Goal: Information Seeking & Learning: Understand process/instructions

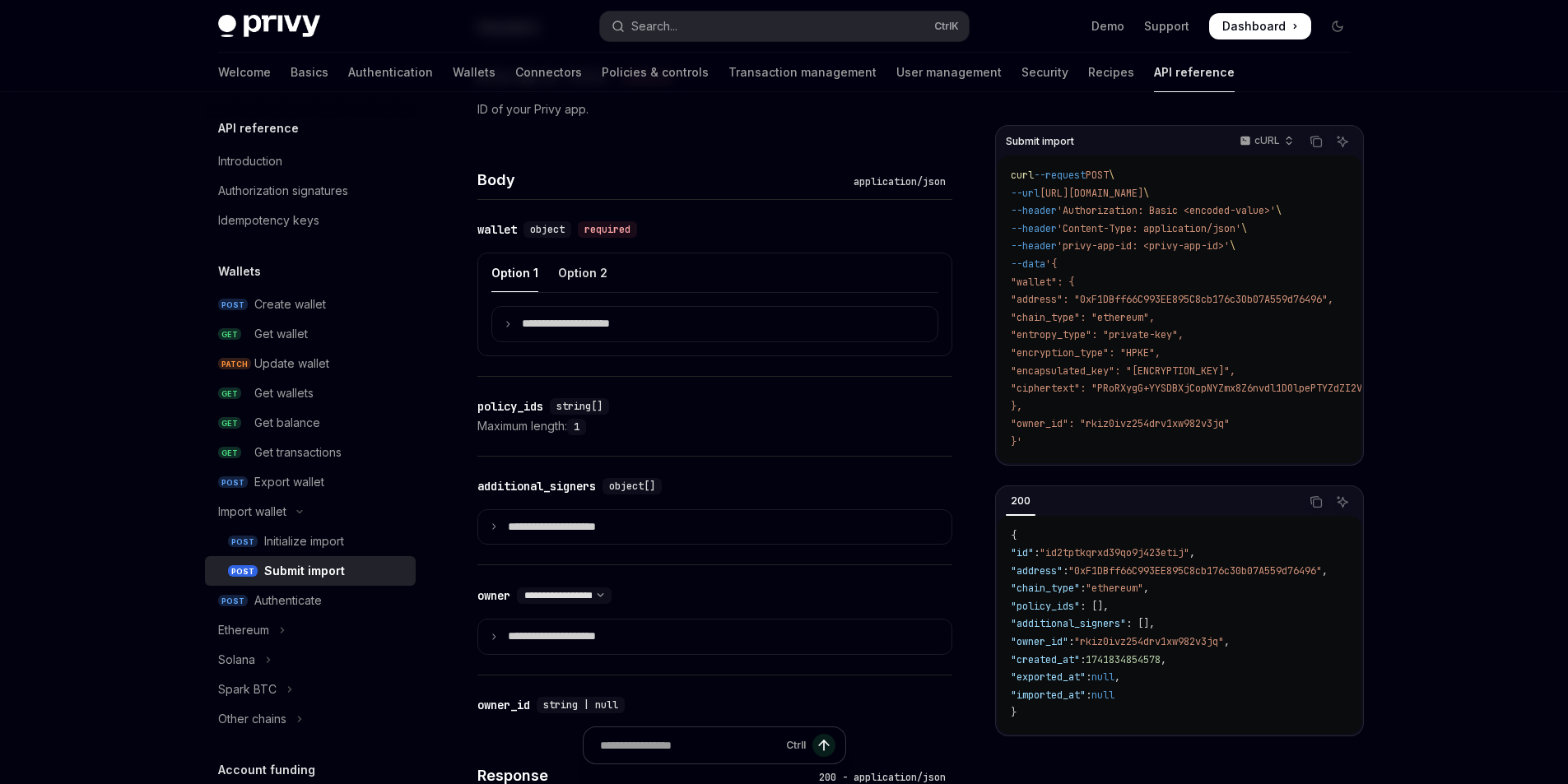
click at [1074, 283] on span ""wallet": {" at bounding box center [1043, 283] width 64 height 13
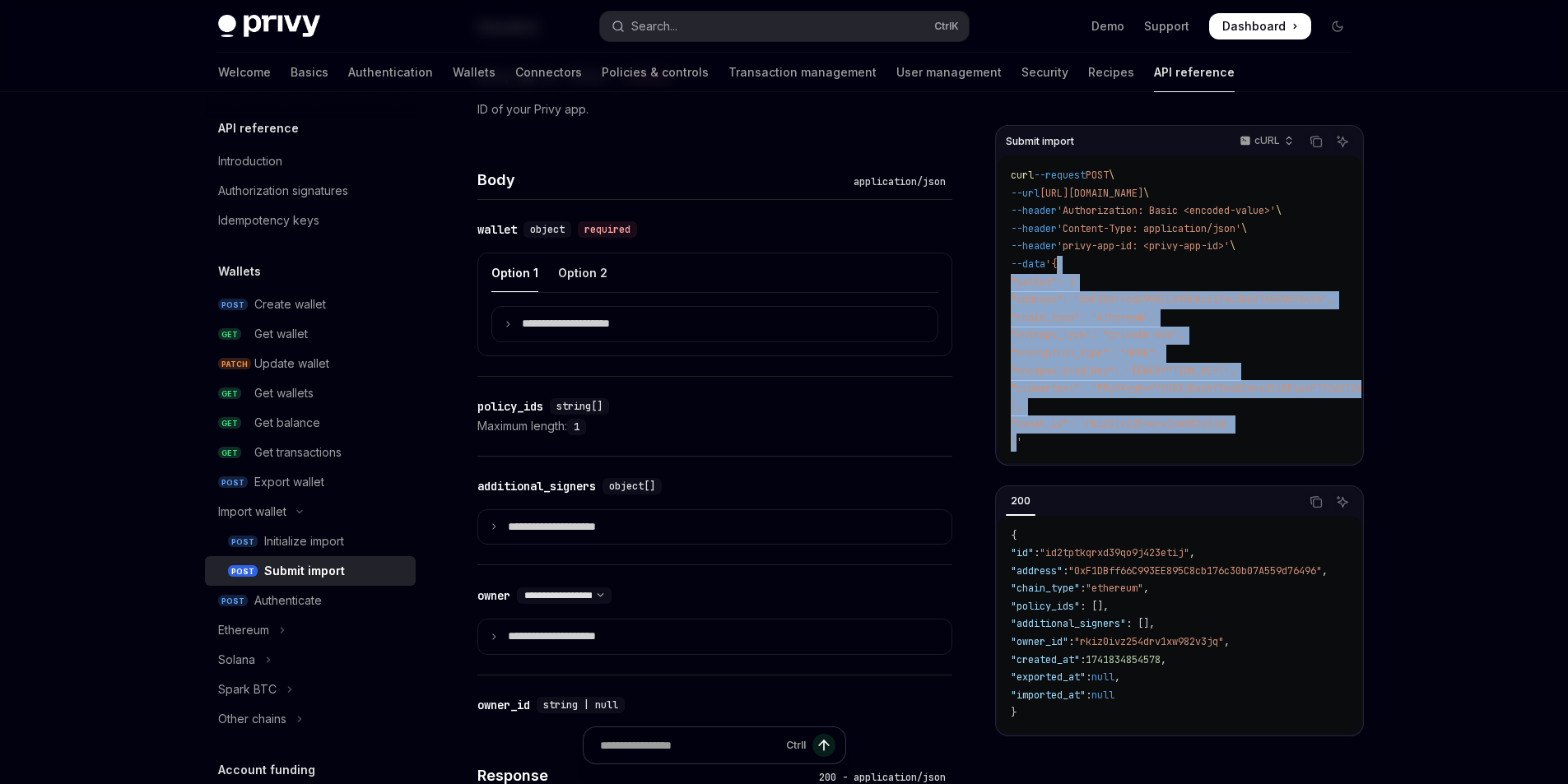
drag, startPoint x: 1071, startPoint y: 264, endPoint x: 1017, endPoint y: 442, distance: 186.0
click at [1017, 442] on code "curl --request POST \ --url https://api.privy.io/v1/wallets/import/submit \ --h…" at bounding box center [1261, 310] width 500 height 284
copy code "{ "wallet": { "address": "0xF1DBff66C993EE895C8cb176c30b07A559d76496", "chain_t…"
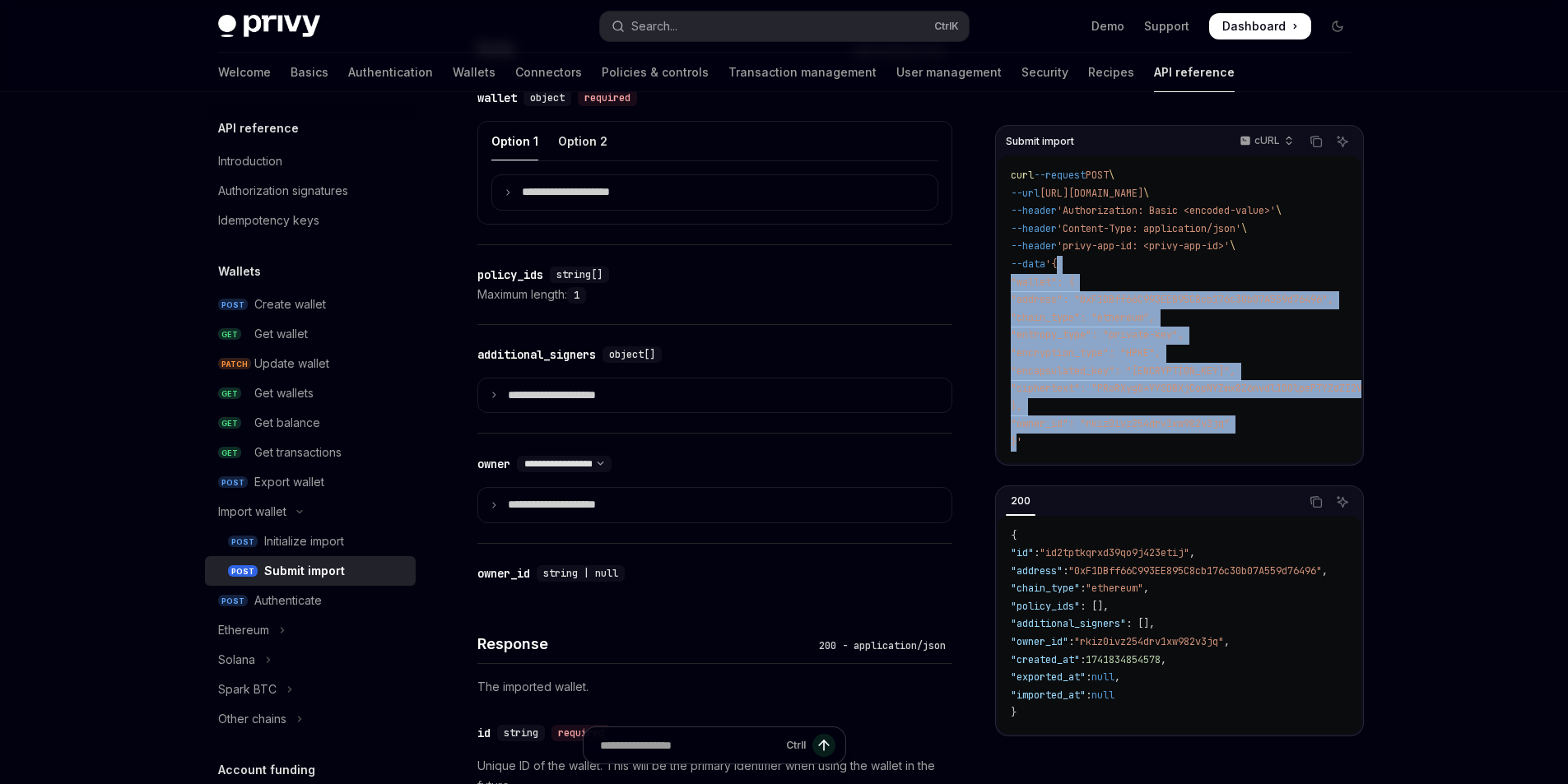
scroll to position [932, 0]
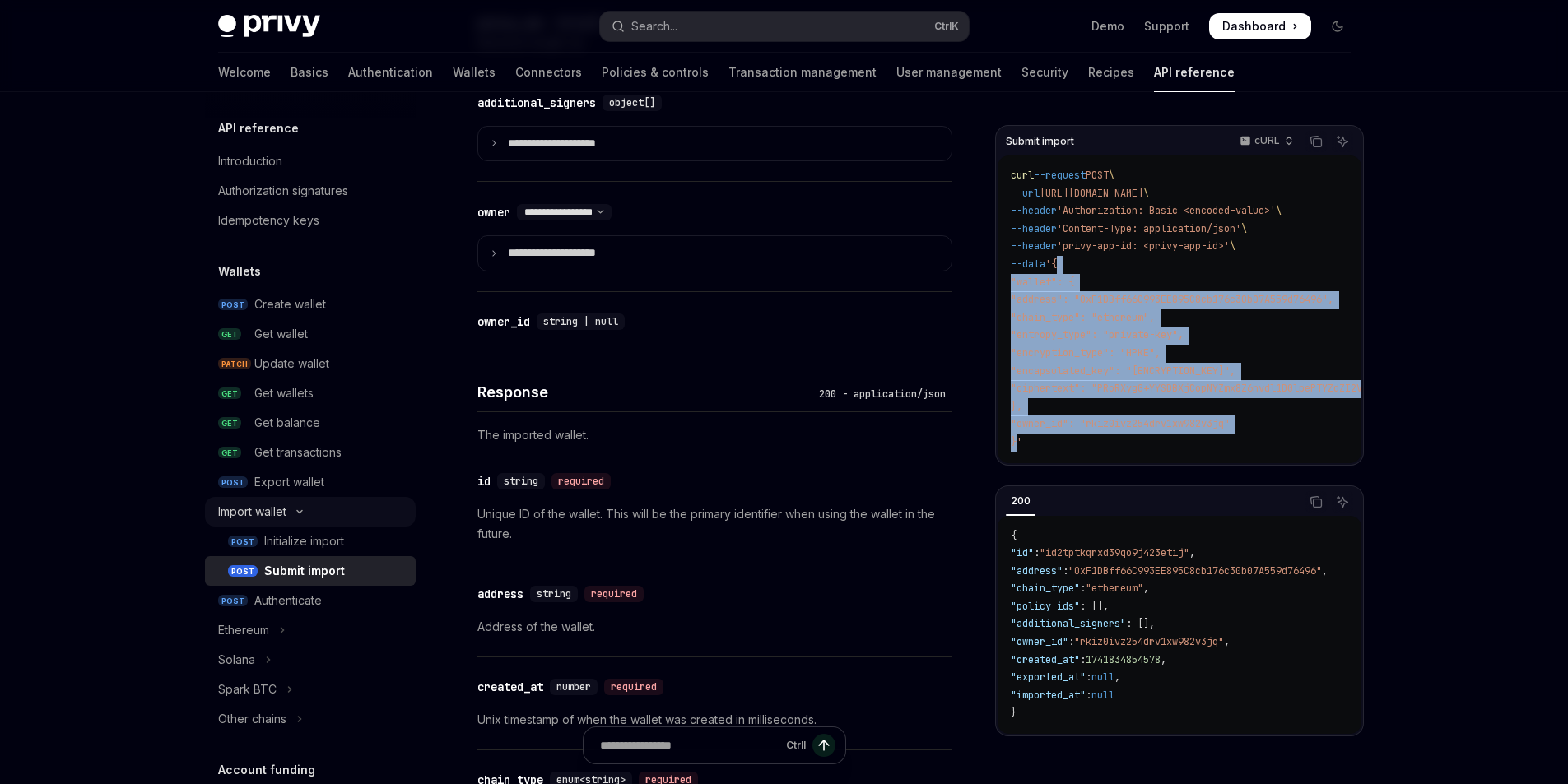
click at [276, 509] on div "Import wallet" at bounding box center [253, 512] width 69 height 20
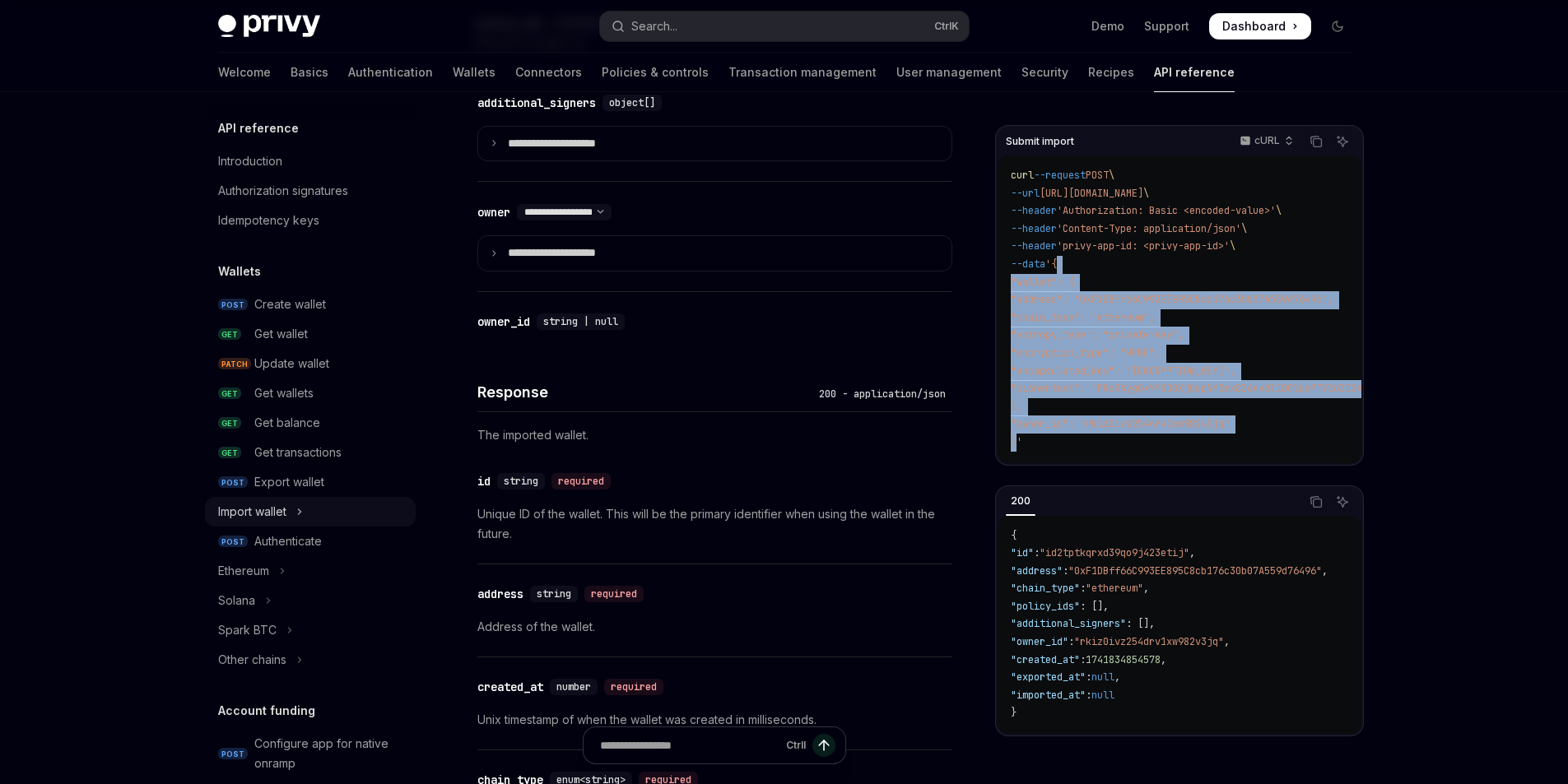
click at [318, 515] on button "Import wallet" at bounding box center [310, 511] width 211 height 29
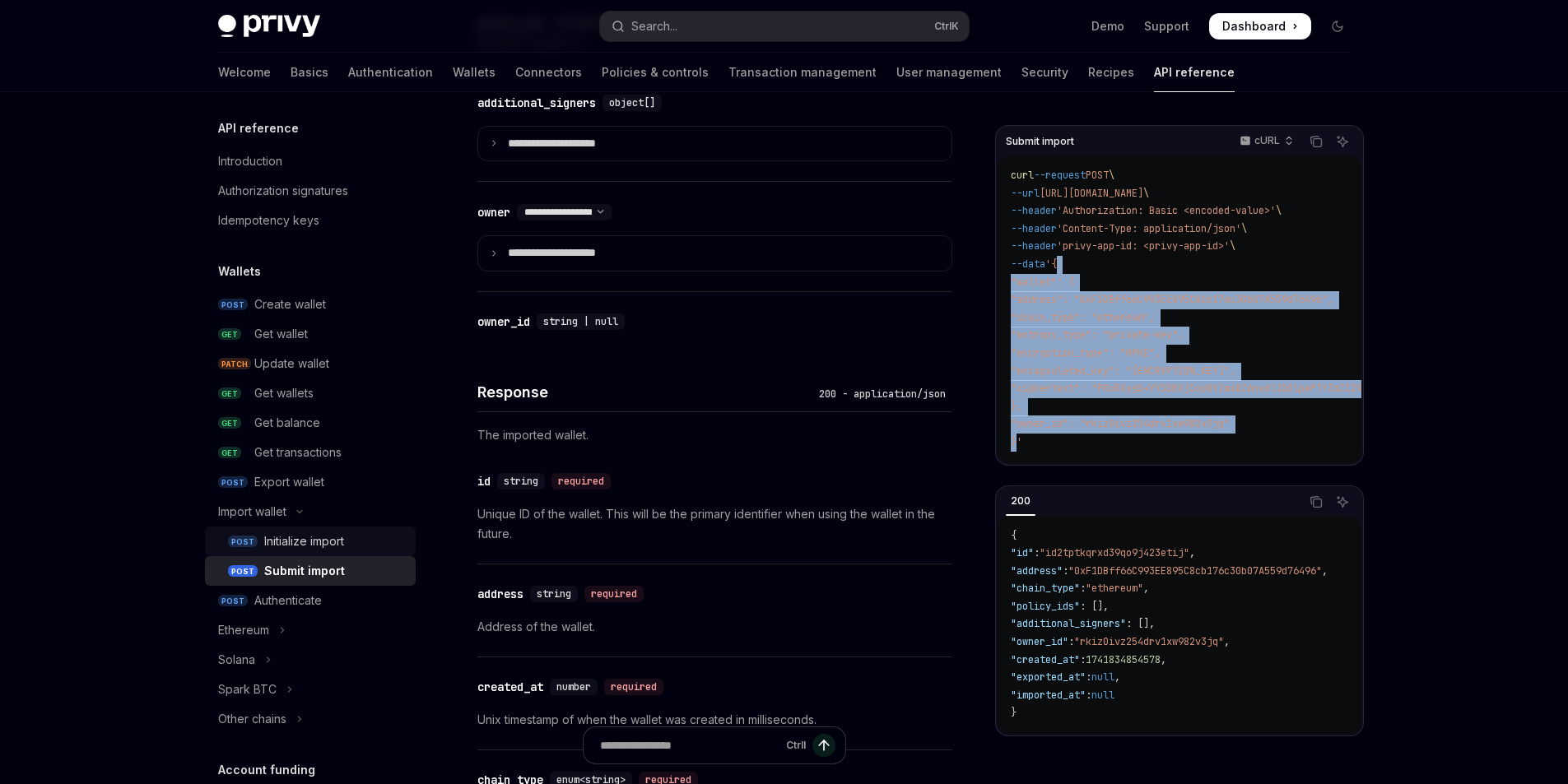
click at [300, 530] on link "POST Initialize import" at bounding box center [310, 541] width 211 height 29
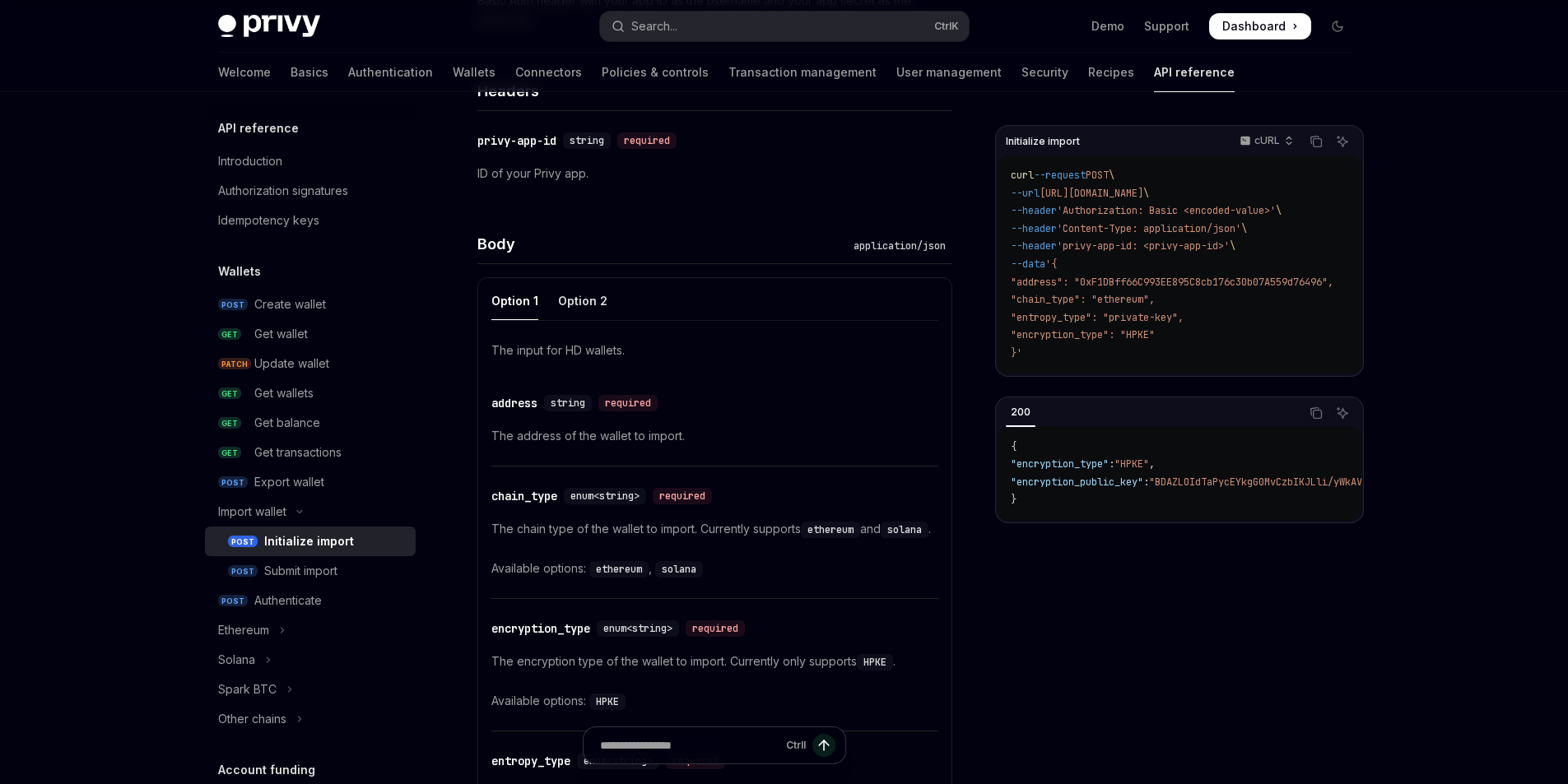
scroll to position [211, 0]
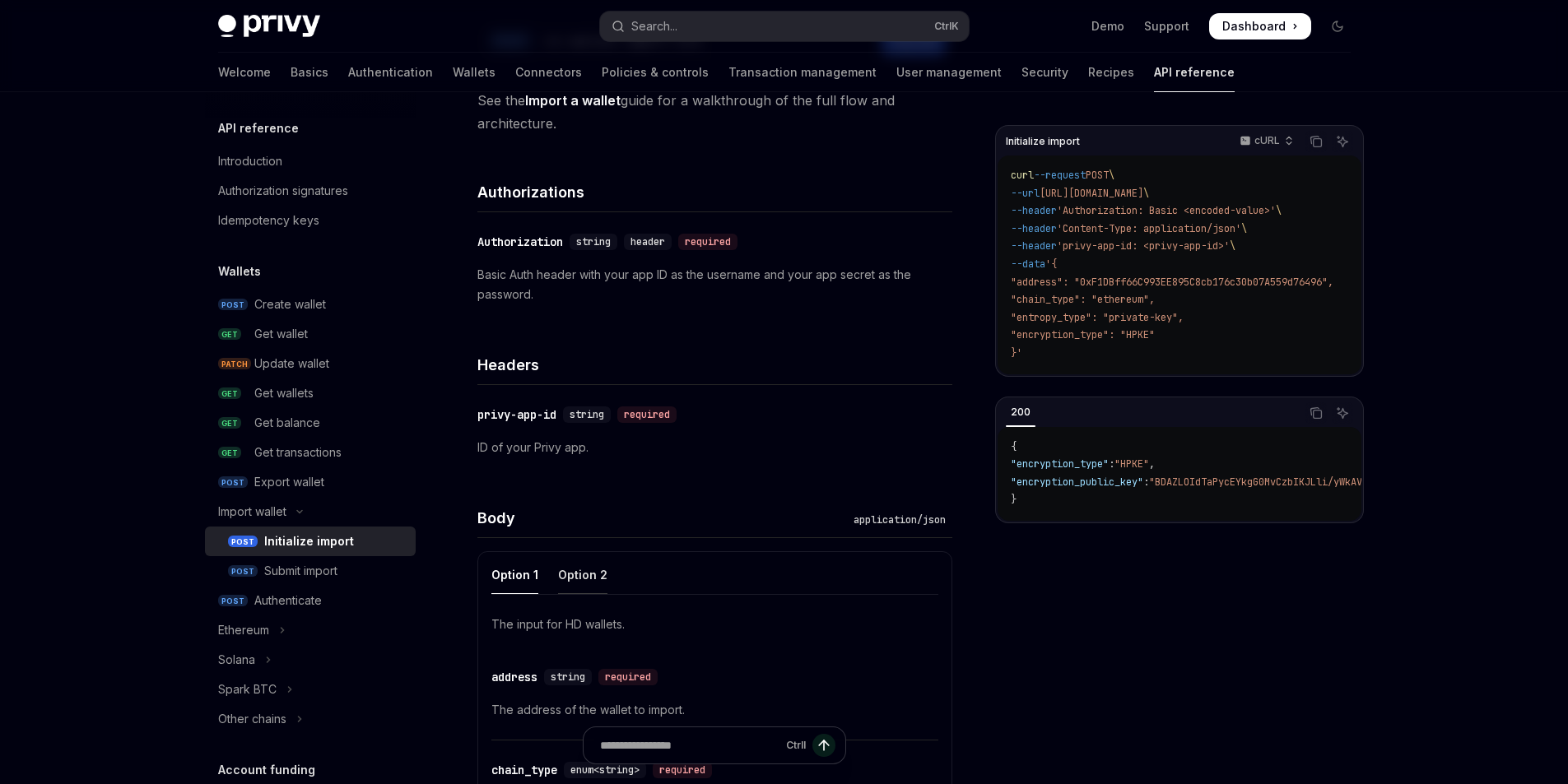
click at [577, 576] on div "Option 2" at bounding box center [582, 575] width 49 height 38
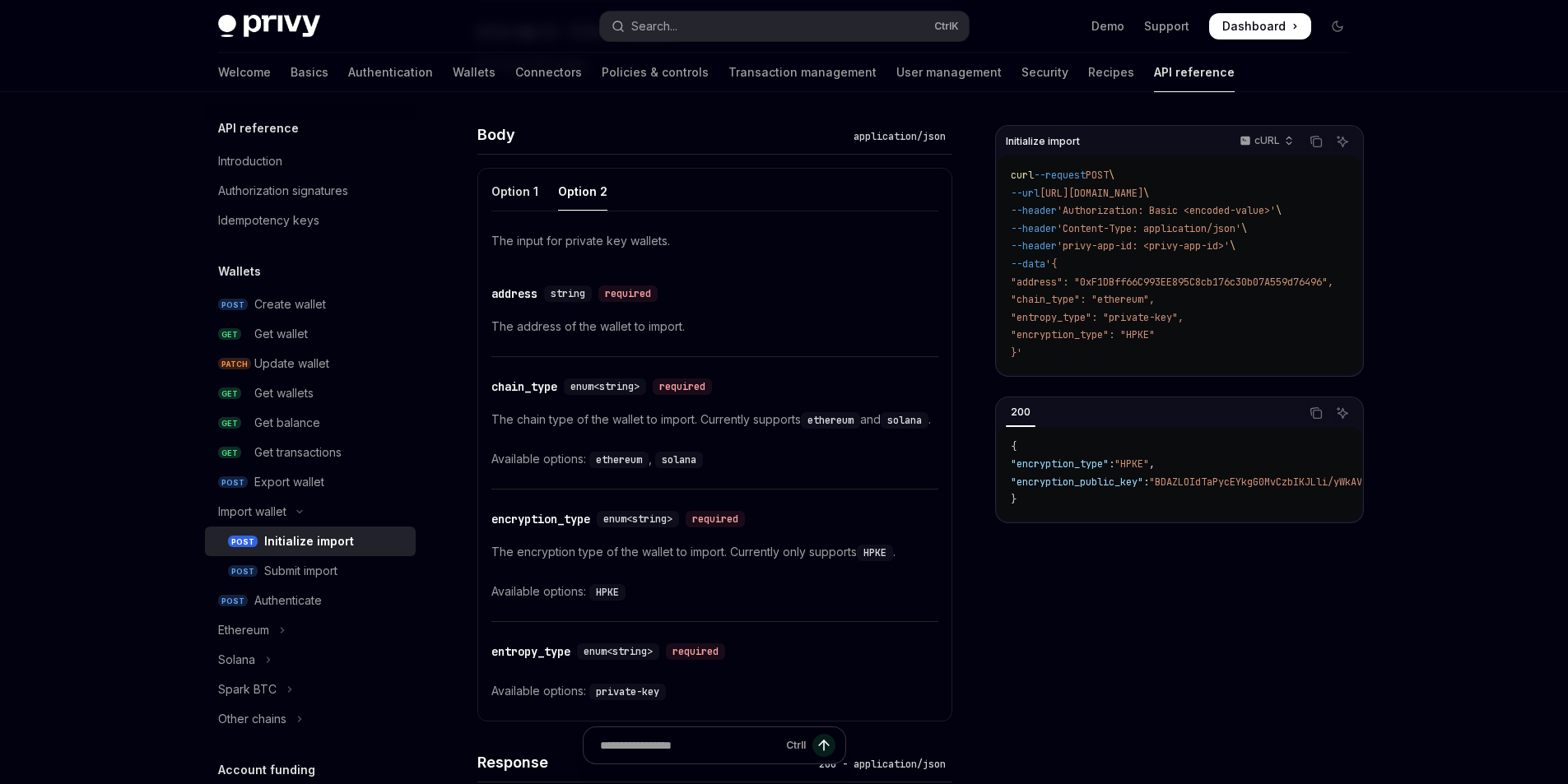
scroll to position [1033, 0]
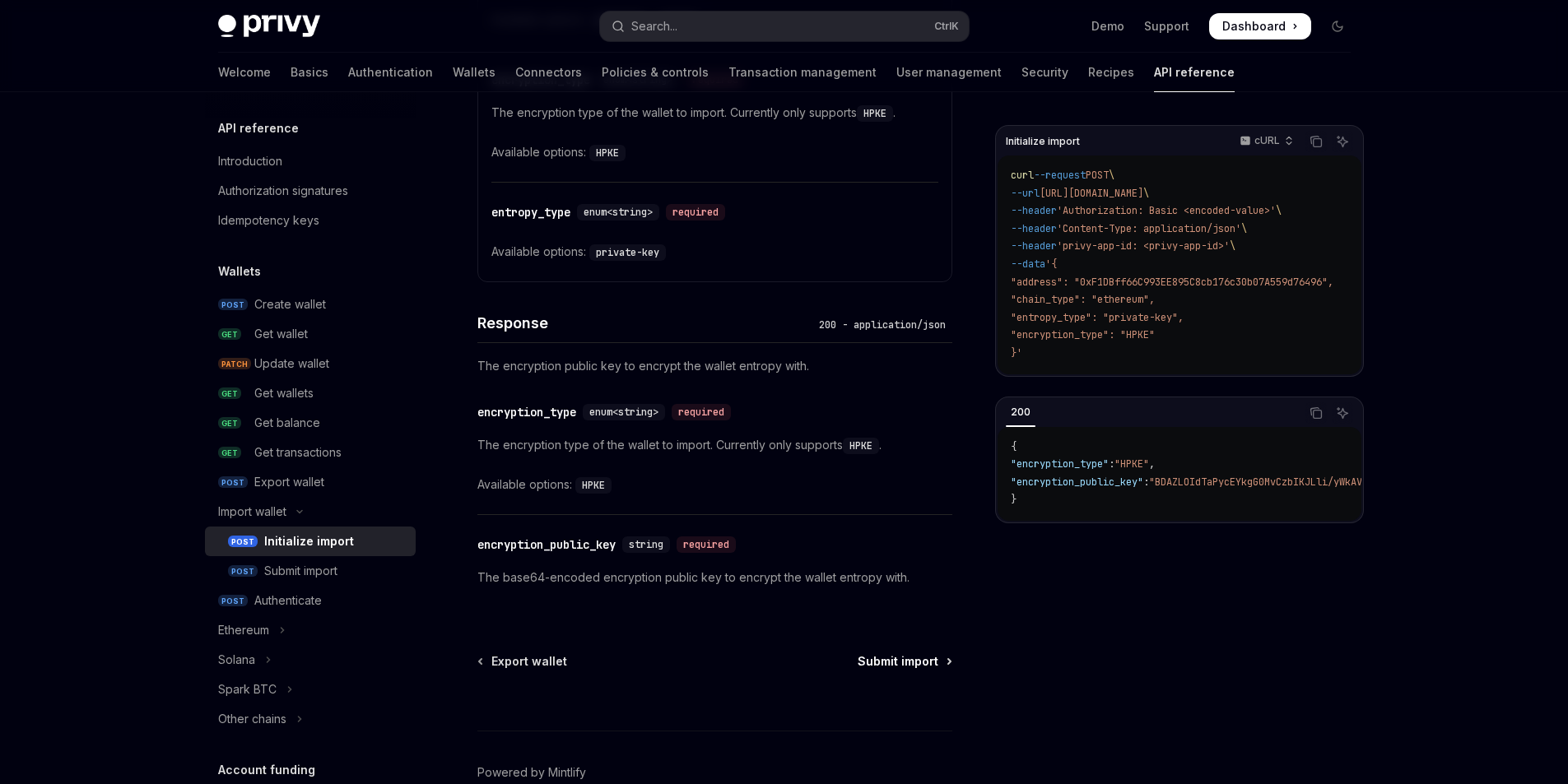
click at [891, 670] on span "Submit import" at bounding box center [898, 662] width 80 height 17
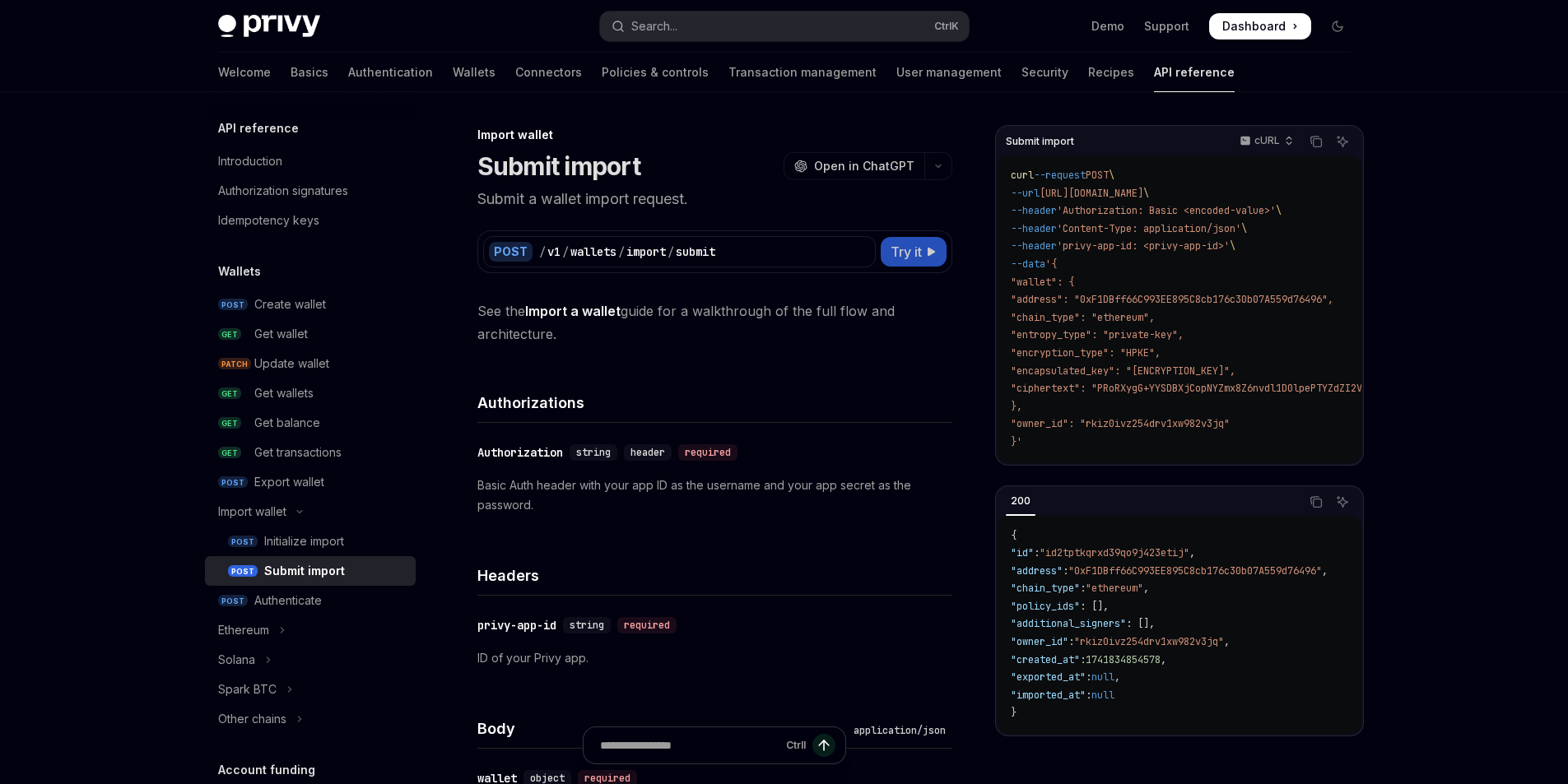
click at [917, 253] on span "Try it" at bounding box center [905, 252] width 31 height 20
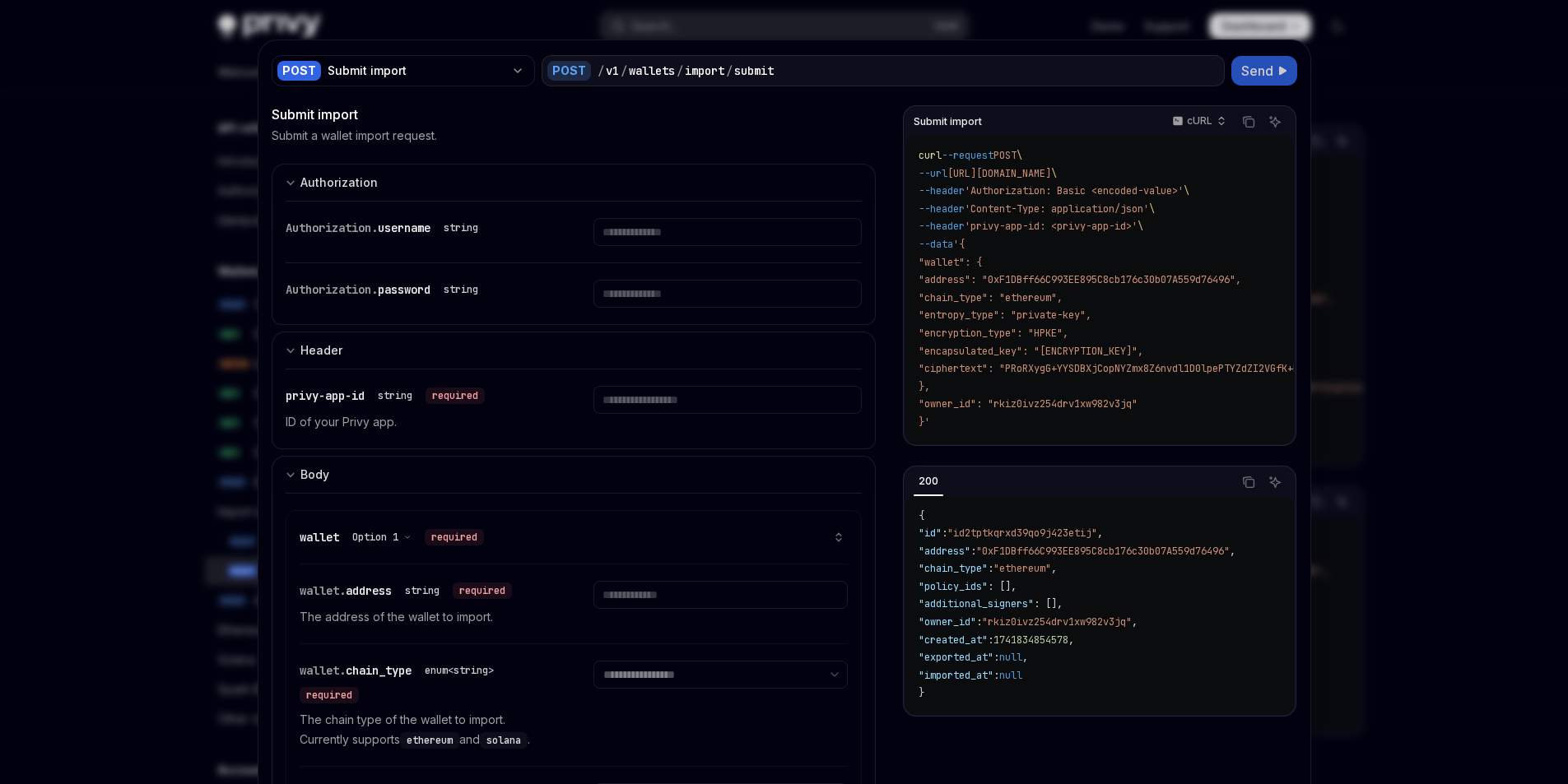
click at [1278, 78] on button "Send" at bounding box center [1263, 70] width 66 height 29
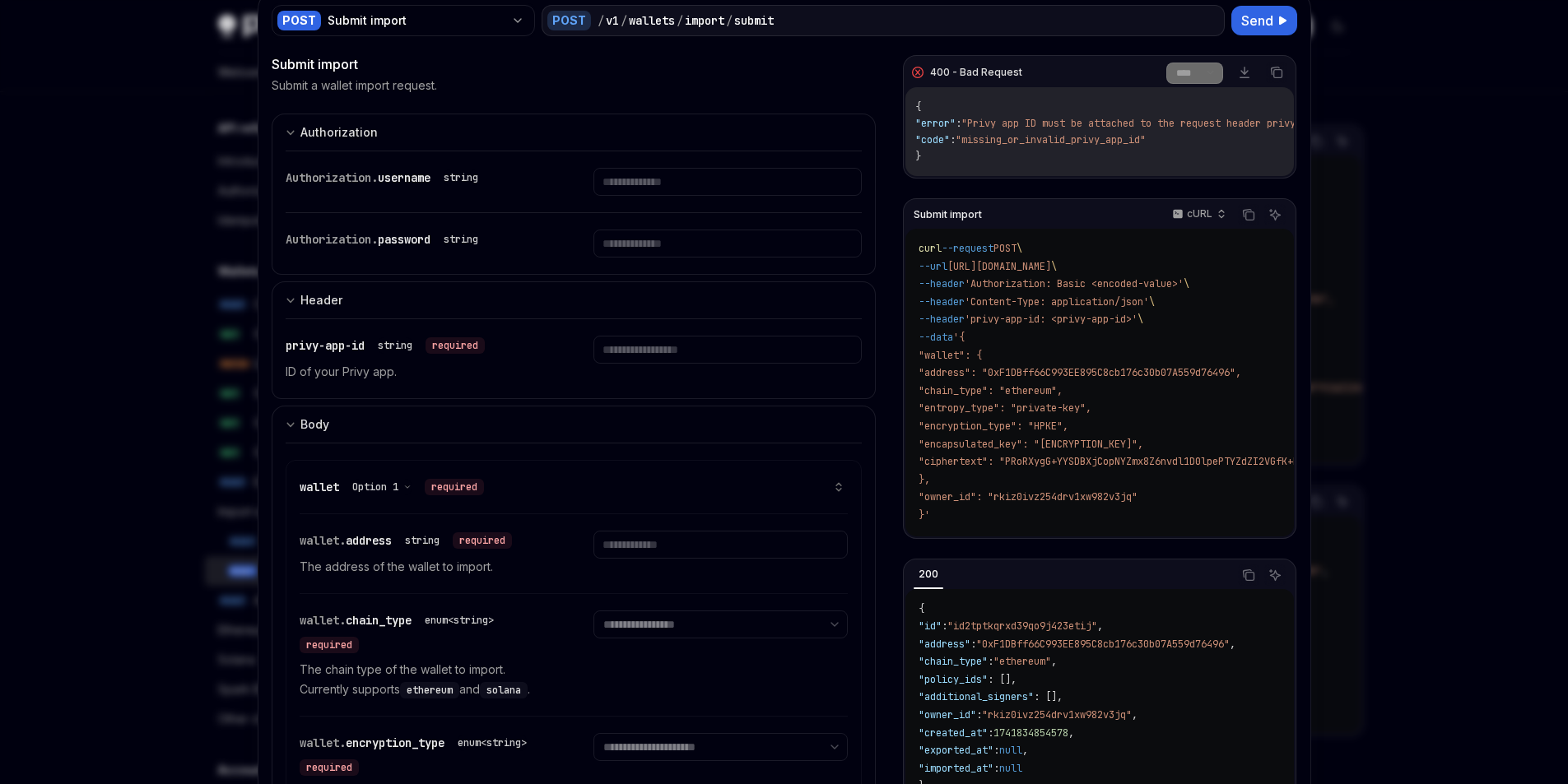
scroll to position [55, 0]
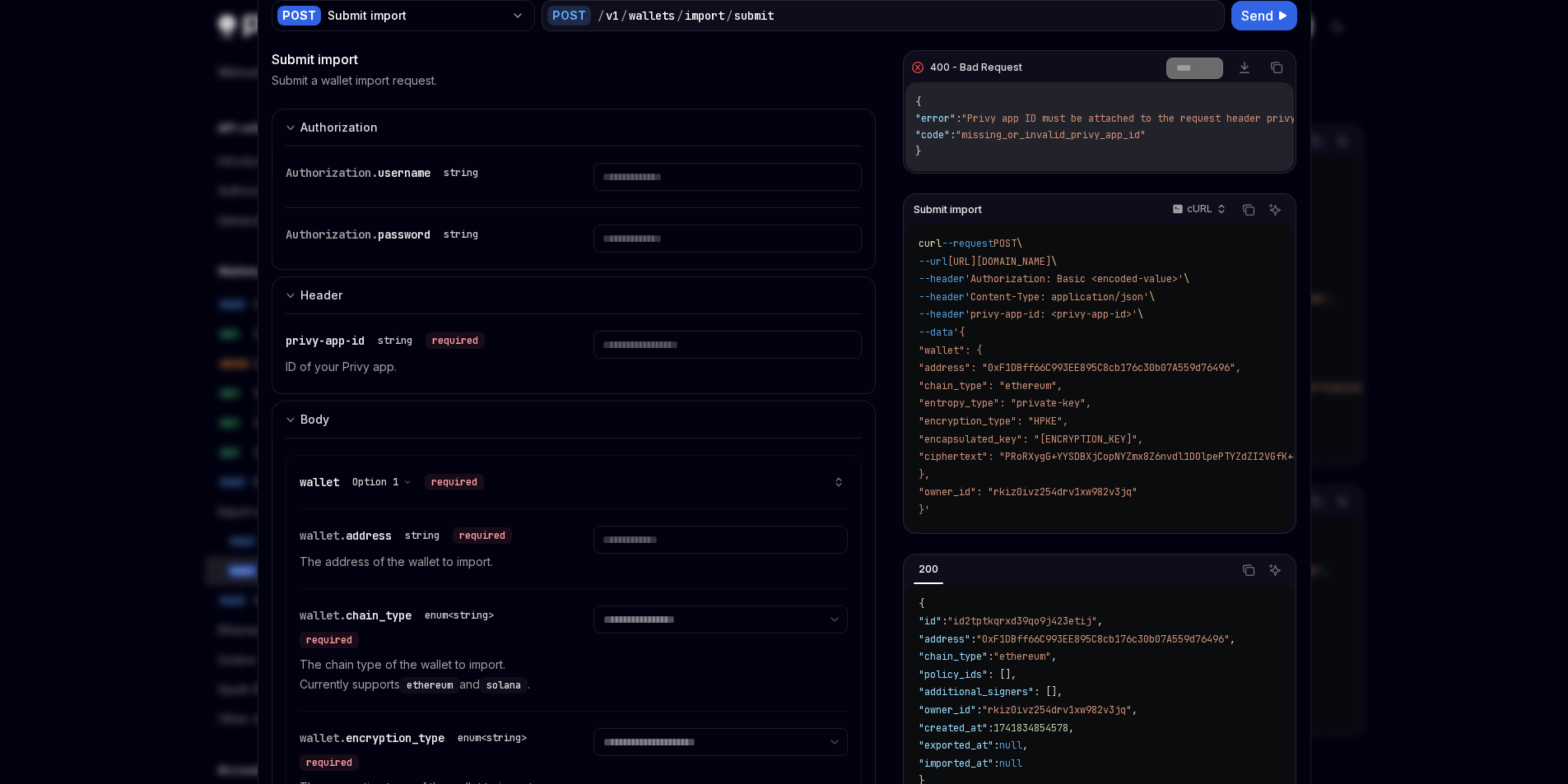
click at [1408, 166] on div at bounding box center [784, 392] width 1568 height 784
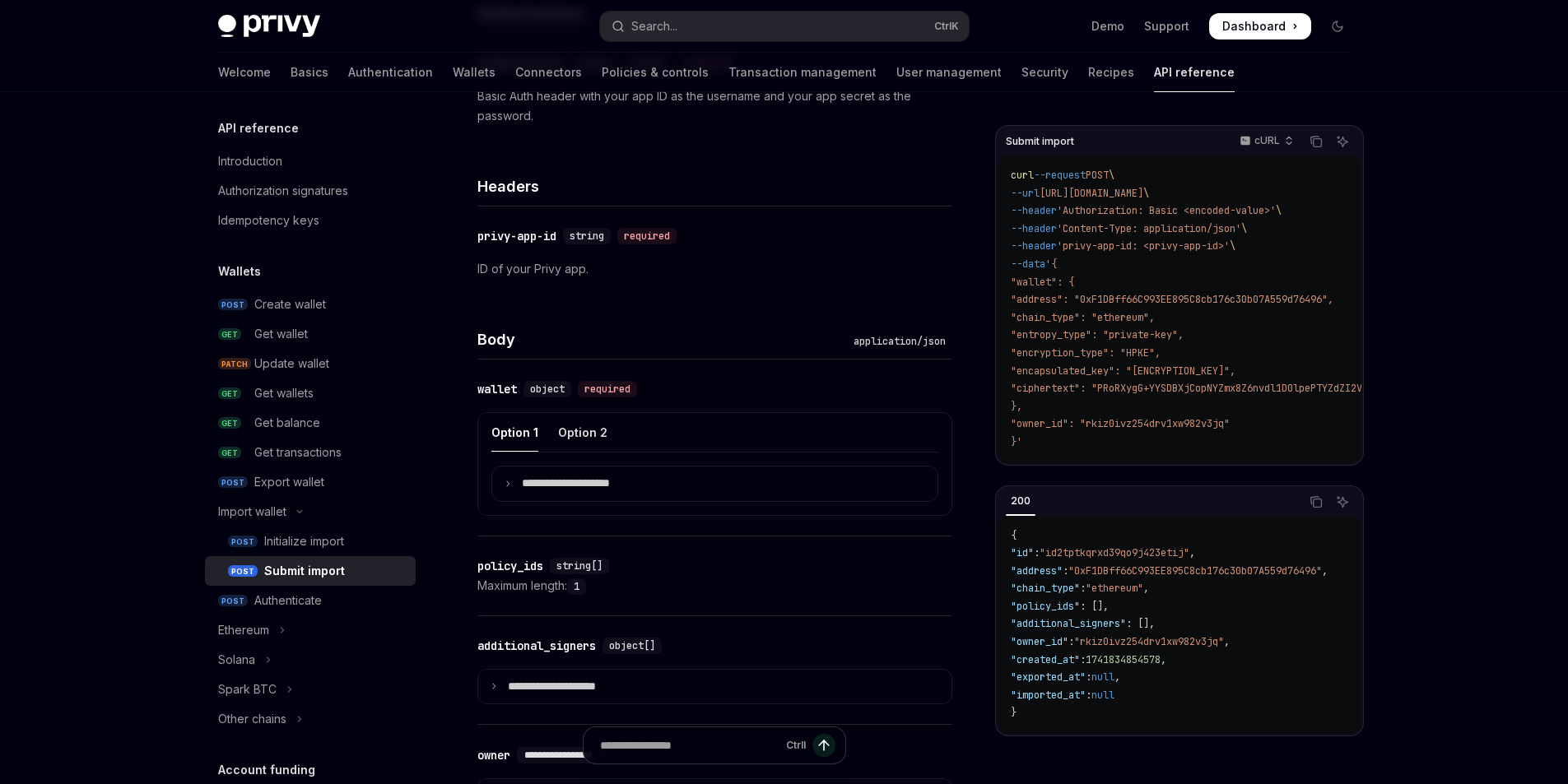
scroll to position [438, 0]
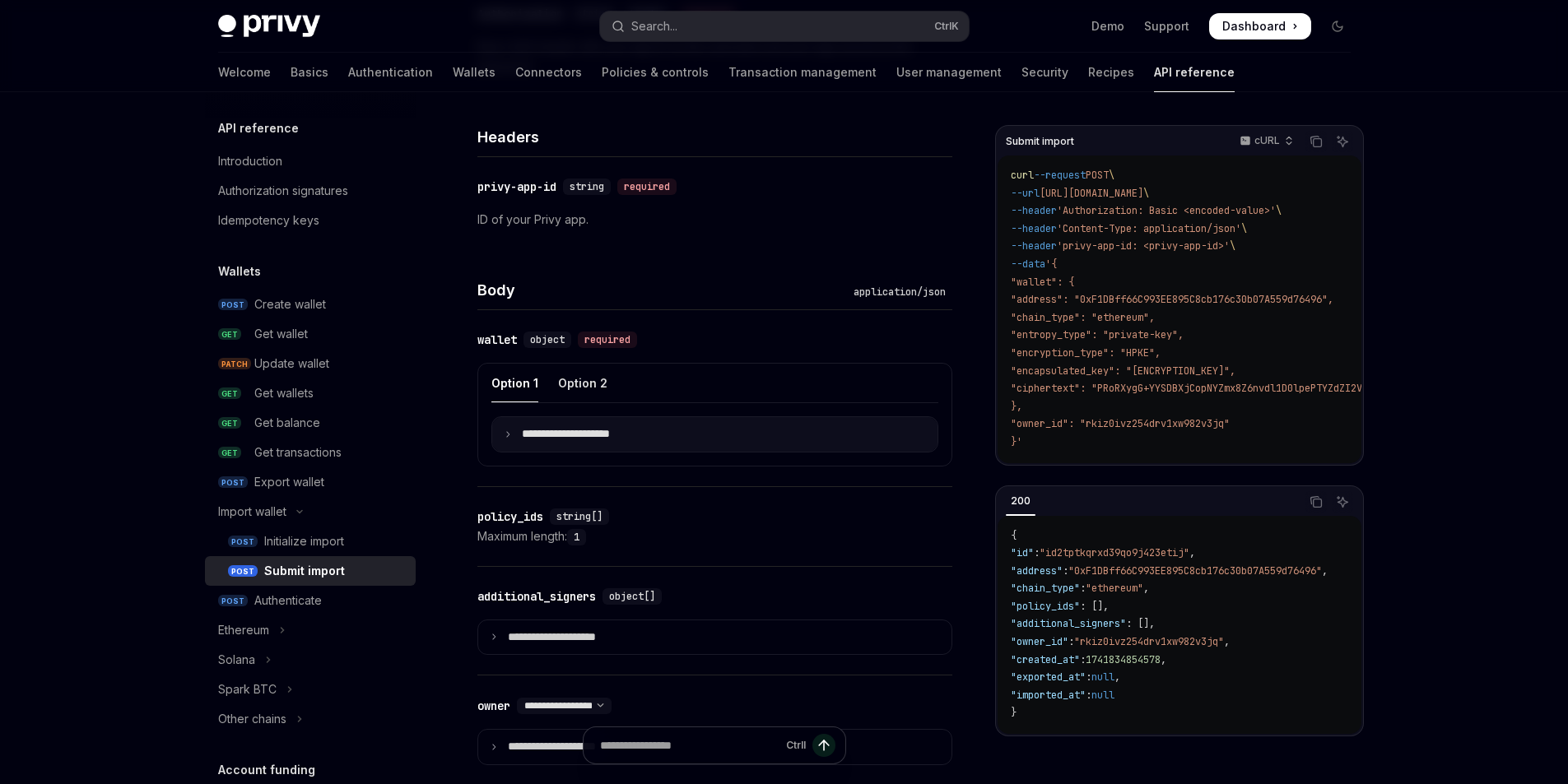
click at [658, 443] on summary "**********" at bounding box center [715, 434] width 445 height 34
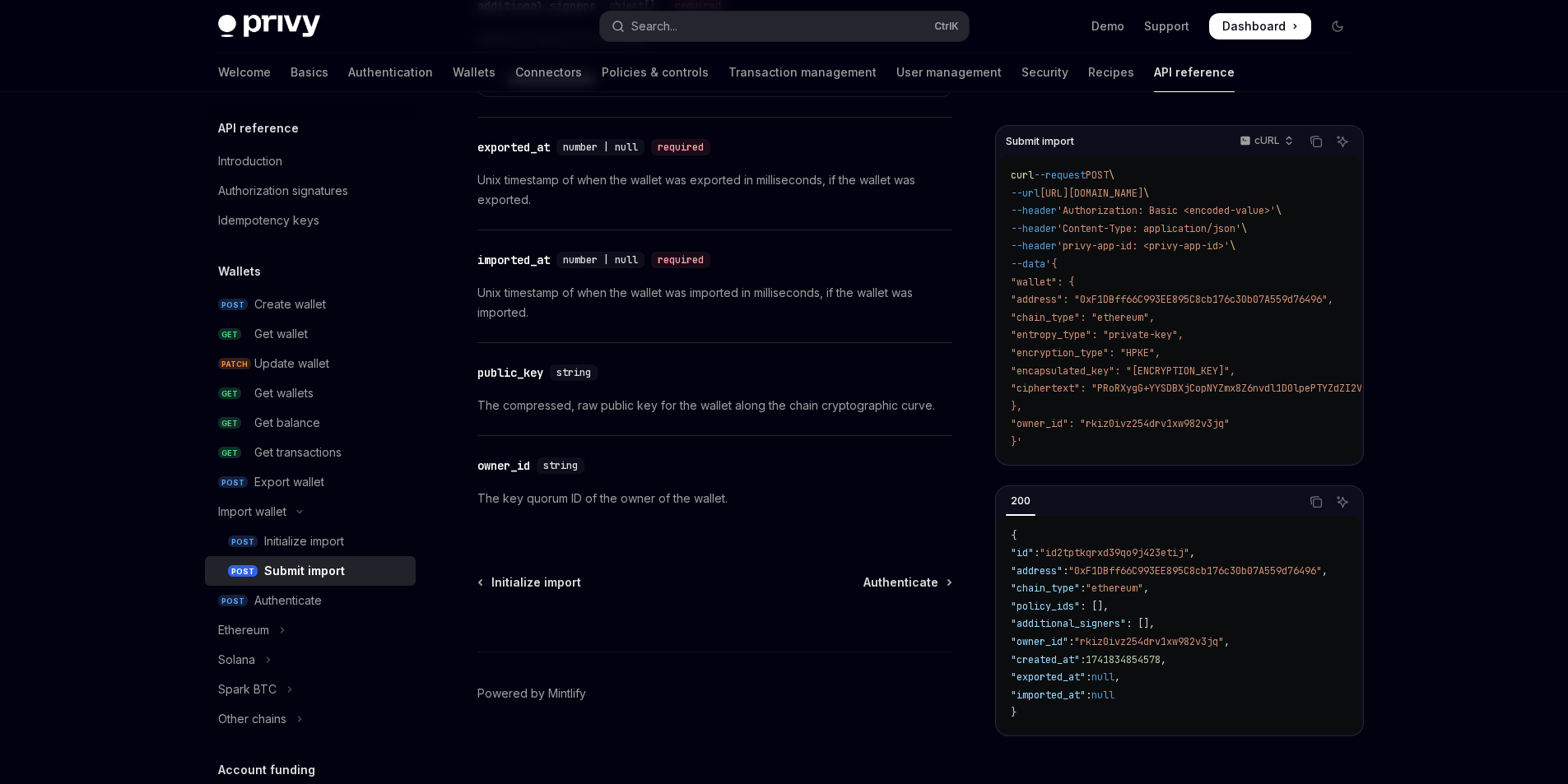
scroll to position [2810, 0]
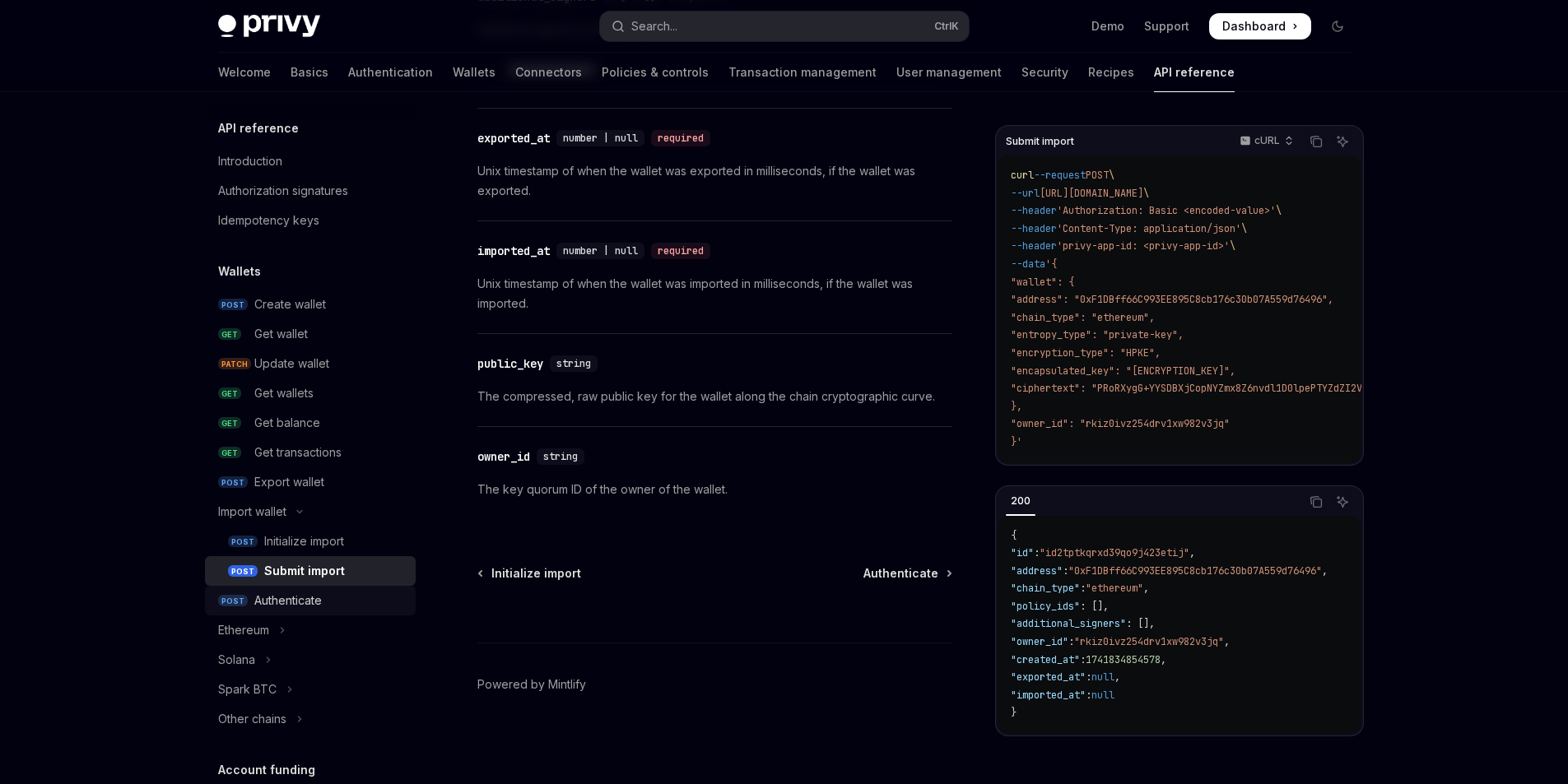
click at [360, 598] on div "Authenticate" at bounding box center [330, 601] width 151 height 20
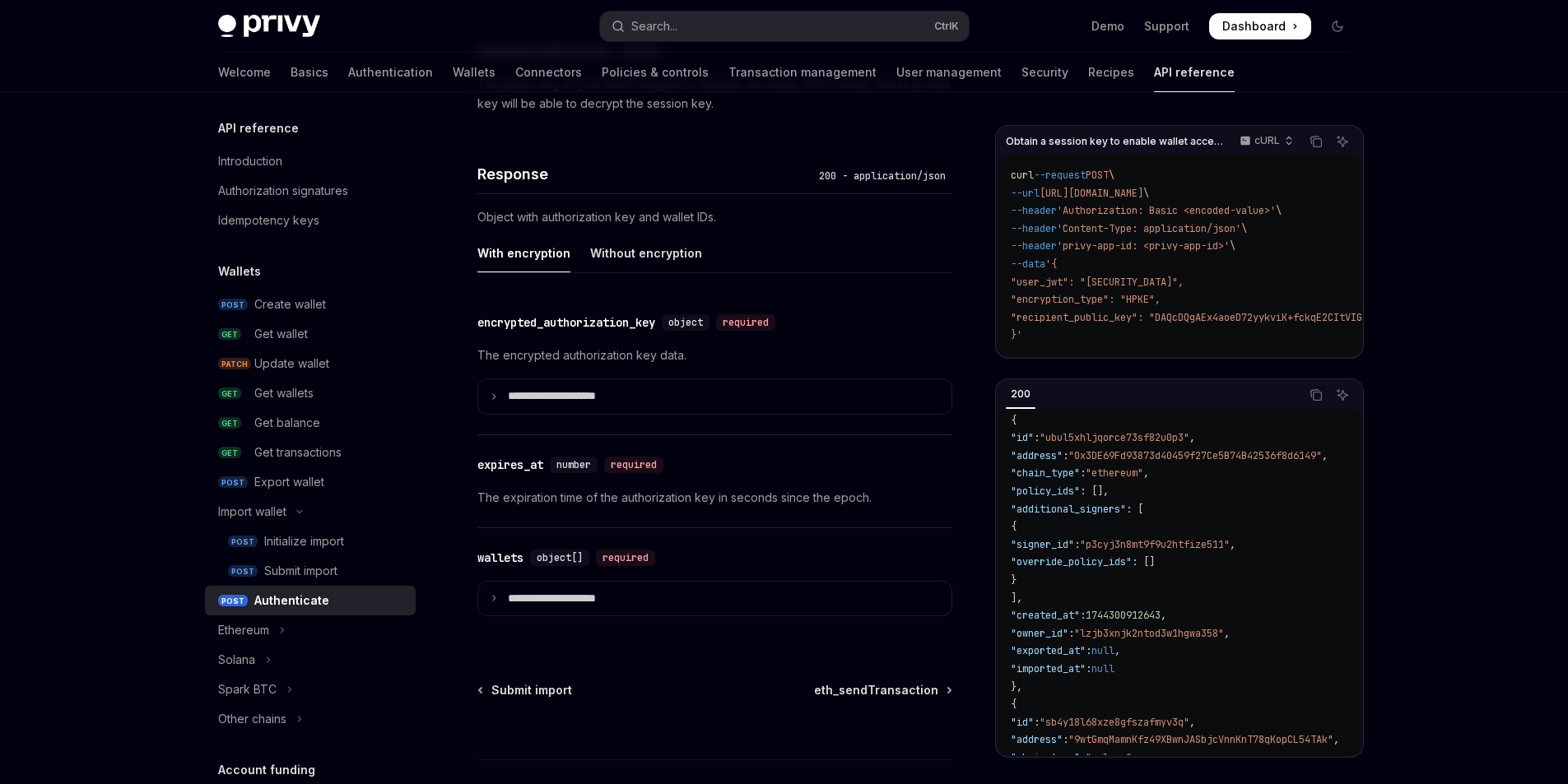
scroll to position [1317, 0]
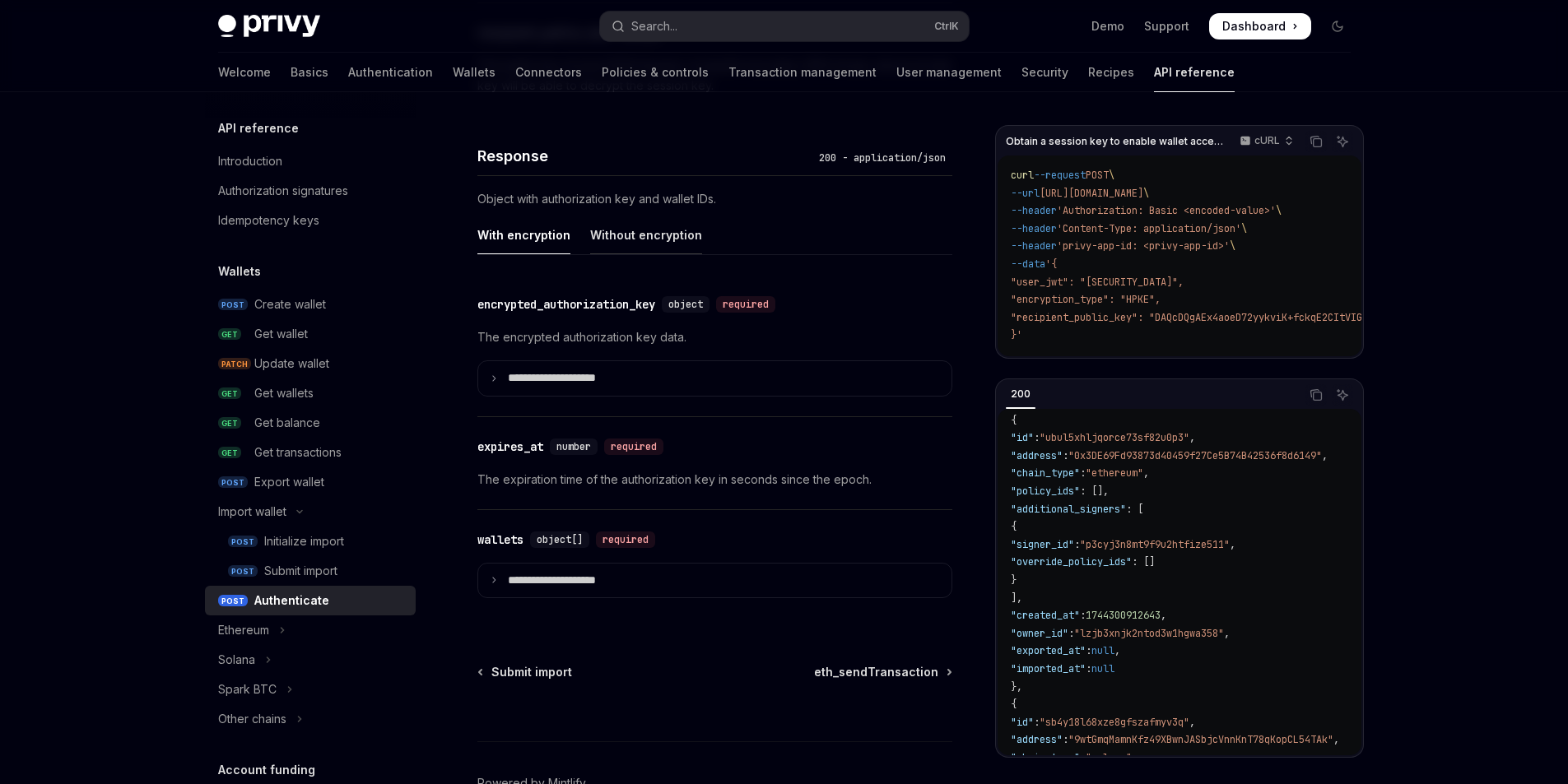
click at [679, 242] on div "Without encryption" at bounding box center [646, 235] width 112 height 38
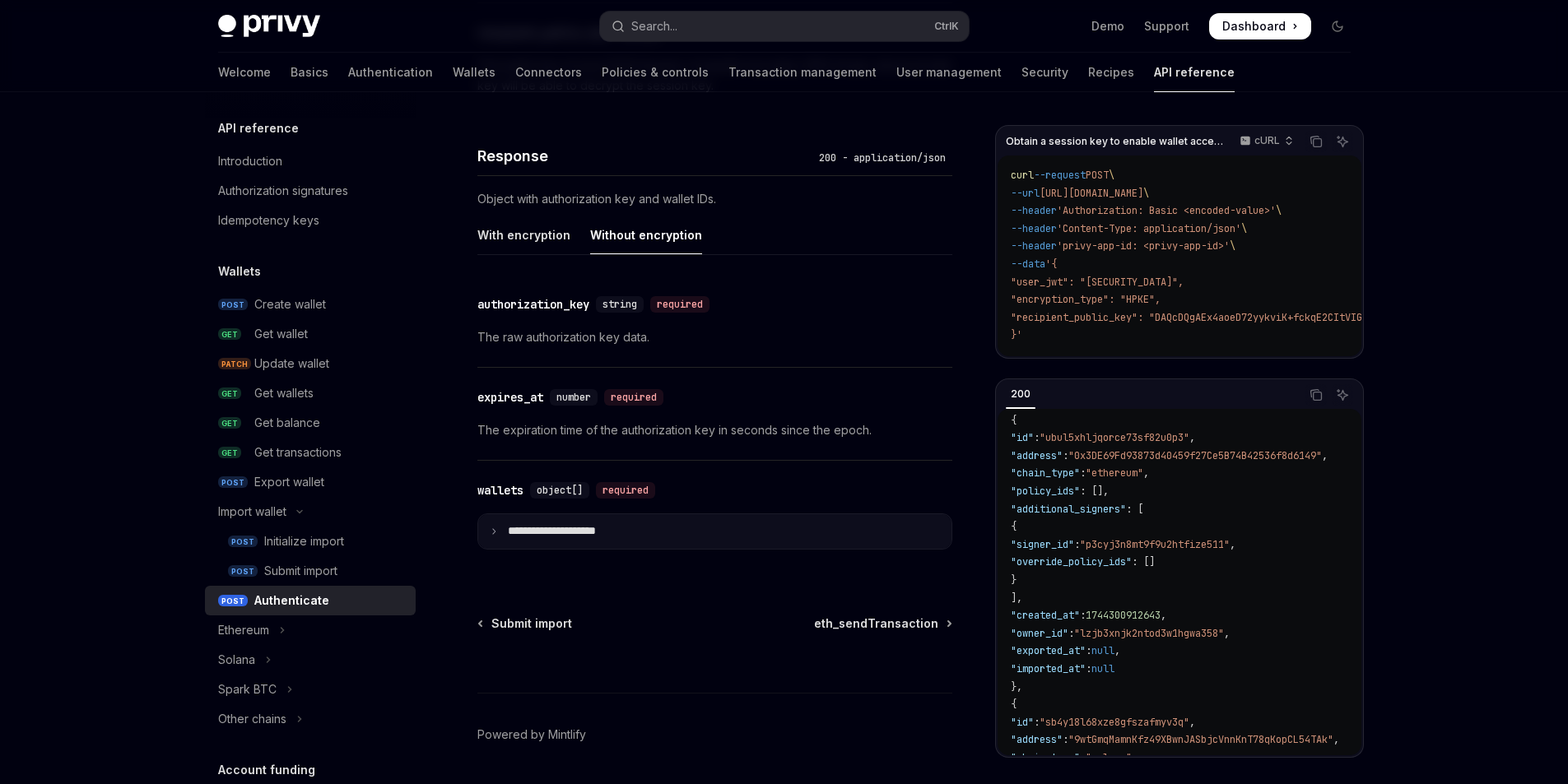
click at [628, 526] on summary "**********" at bounding box center [715, 531] width 474 height 34
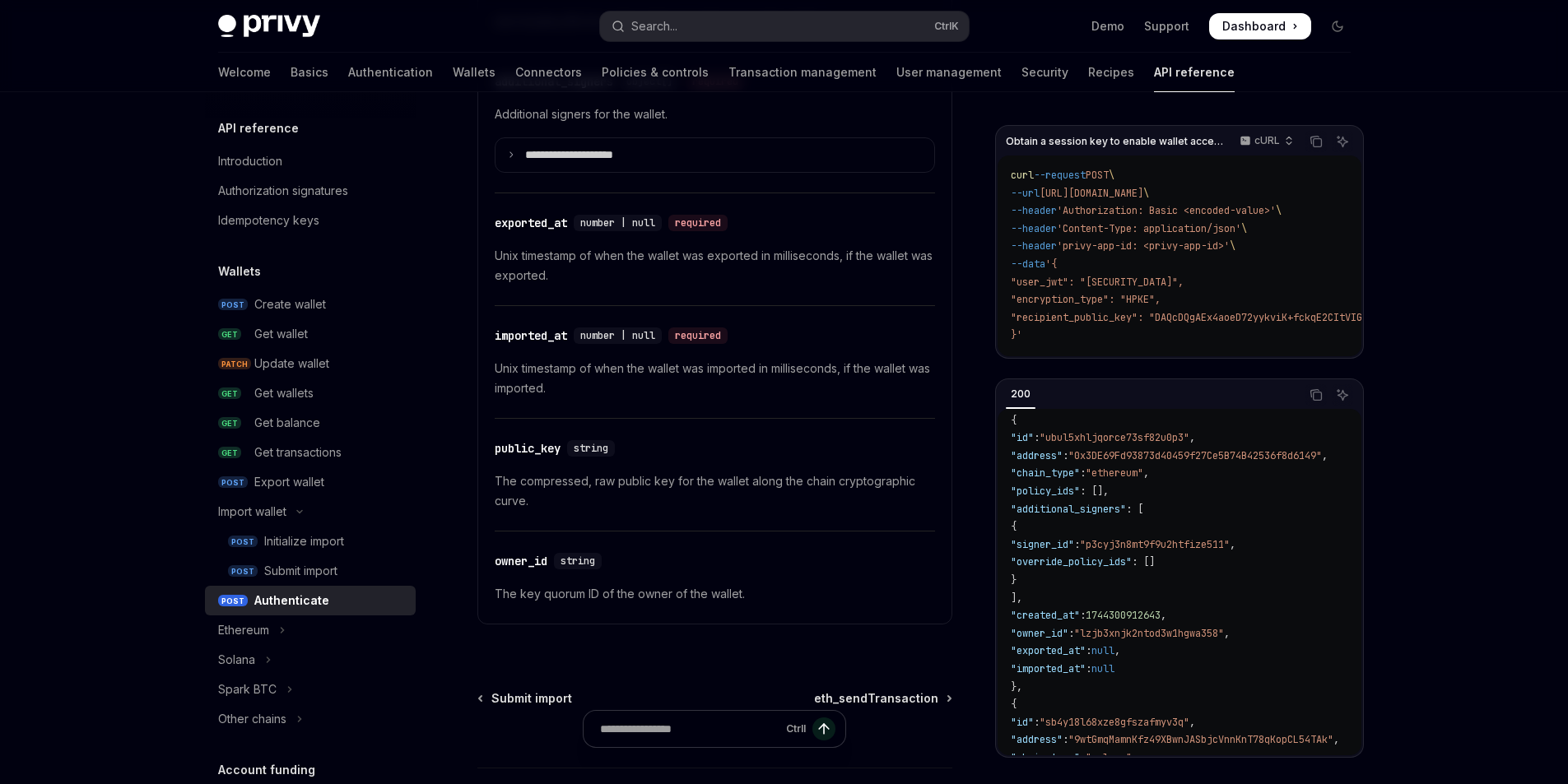
scroll to position [2360, 0]
click at [317, 389] on div "Get wallets" at bounding box center [330, 393] width 151 height 20
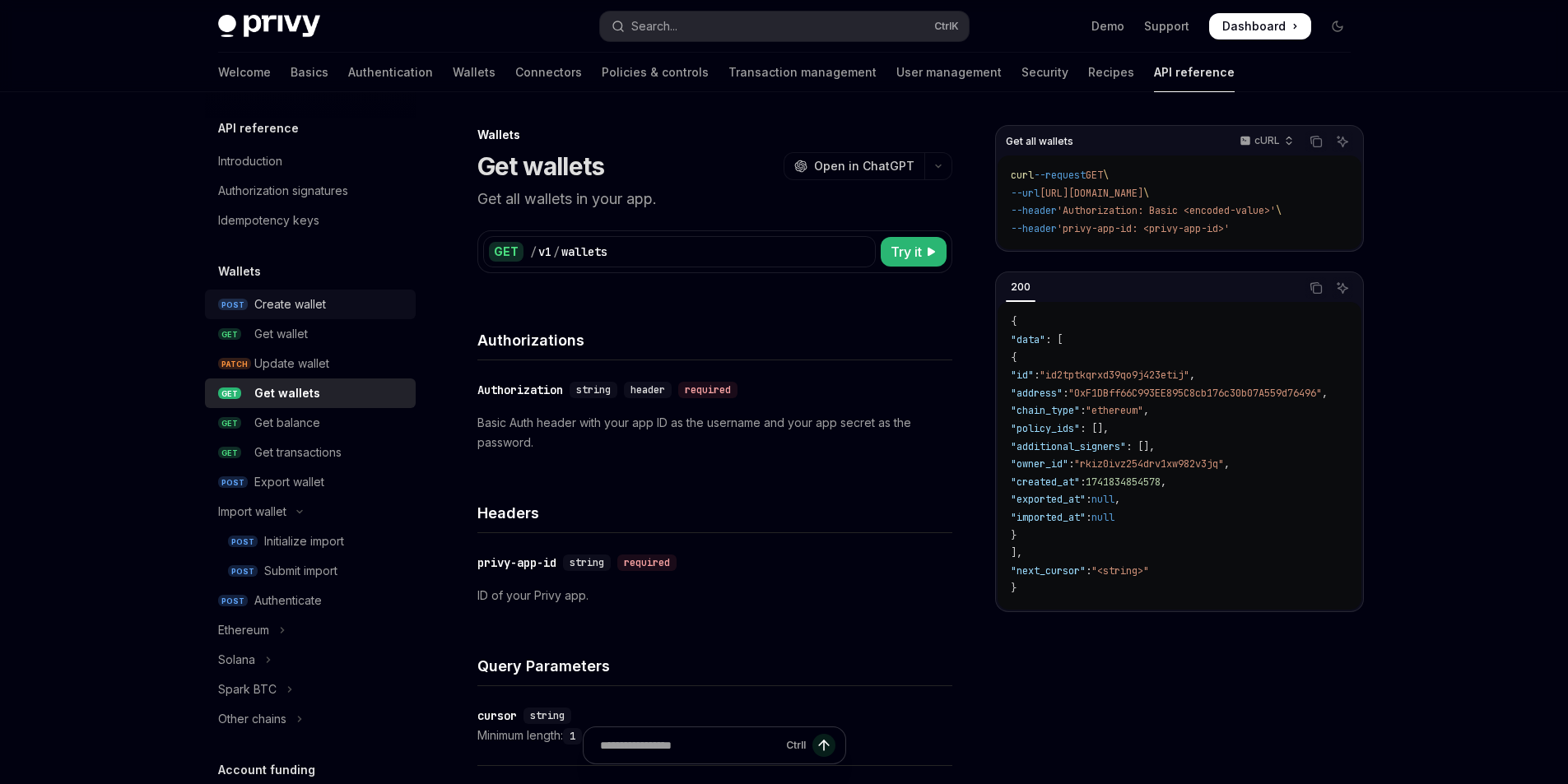
click at [325, 305] on div "Create wallet" at bounding box center [290, 305] width 72 height 20
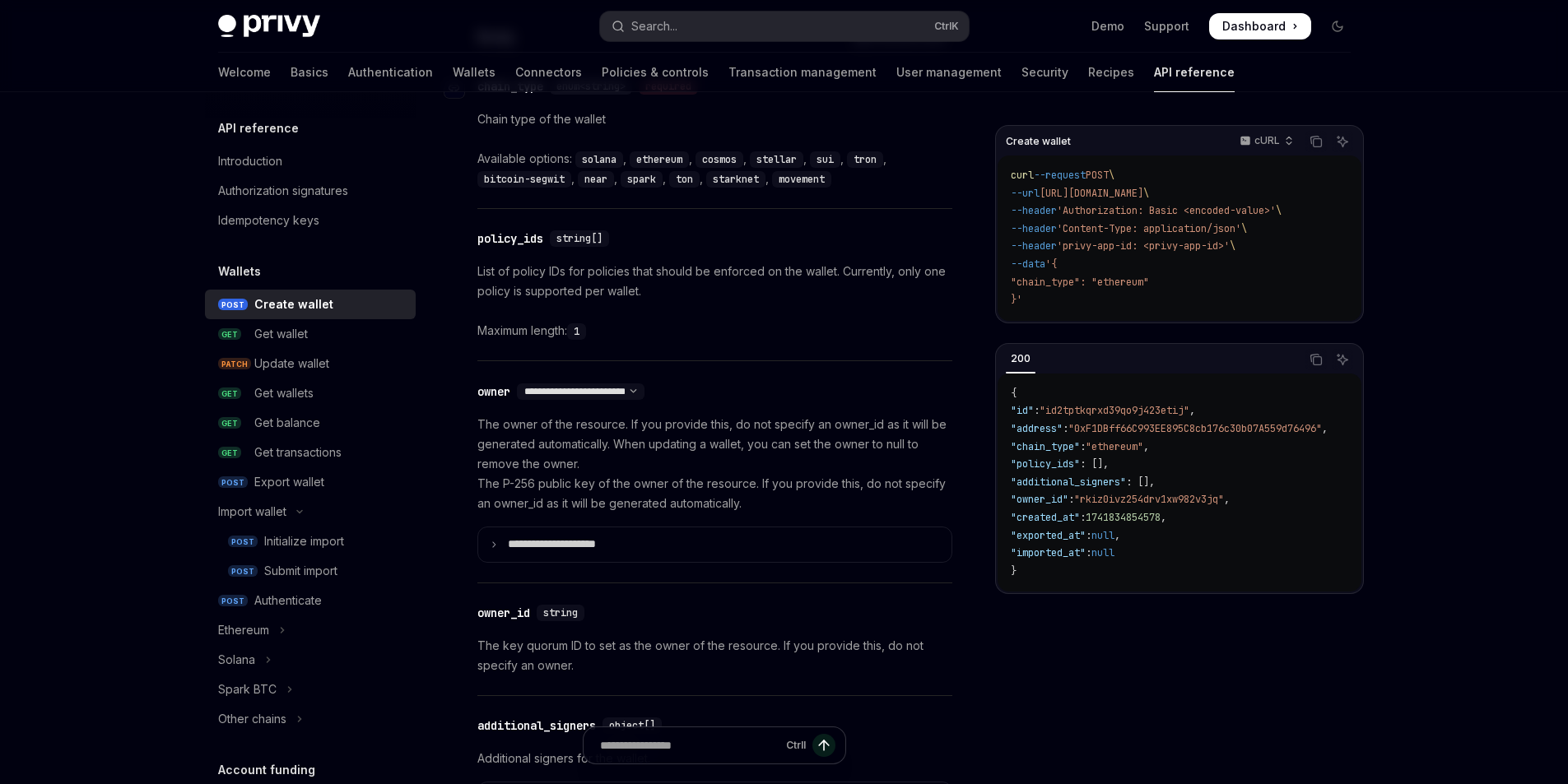
scroll to position [823, 0]
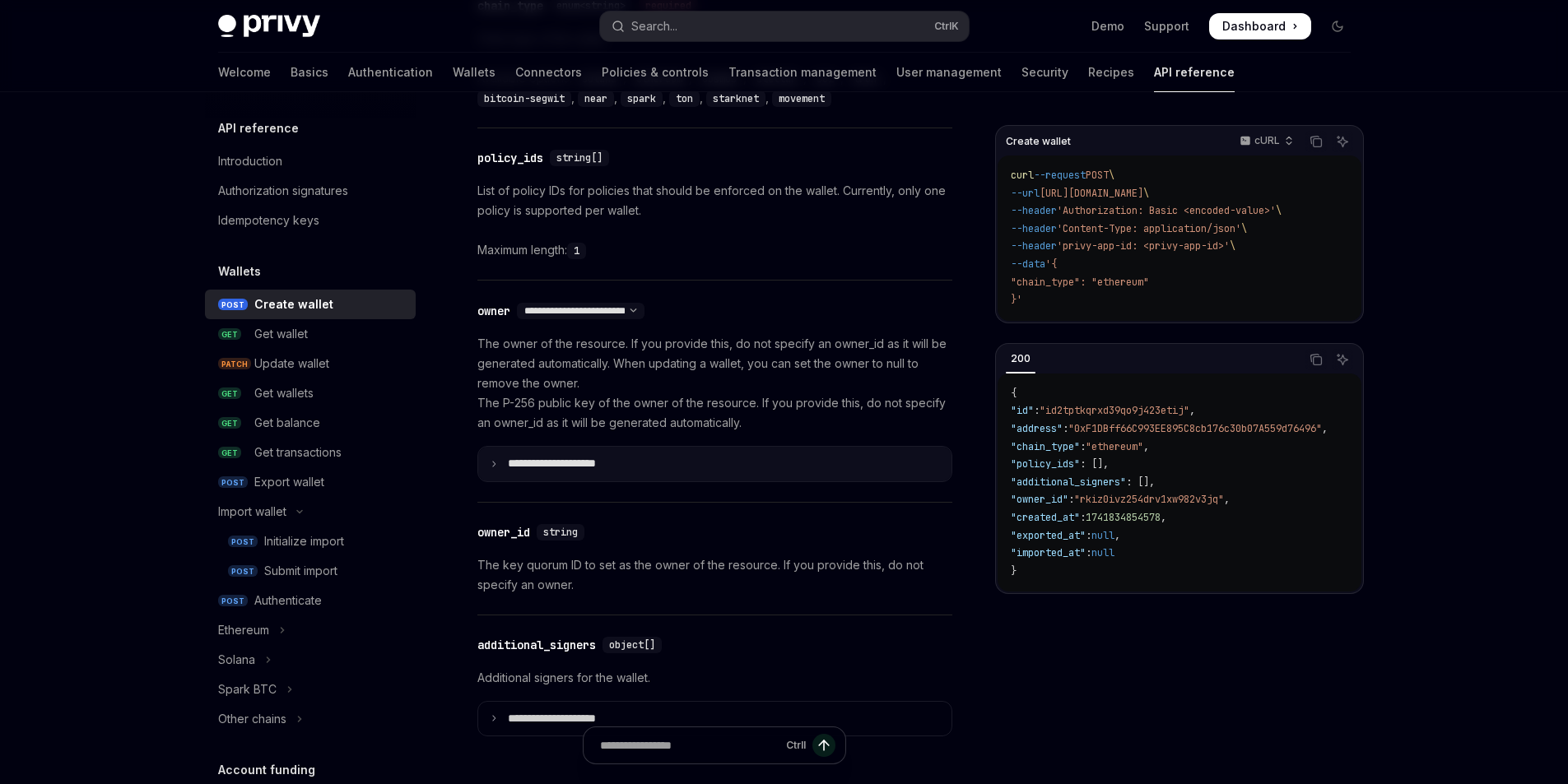
click at [869, 448] on summary "**********" at bounding box center [715, 464] width 474 height 34
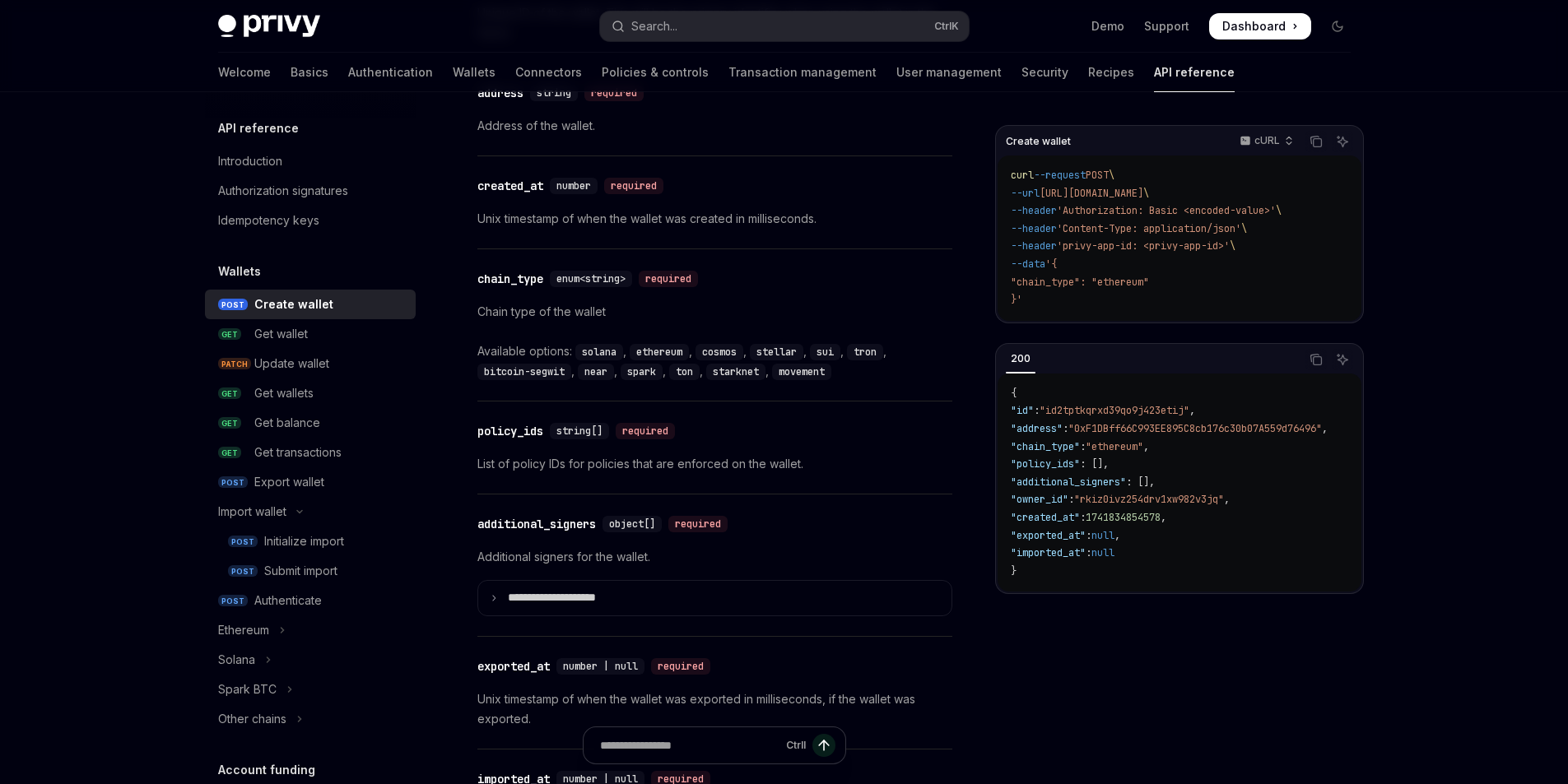
scroll to position [1811, 0]
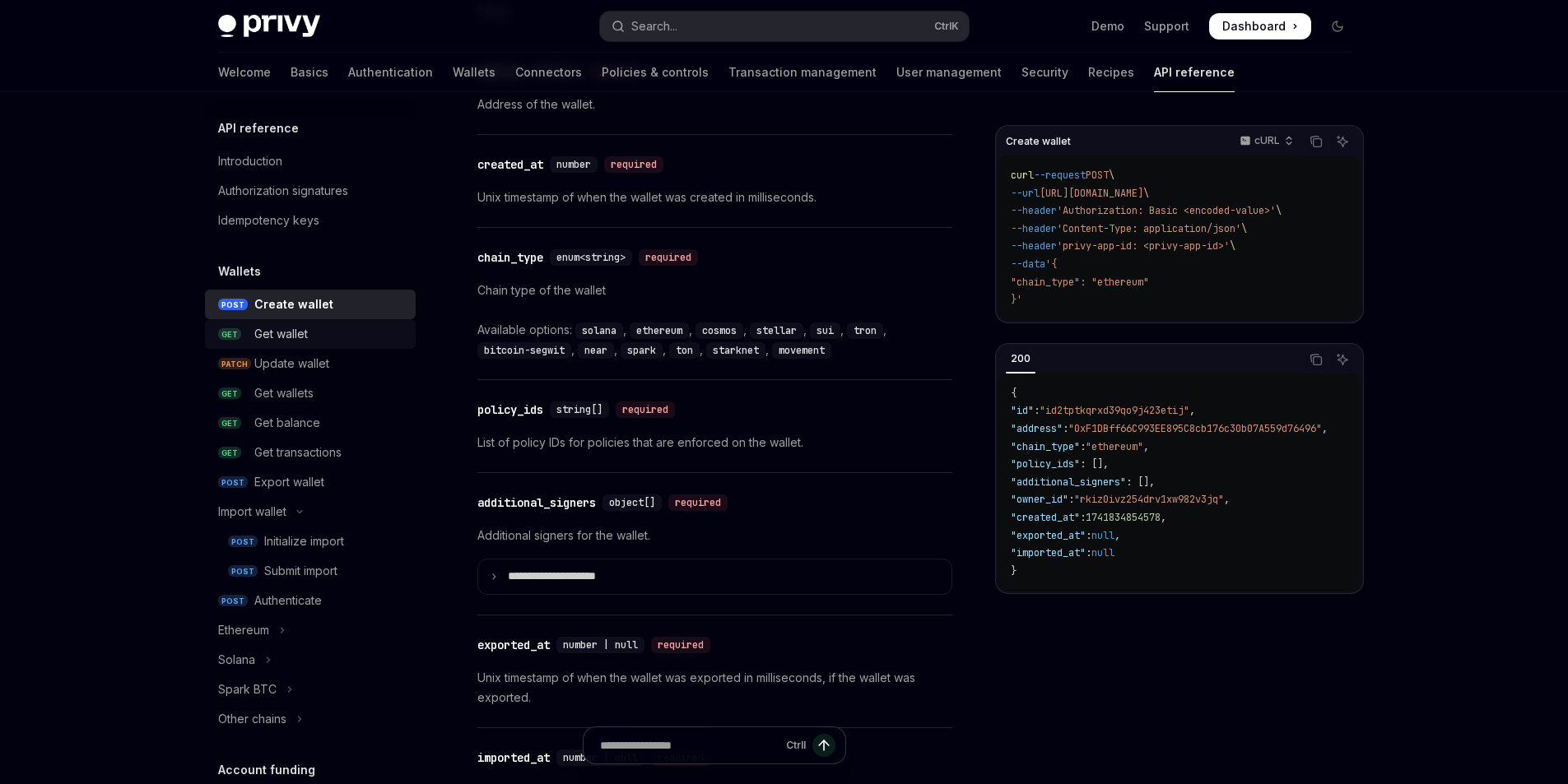
click at [258, 331] on div "Get wallet" at bounding box center [281, 335] width 54 height 20
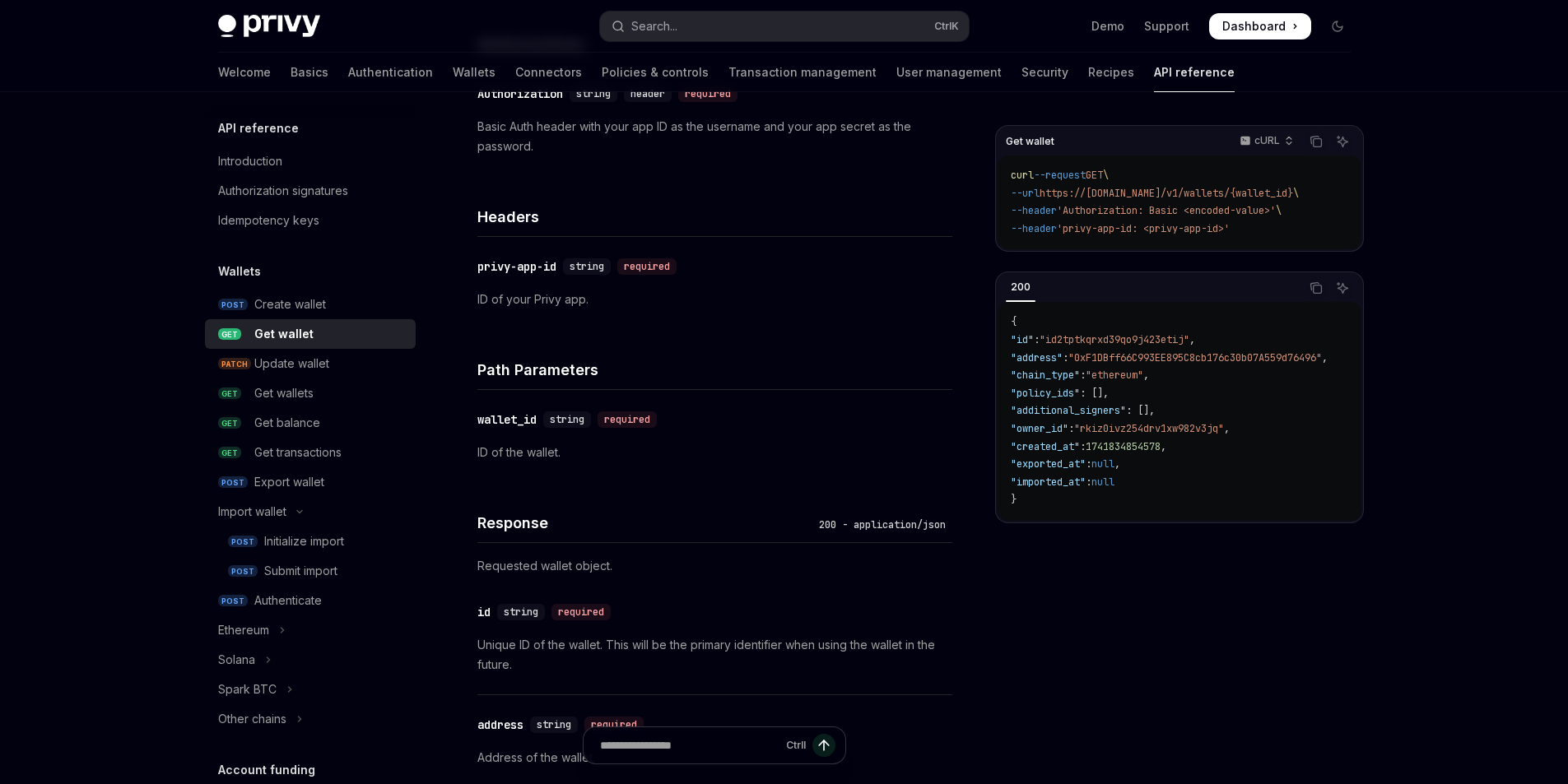
scroll to position [274, 0]
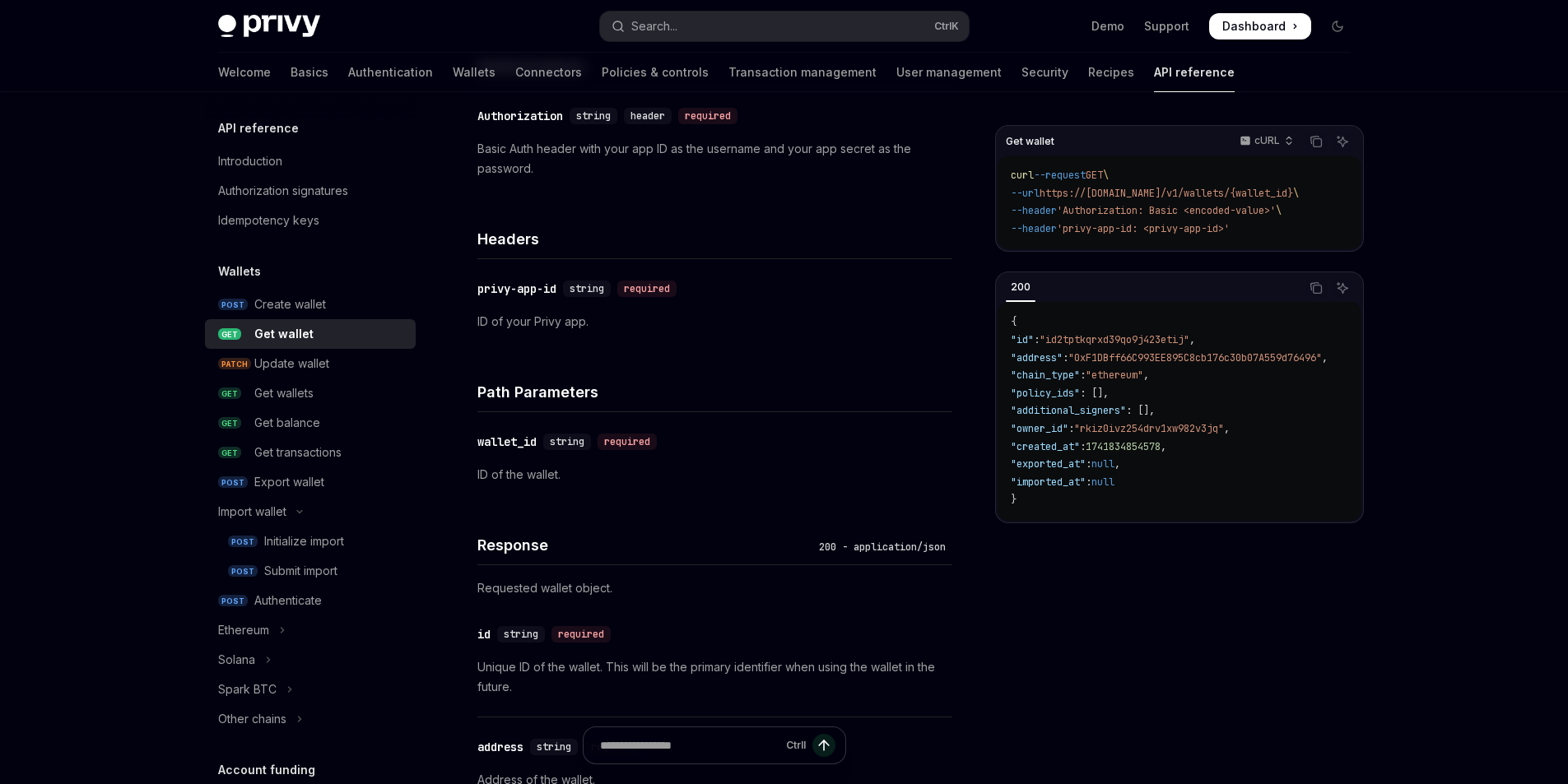
click at [1209, 195] on span "https://api.privy.io/v1/wallets/{wallet_id}" at bounding box center [1166, 193] width 254 height 13
copy span "wallets"
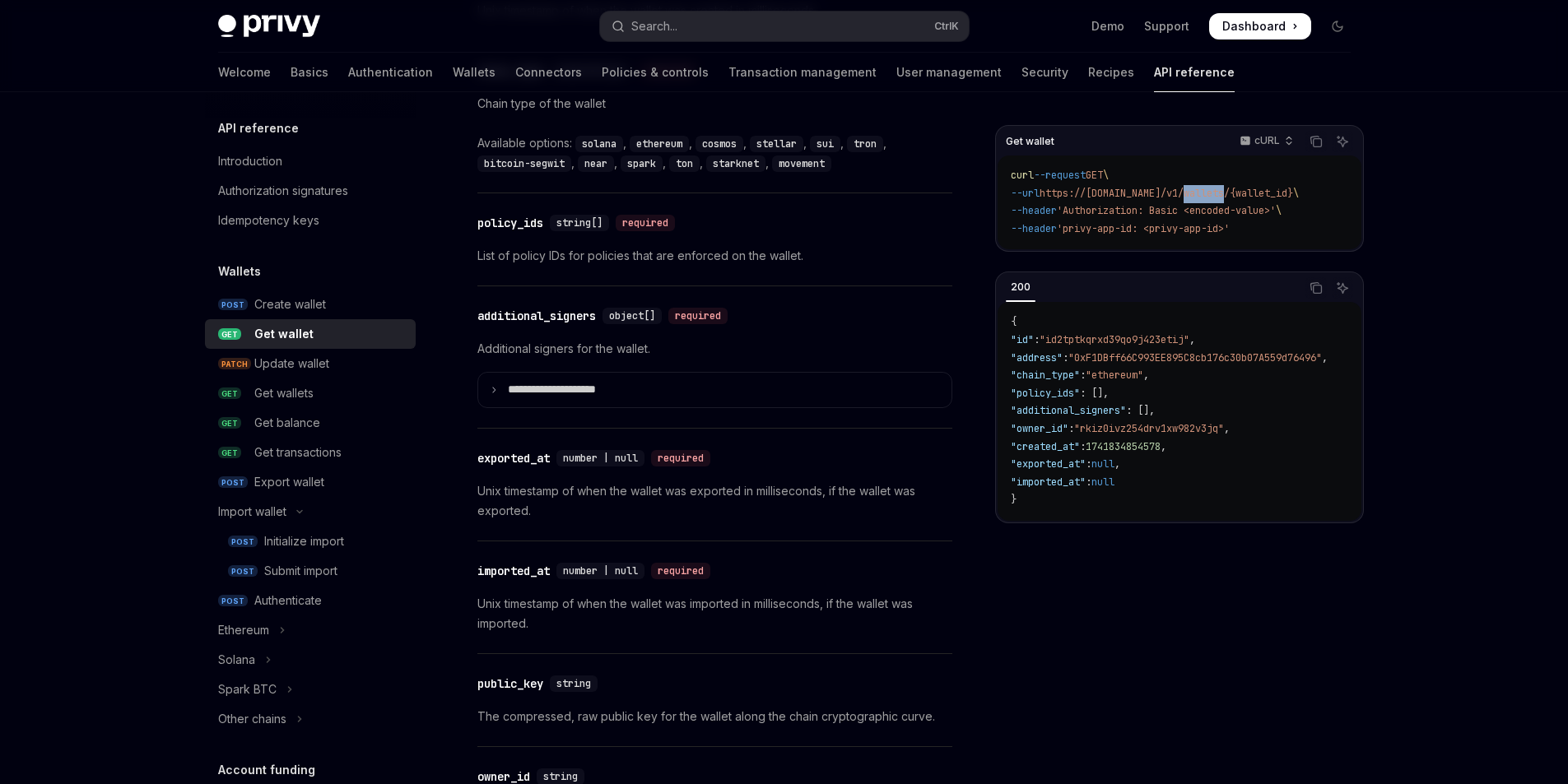
scroll to position [1458, 0]
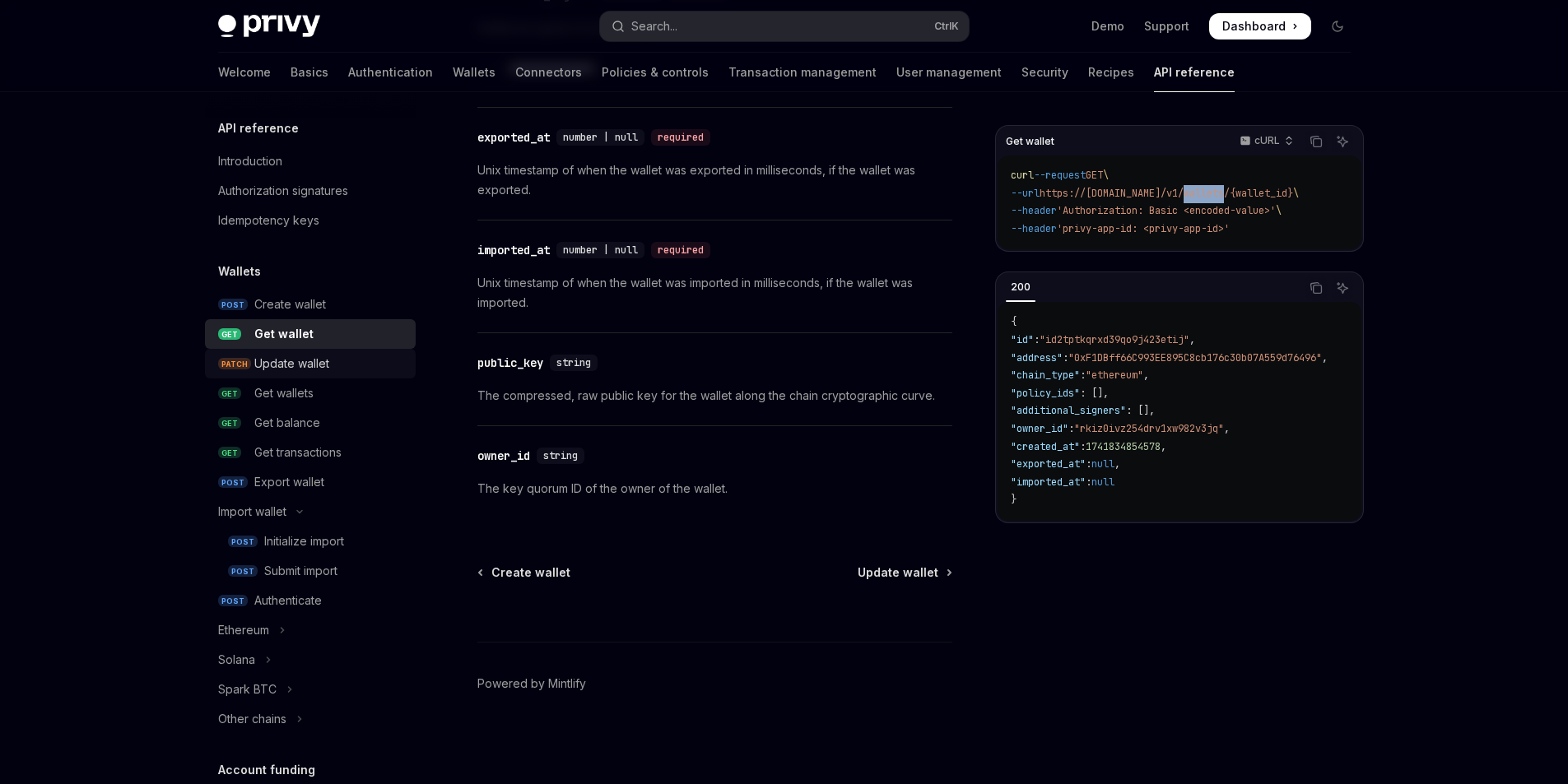
click at [295, 370] on div "Update wallet" at bounding box center [292, 364] width 75 height 20
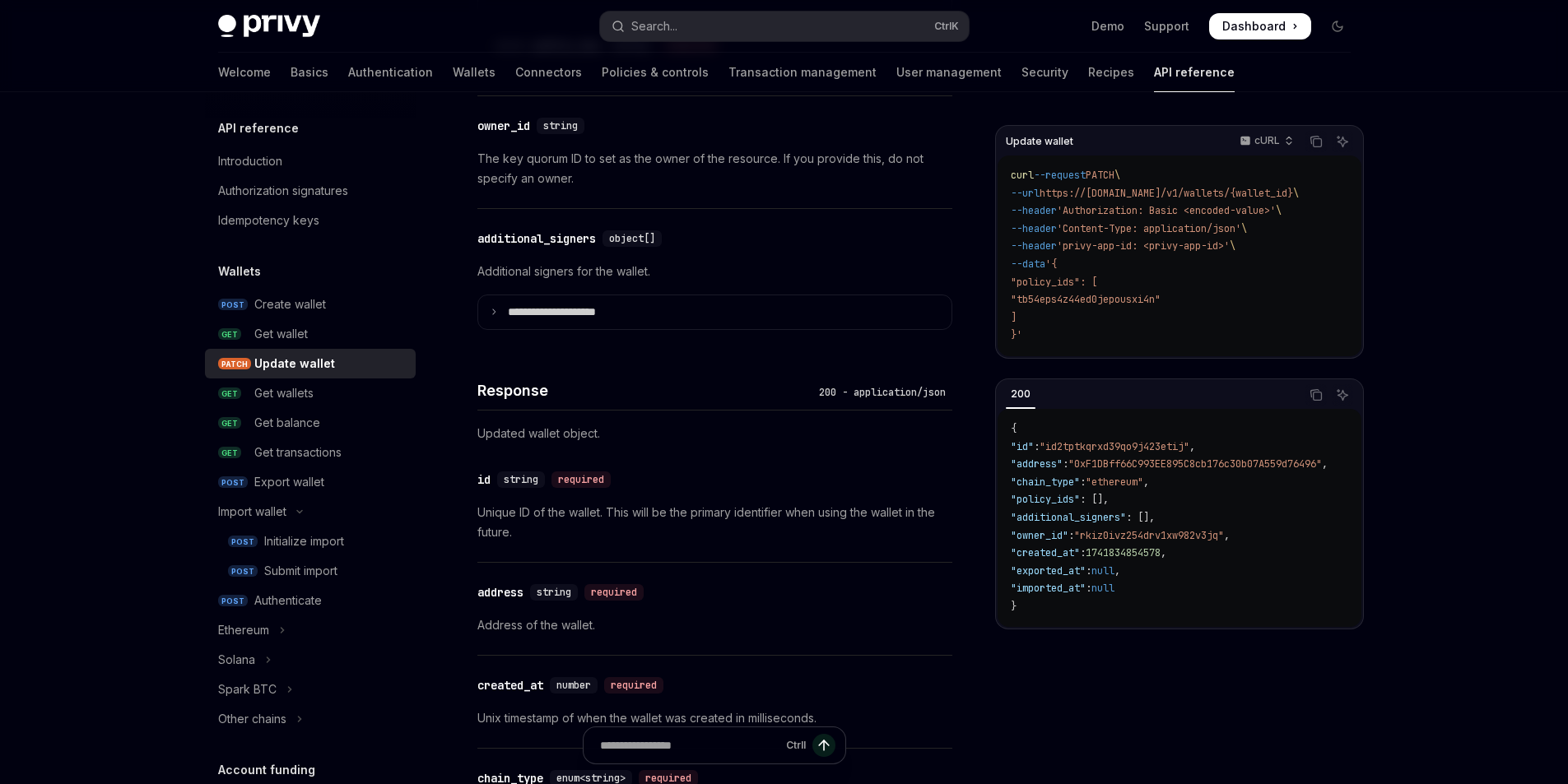
scroll to position [1372, 0]
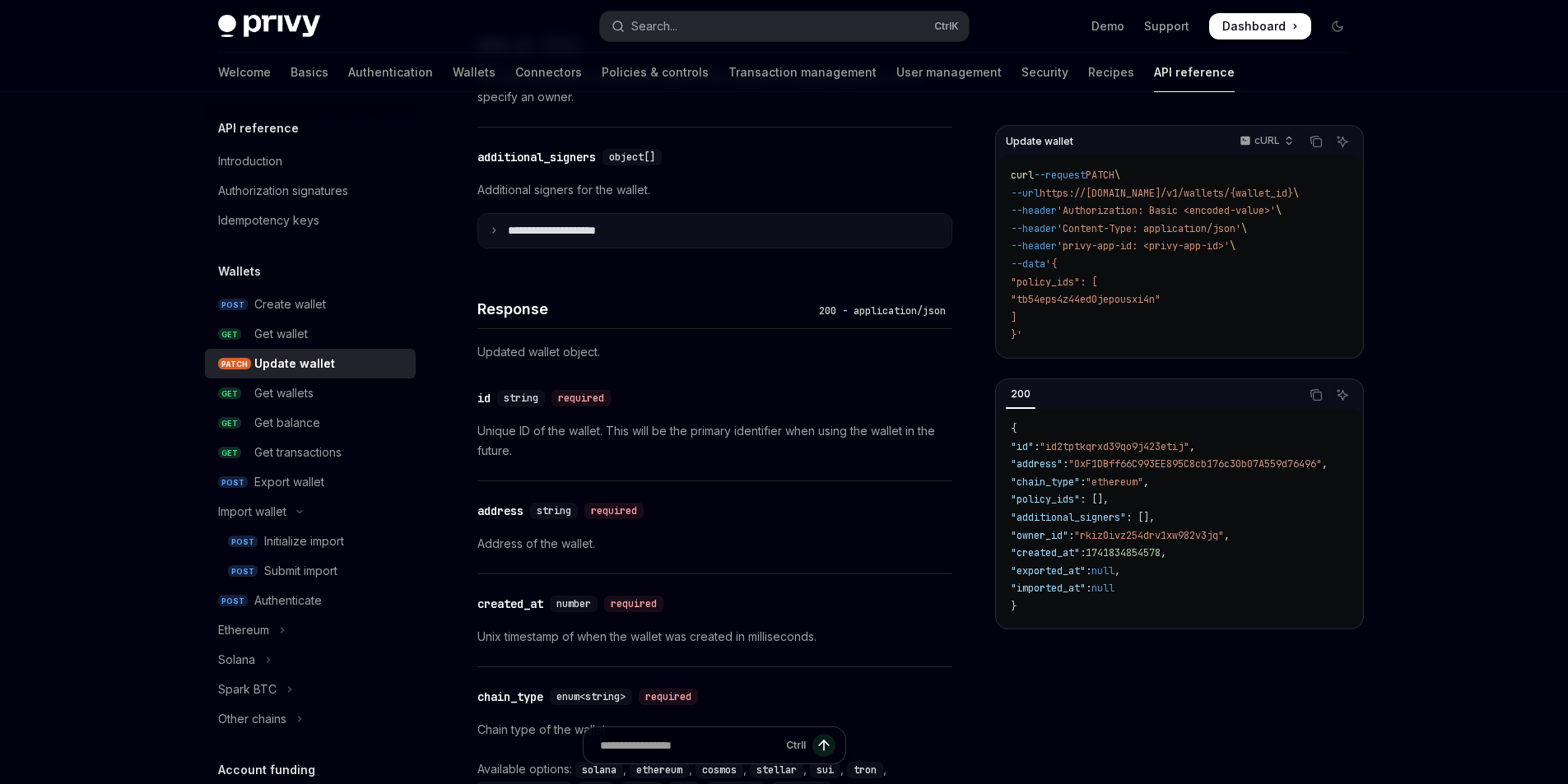
click at [620, 230] on p "**********" at bounding box center [565, 232] width 115 height 15
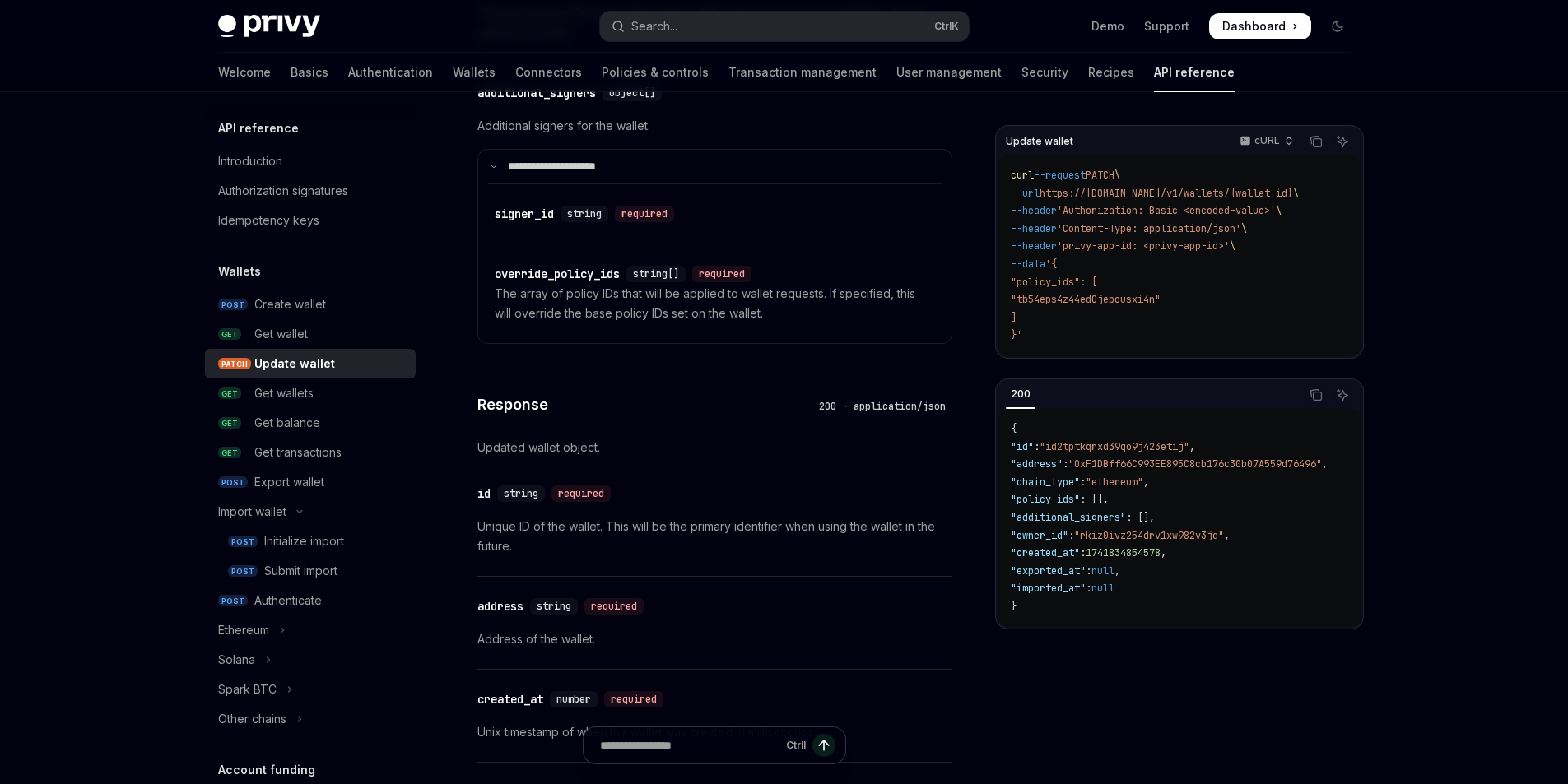
scroll to position [1482, 0]
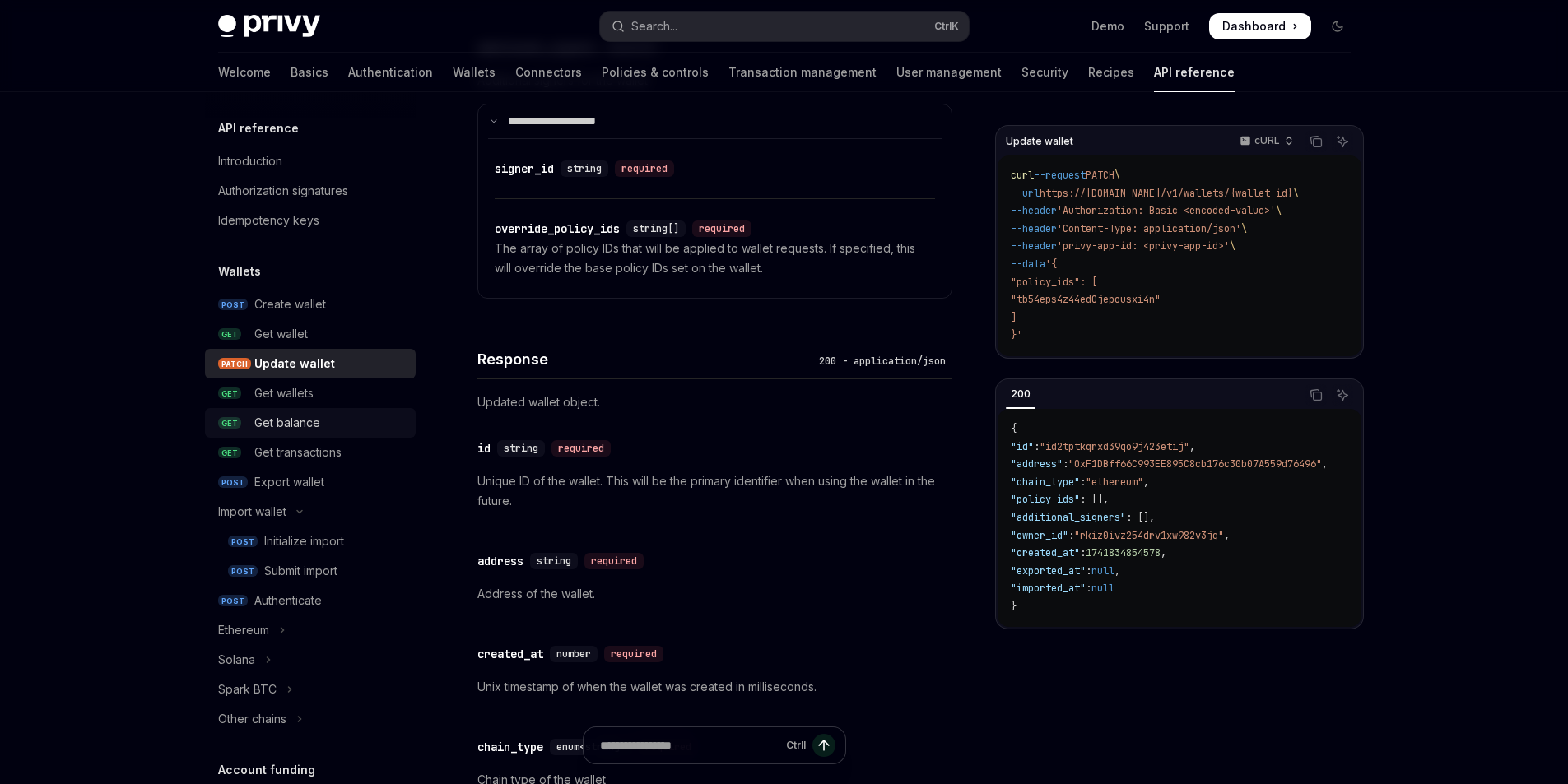
click at [283, 414] on div "Get balance" at bounding box center [287, 423] width 66 height 20
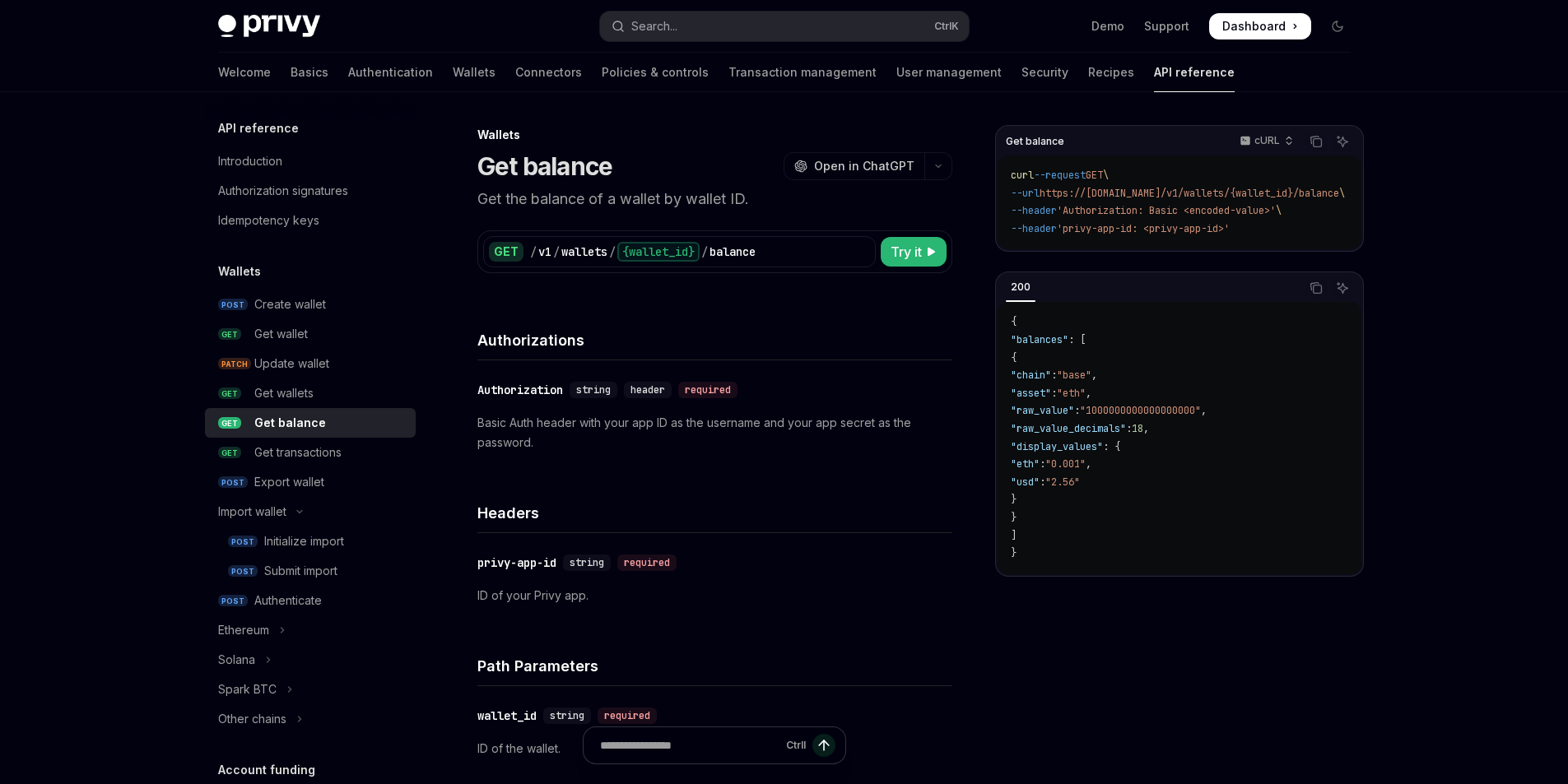
drag, startPoint x: 1232, startPoint y: 256, endPoint x: 1294, endPoint y: 256, distance: 62.0
click at [1294, 249] on div "curl --request GET \ --url https://api.privy.io/v1/wallets/{wallet_id}/balance …" at bounding box center [1179, 202] width 364 height 94
click at [585, 424] on p "Basic Auth header with your app ID as the username and your app secret as the p…" at bounding box center [715, 433] width 475 height 39
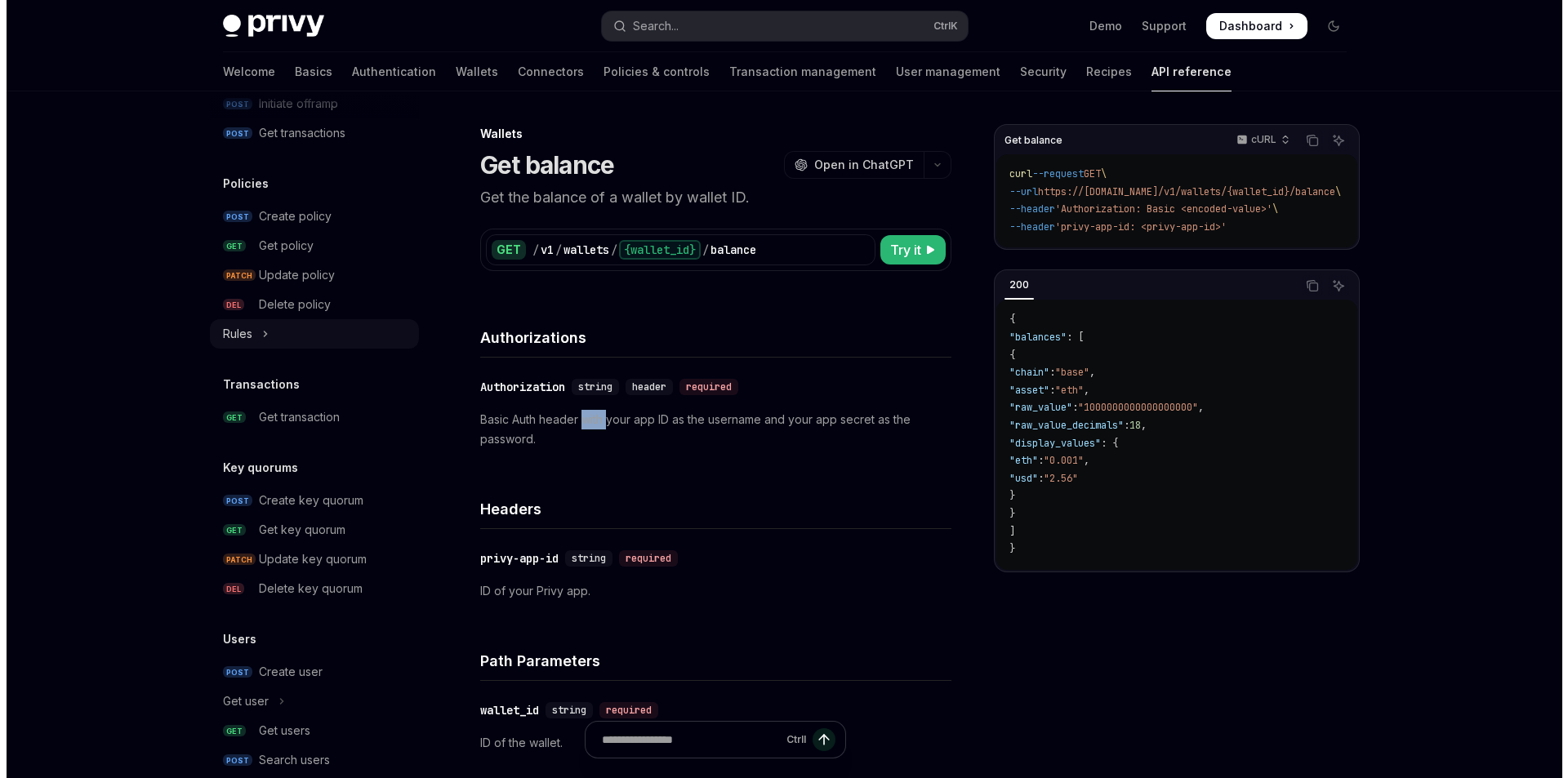
scroll to position [980, 0]
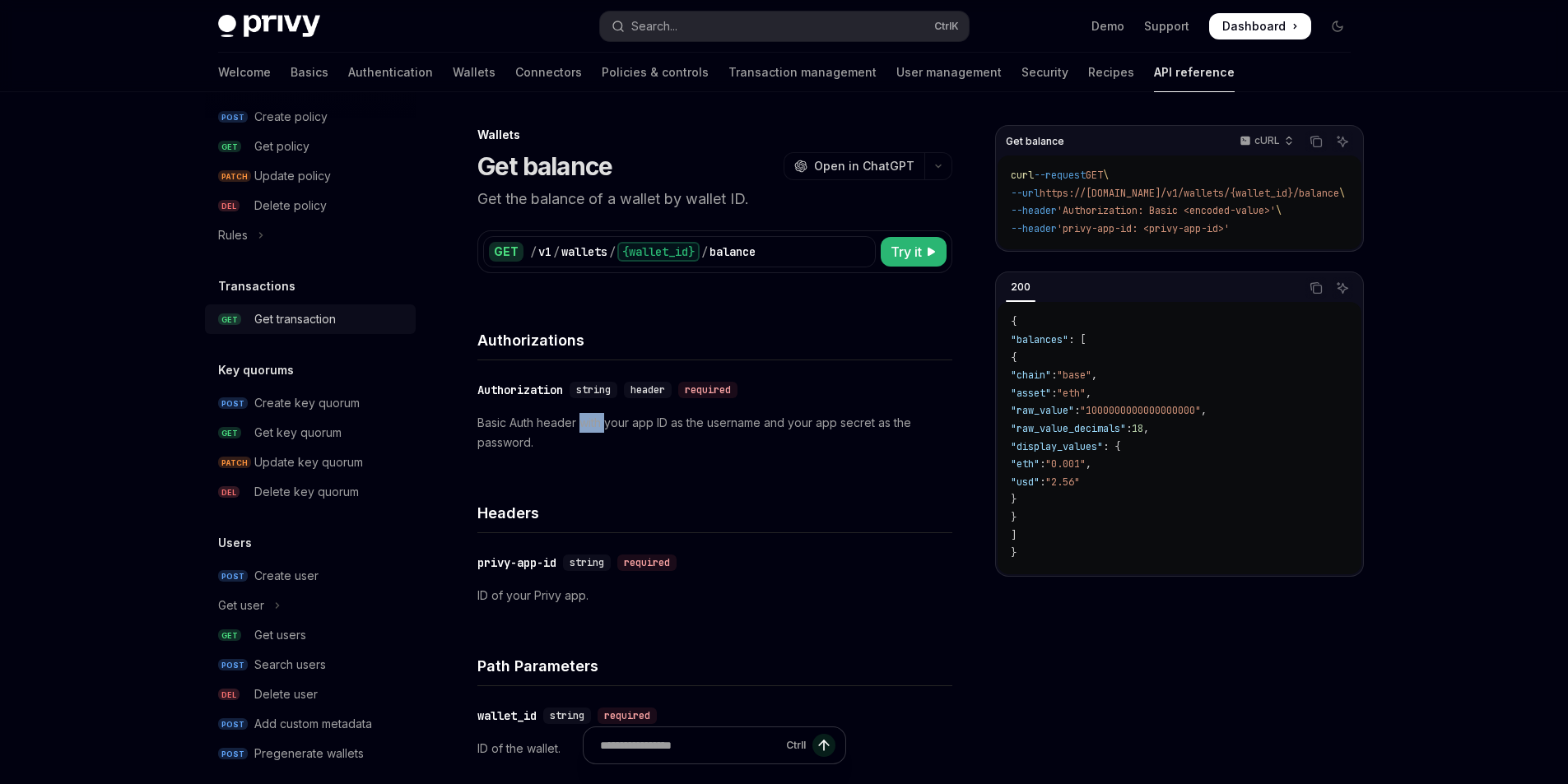
click at [290, 316] on div "Get transaction" at bounding box center [295, 320] width 81 height 20
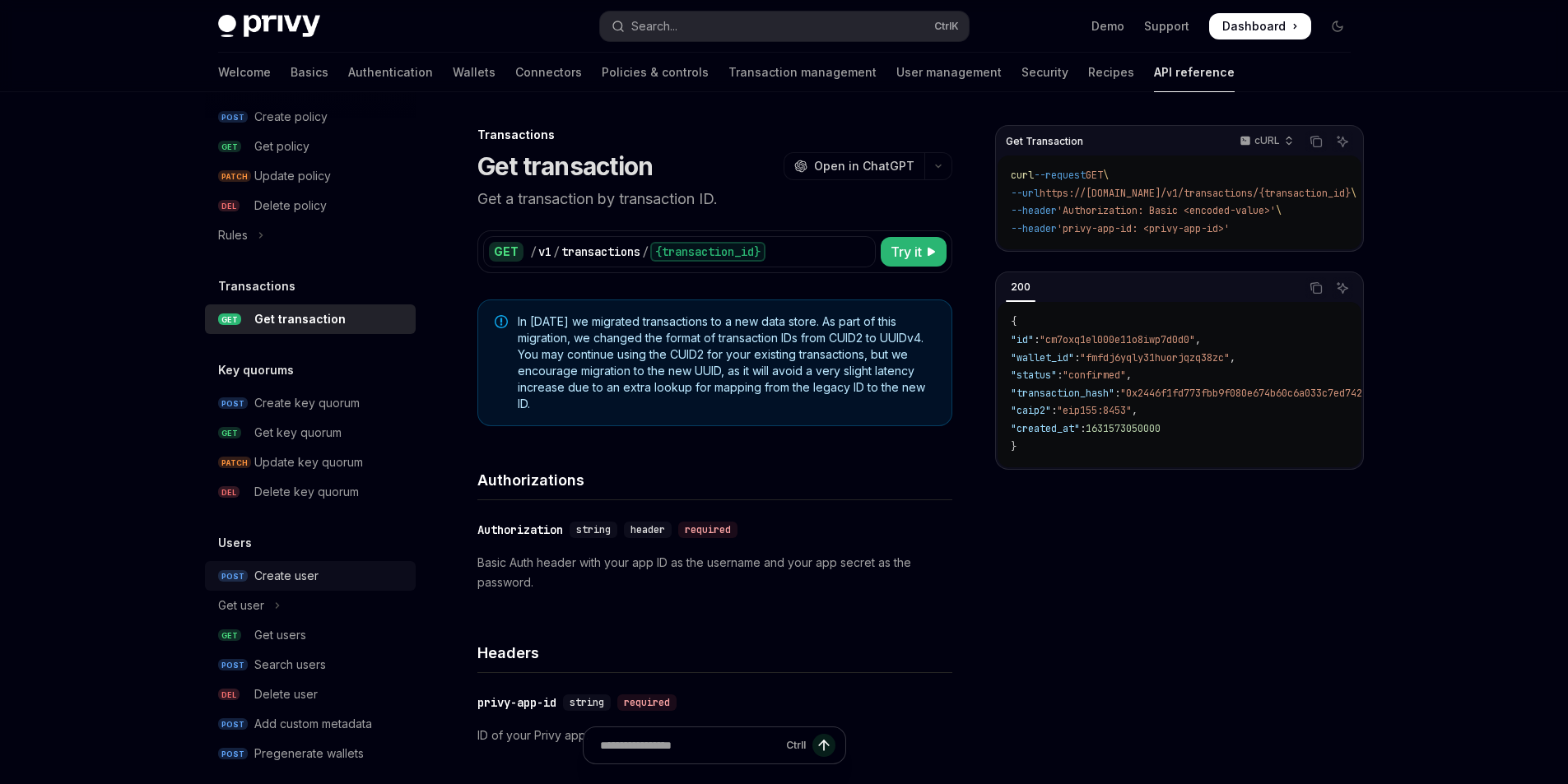
click at [303, 578] on div "Create user" at bounding box center [286, 576] width 64 height 20
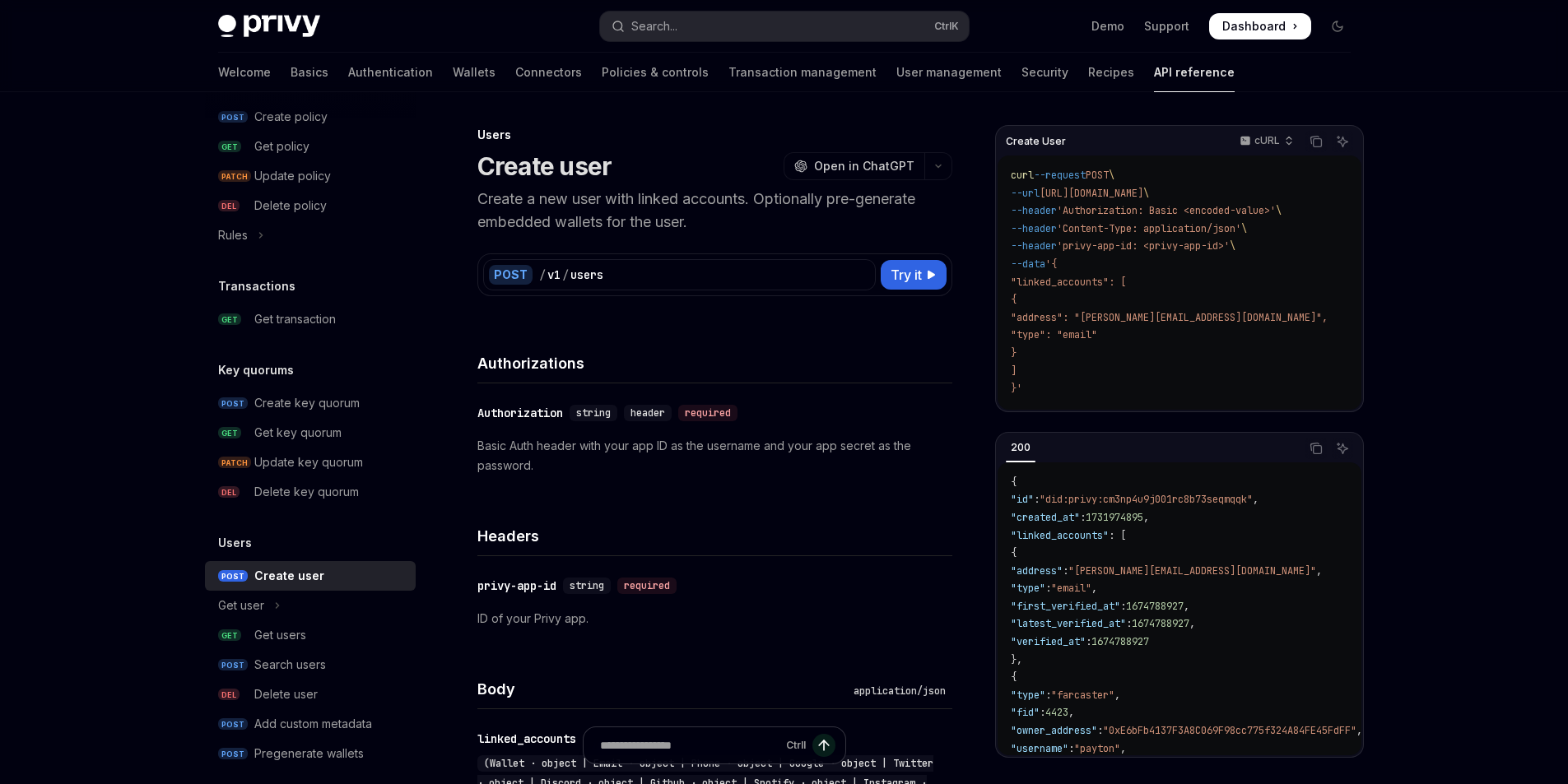
type textarea "*"
click at [781, 37] on button "Search... Ctrl K" at bounding box center [784, 26] width 369 height 29
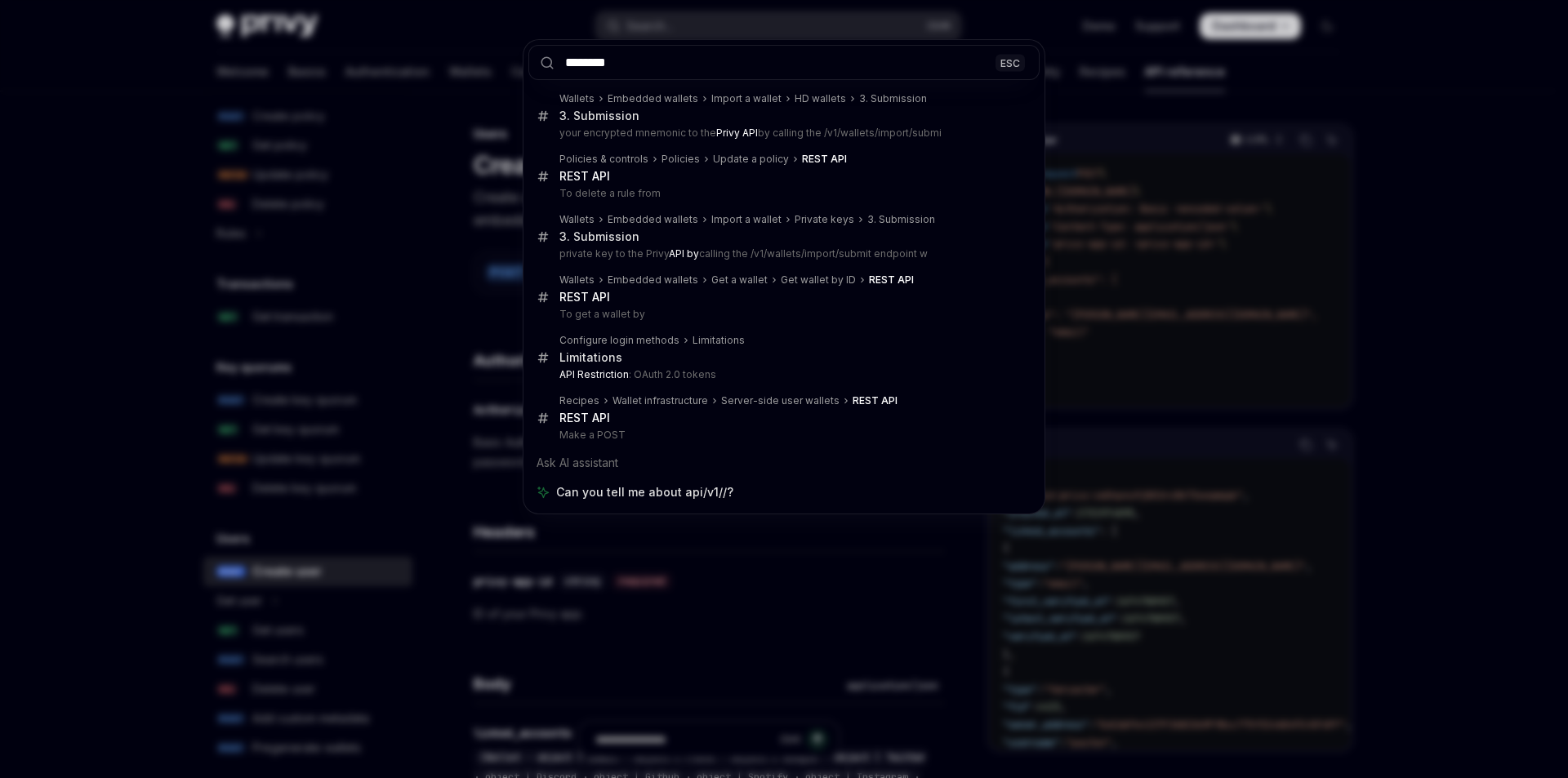
click at [566, 66] on input "********" at bounding box center [784, 62] width 511 height 35
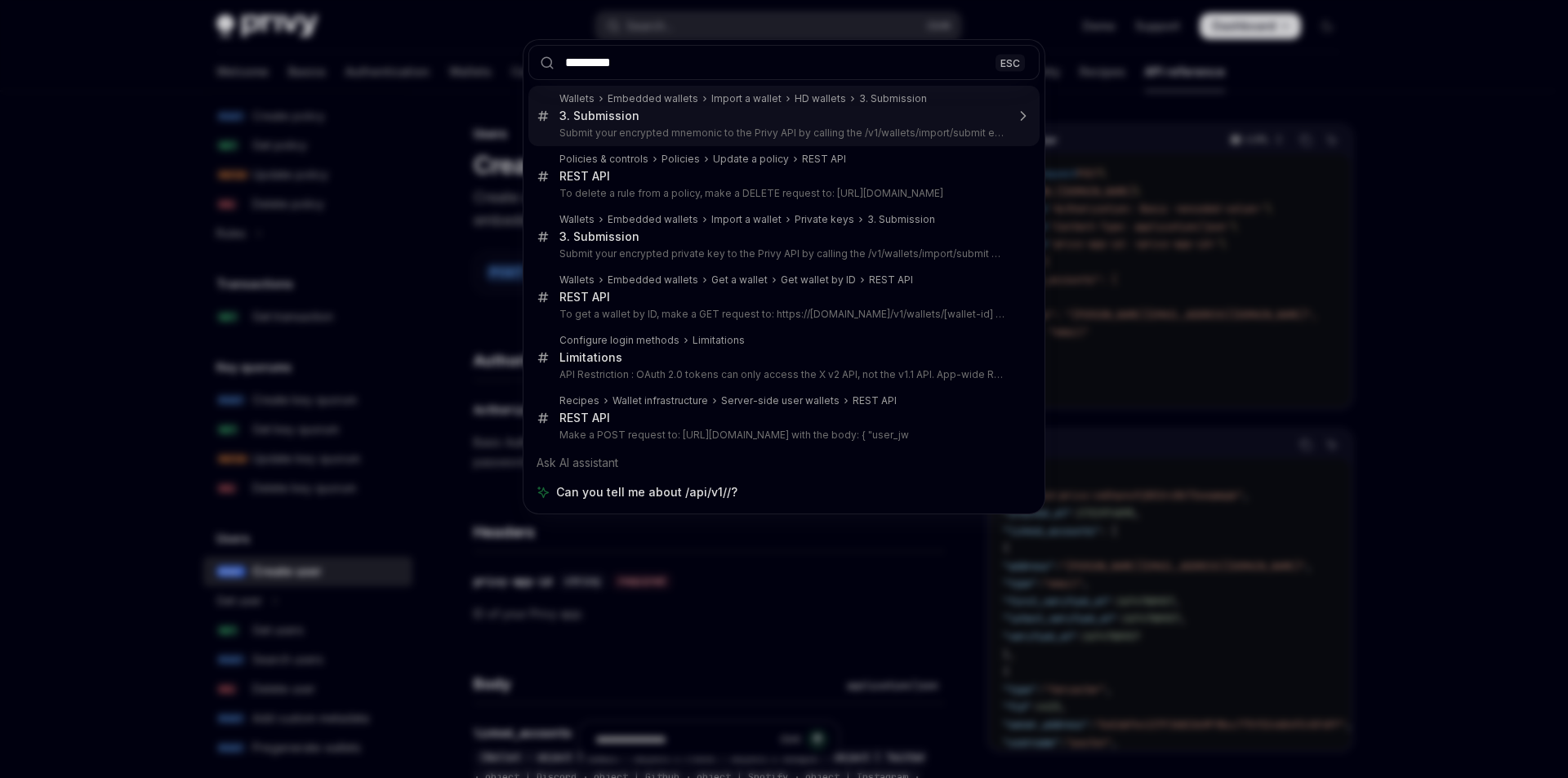
click at [686, 70] on input "*********" at bounding box center [784, 62] width 511 height 35
type input "*********"
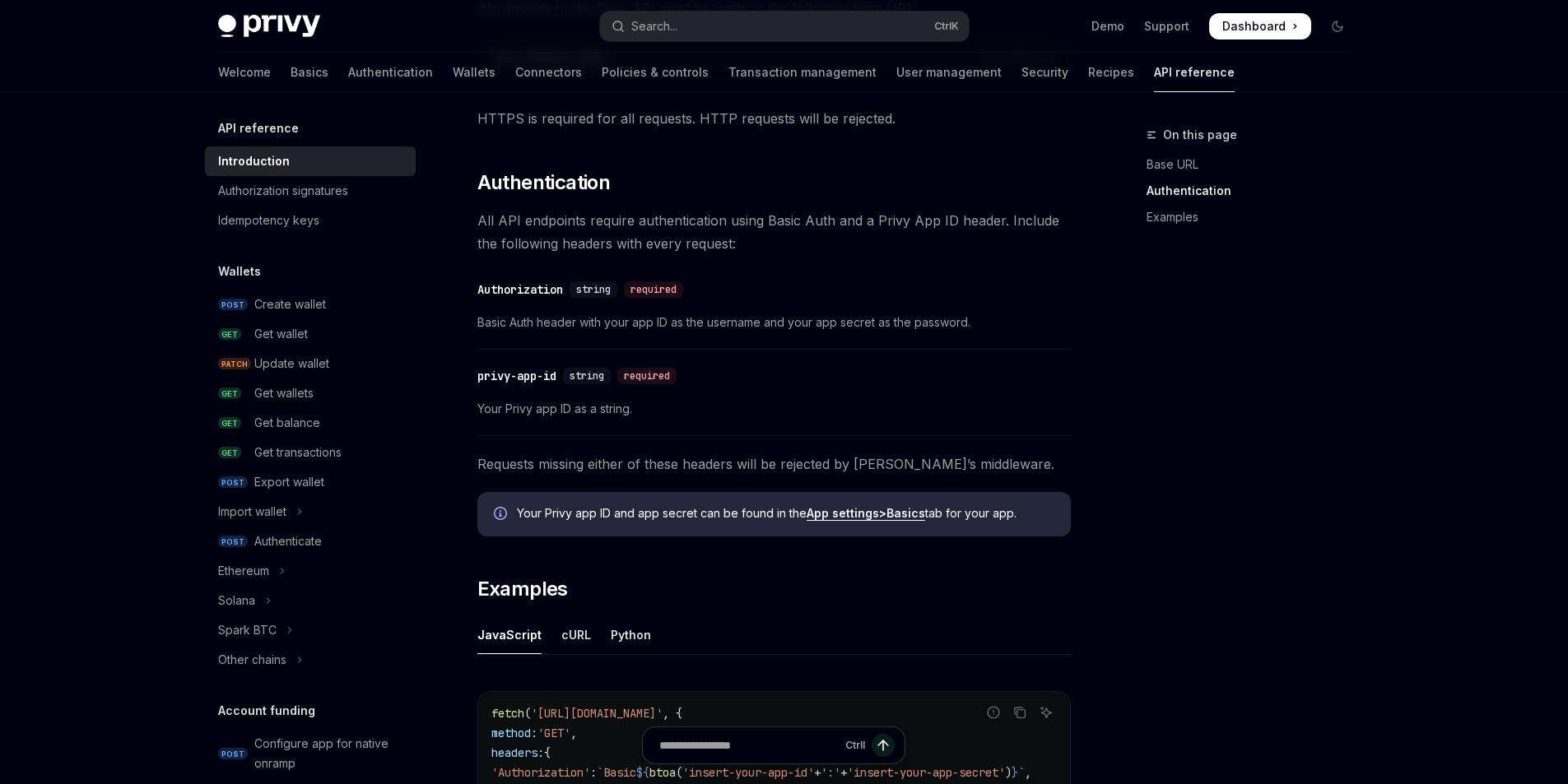
scroll to position [932, 0]
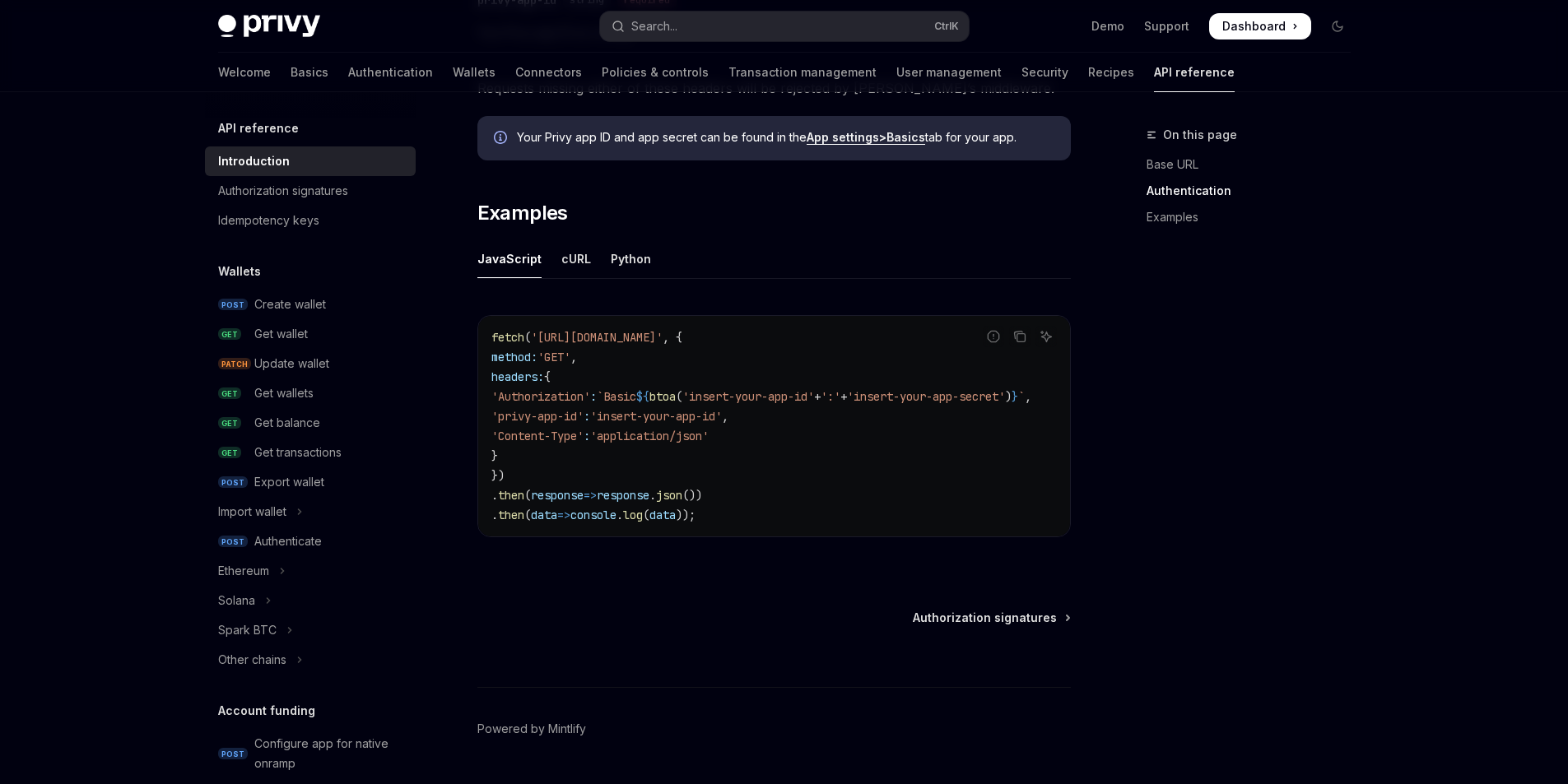
drag, startPoint x: 925, startPoint y: 545, endPoint x: 1021, endPoint y: 538, distance: 96.3
click at [1021, 538] on div "Report incorrect code Copy Ask AI fetch ( 'https://api.privy.io/v1/wallets' , {…" at bounding box center [773, 431] width 593 height 265
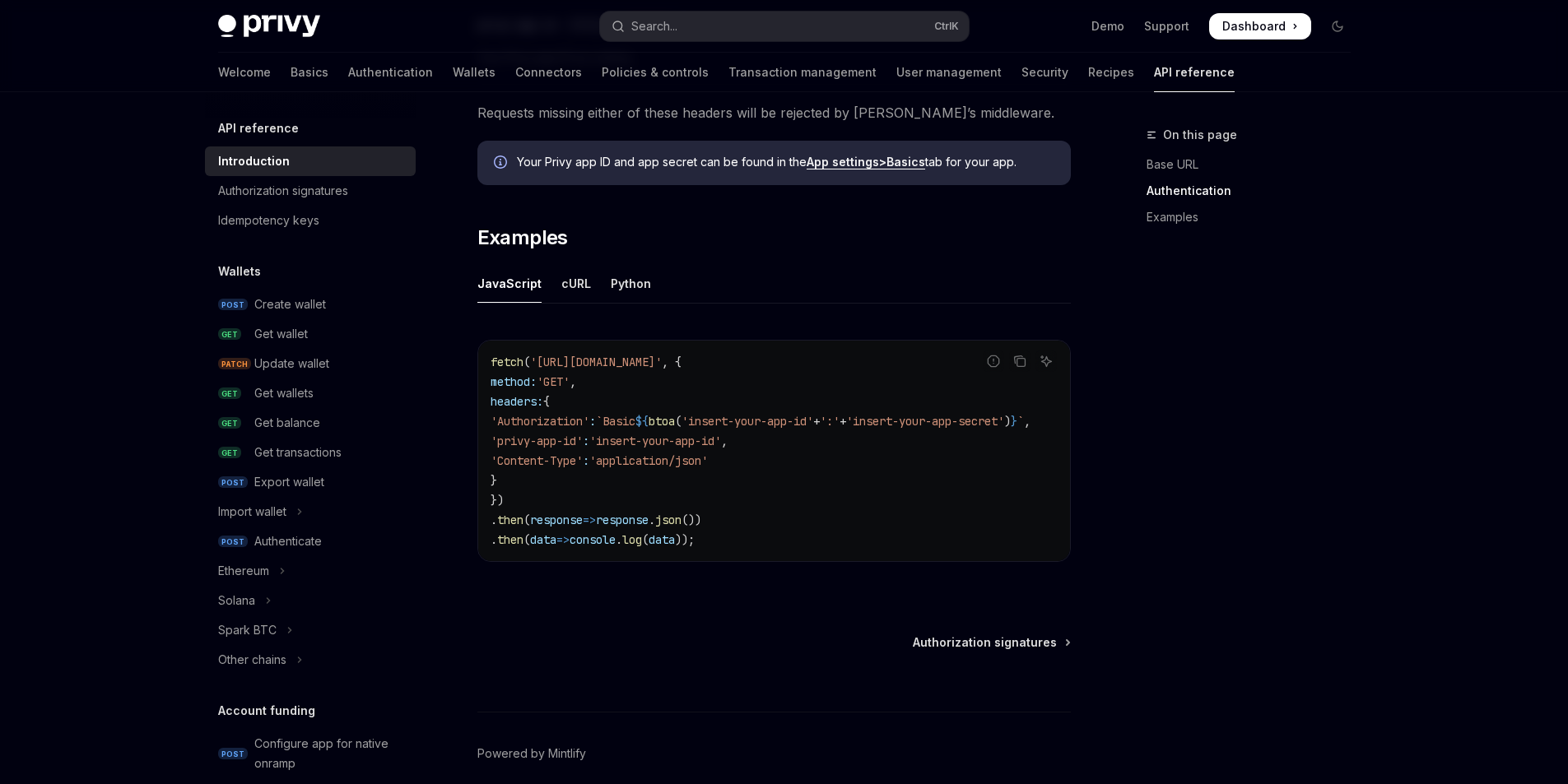
scroll to position [658, 0]
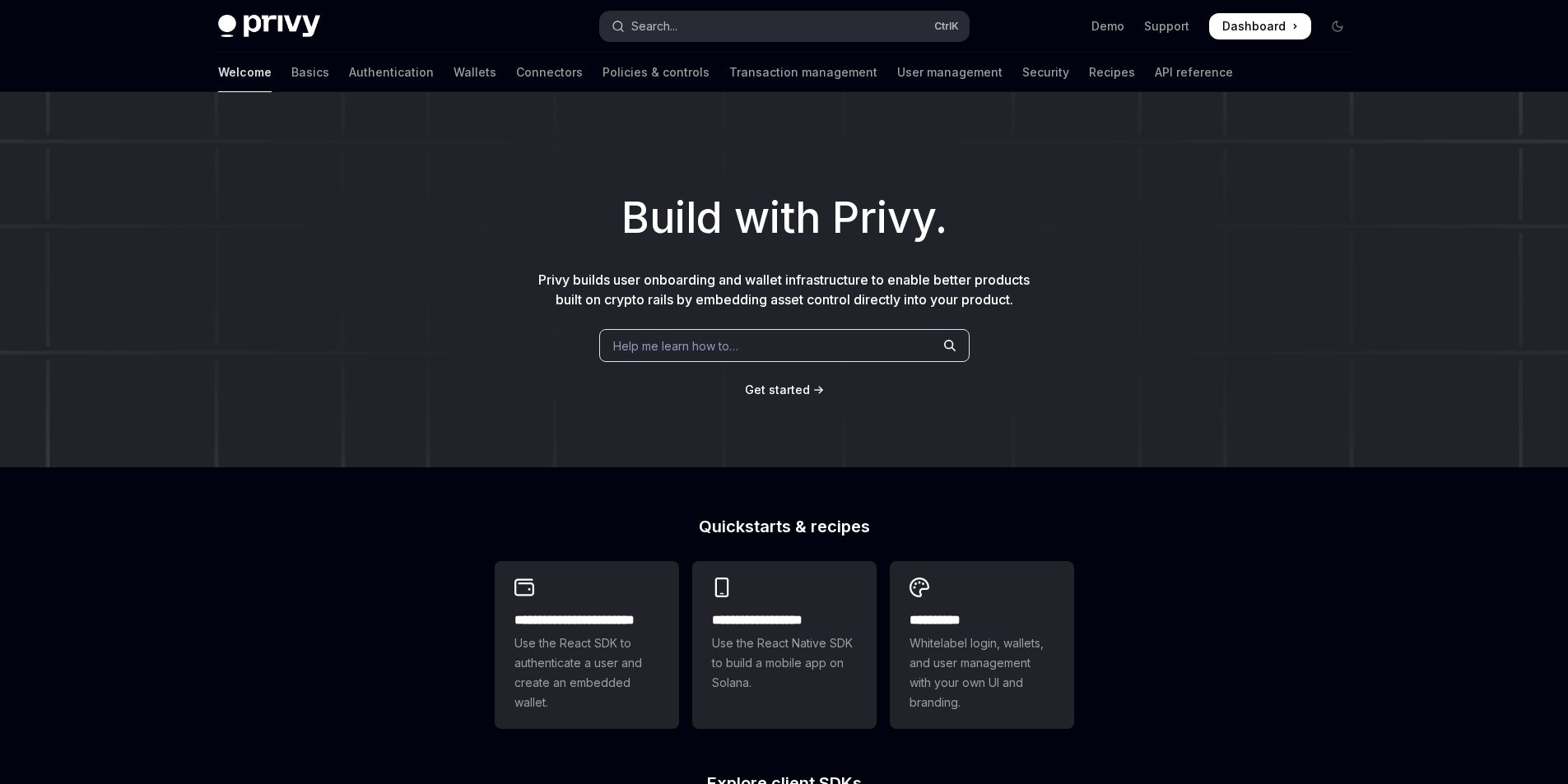
click at [717, 31] on button "Search... Ctrl K" at bounding box center [784, 26] width 369 height 29
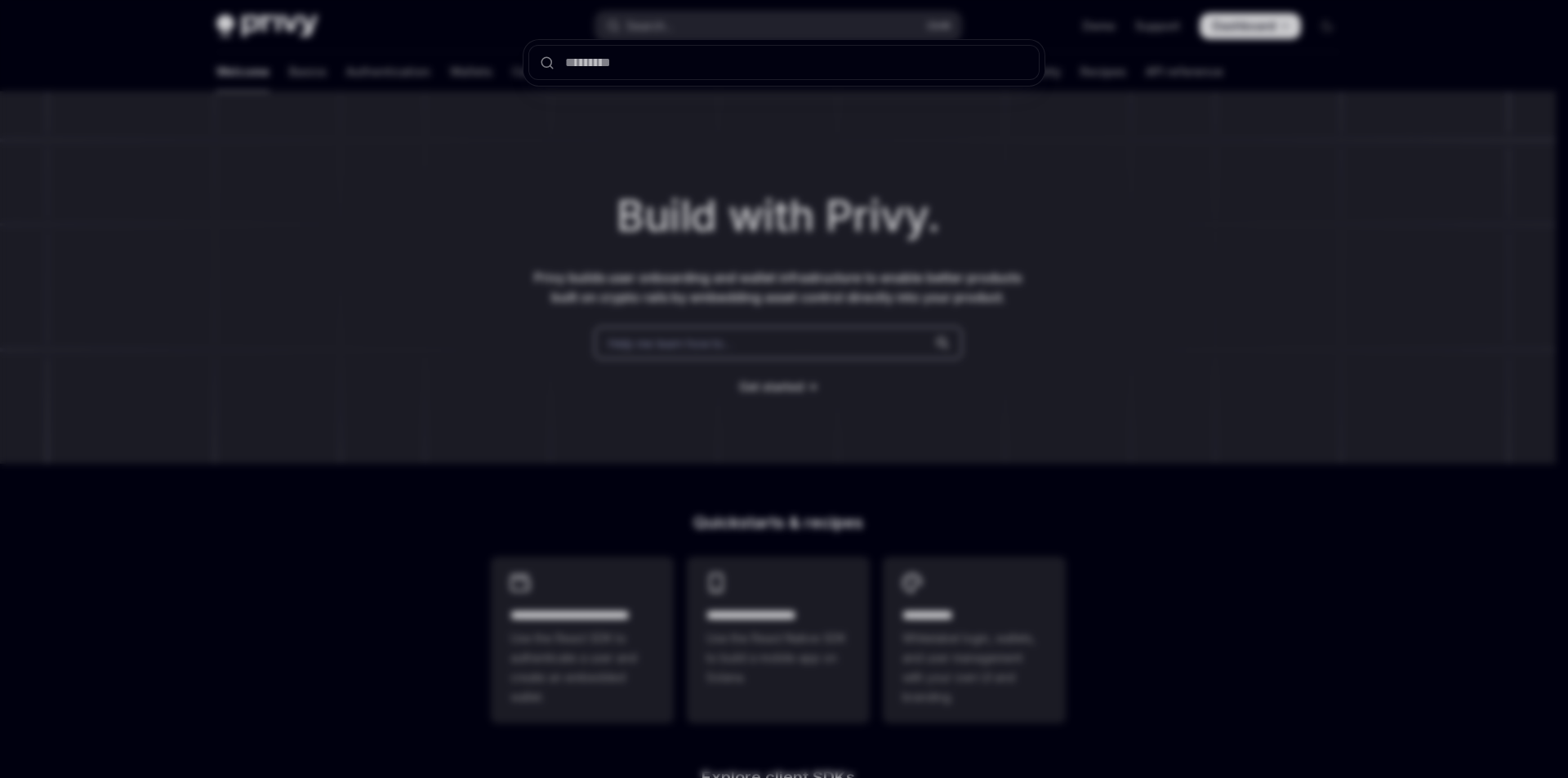
type input "*********"
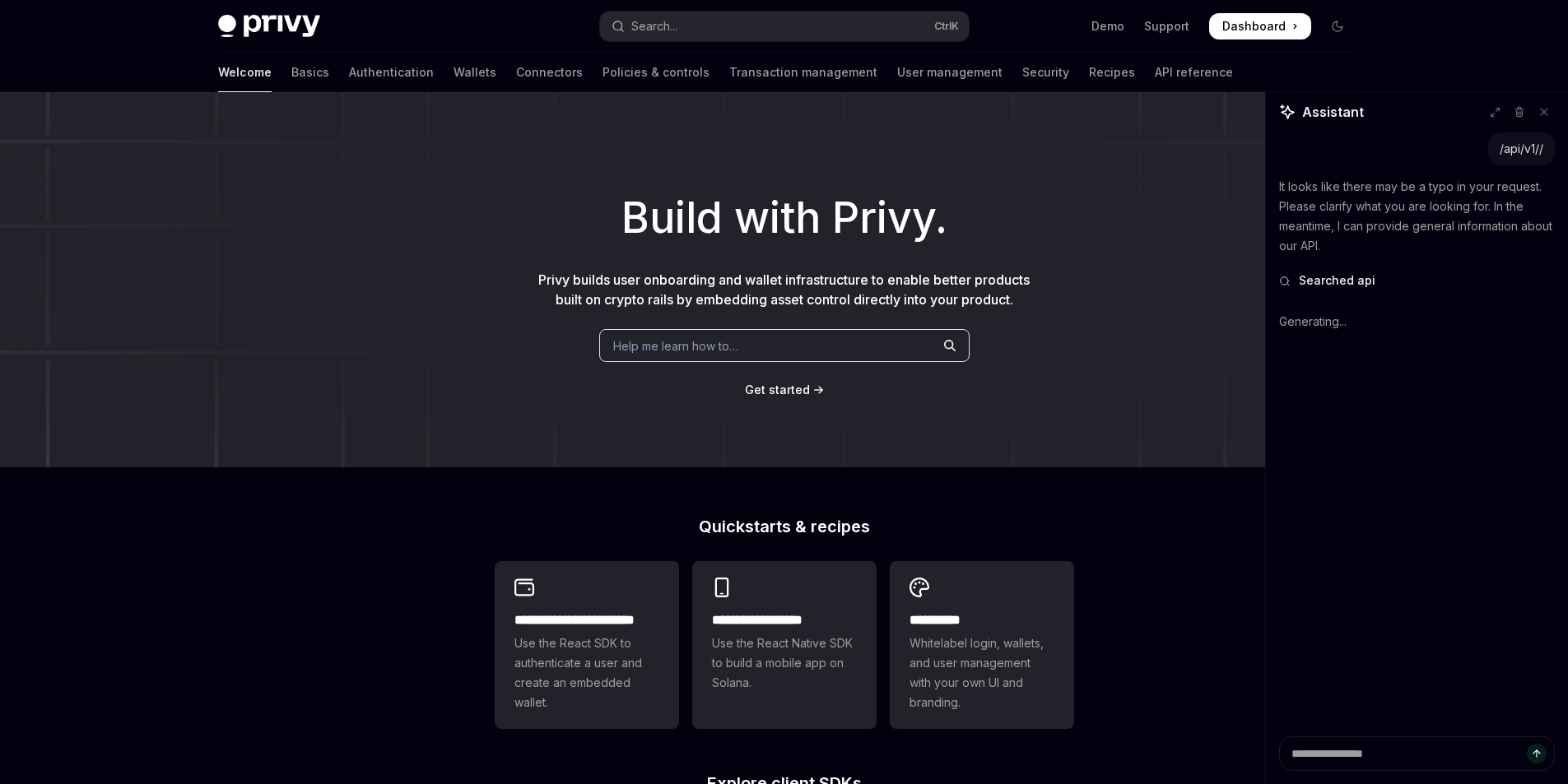
type textarea "*"
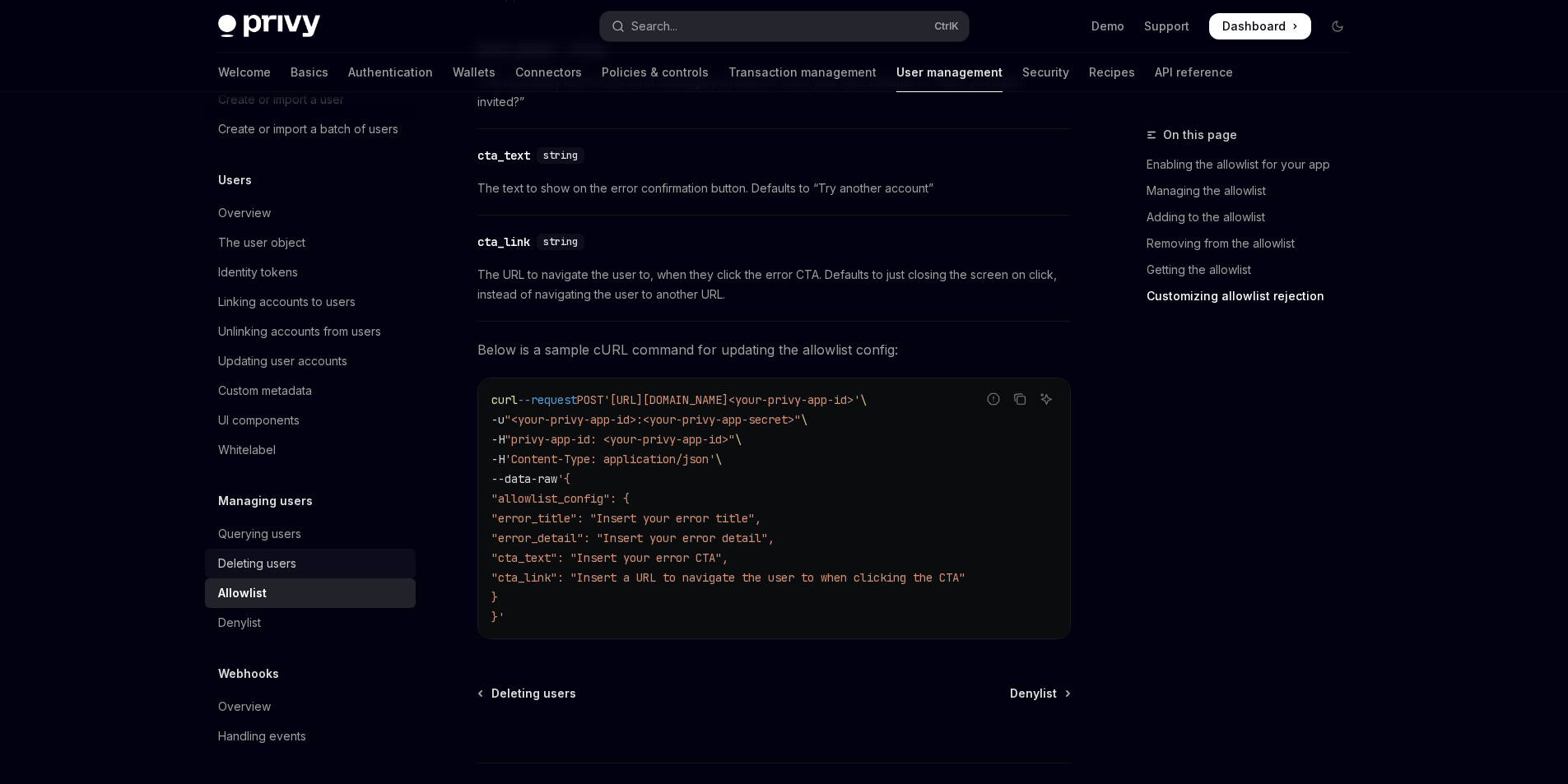
scroll to position [167, 0]
click at [303, 543] on div "Querying users" at bounding box center [312, 535] width 187 height 20
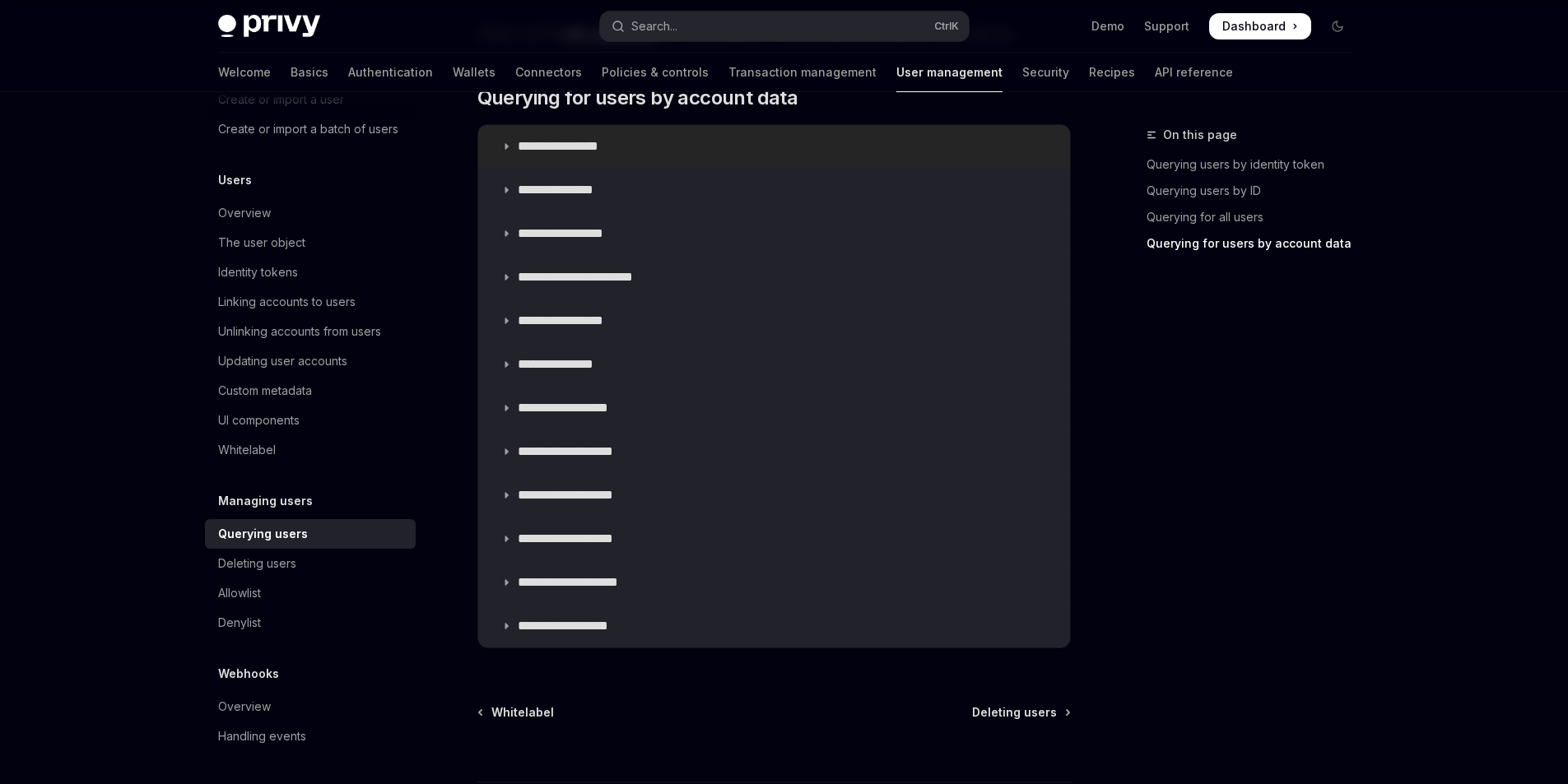
scroll to position [1152, 0]
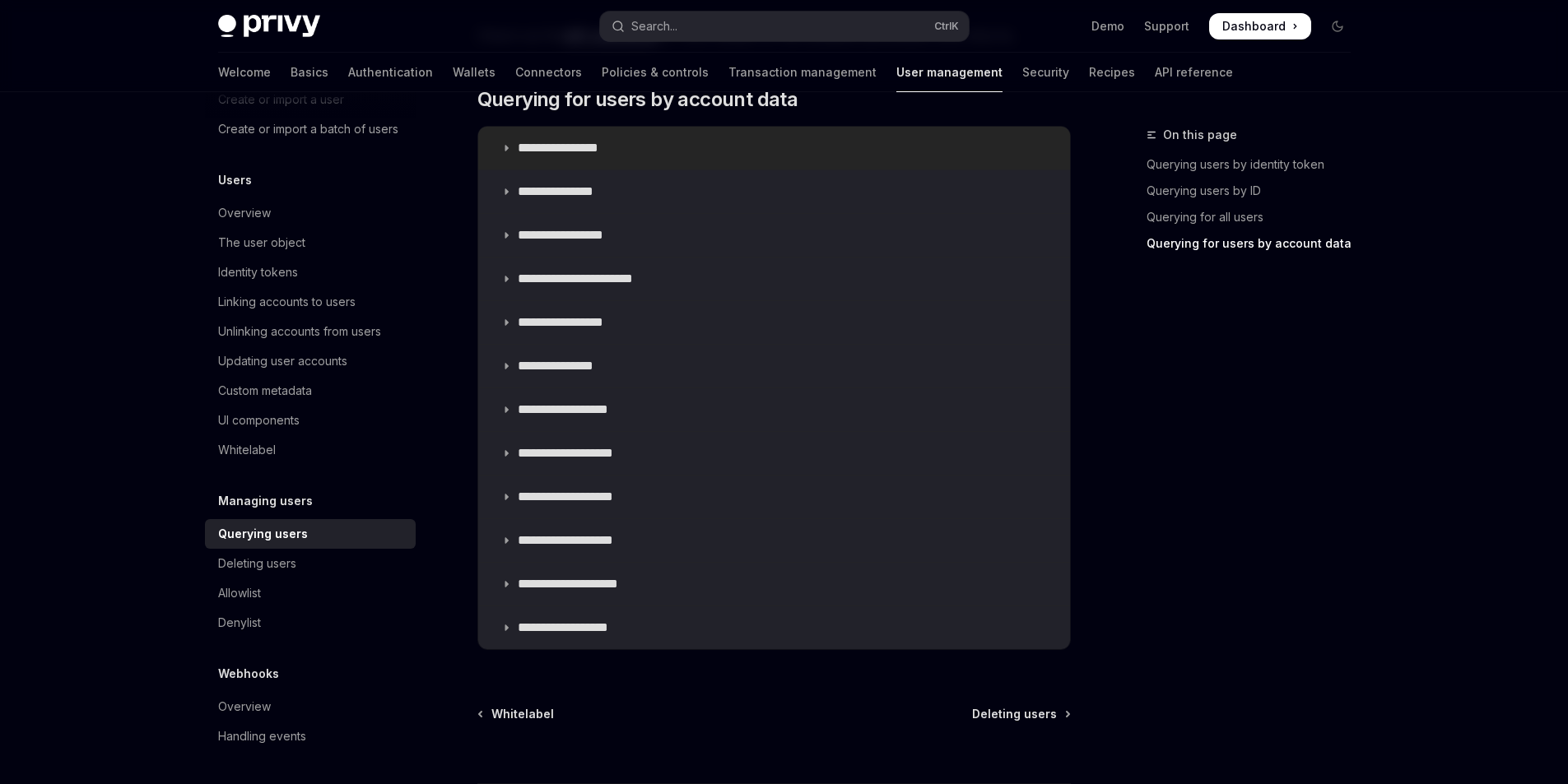
click at [605, 157] on summary "**********" at bounding box center [773, 147] width 592 height 43
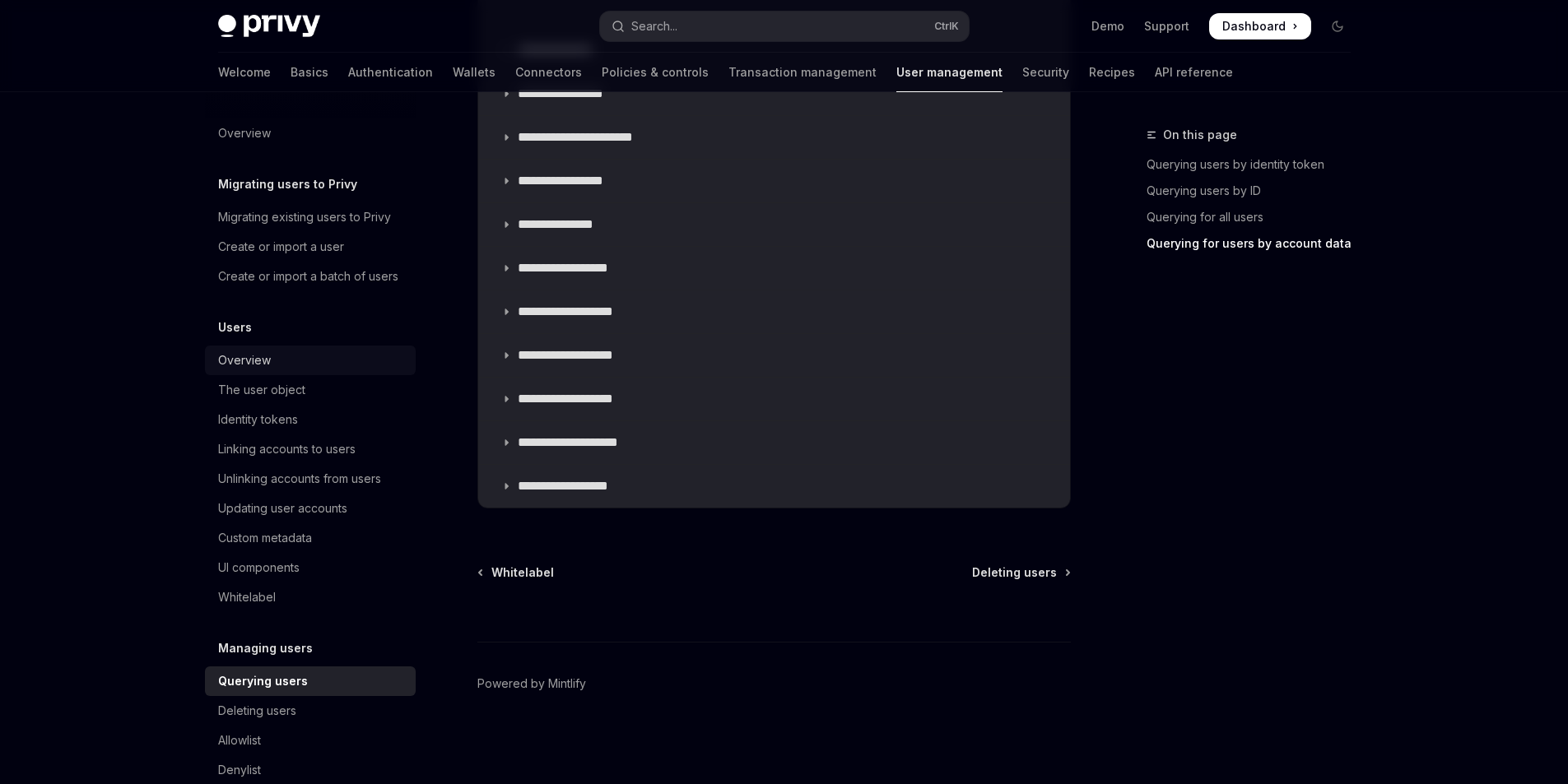
click at [291, 371] on div "Overview" at bounding box center [312, 361] width 187 height 20
type textarea "*"
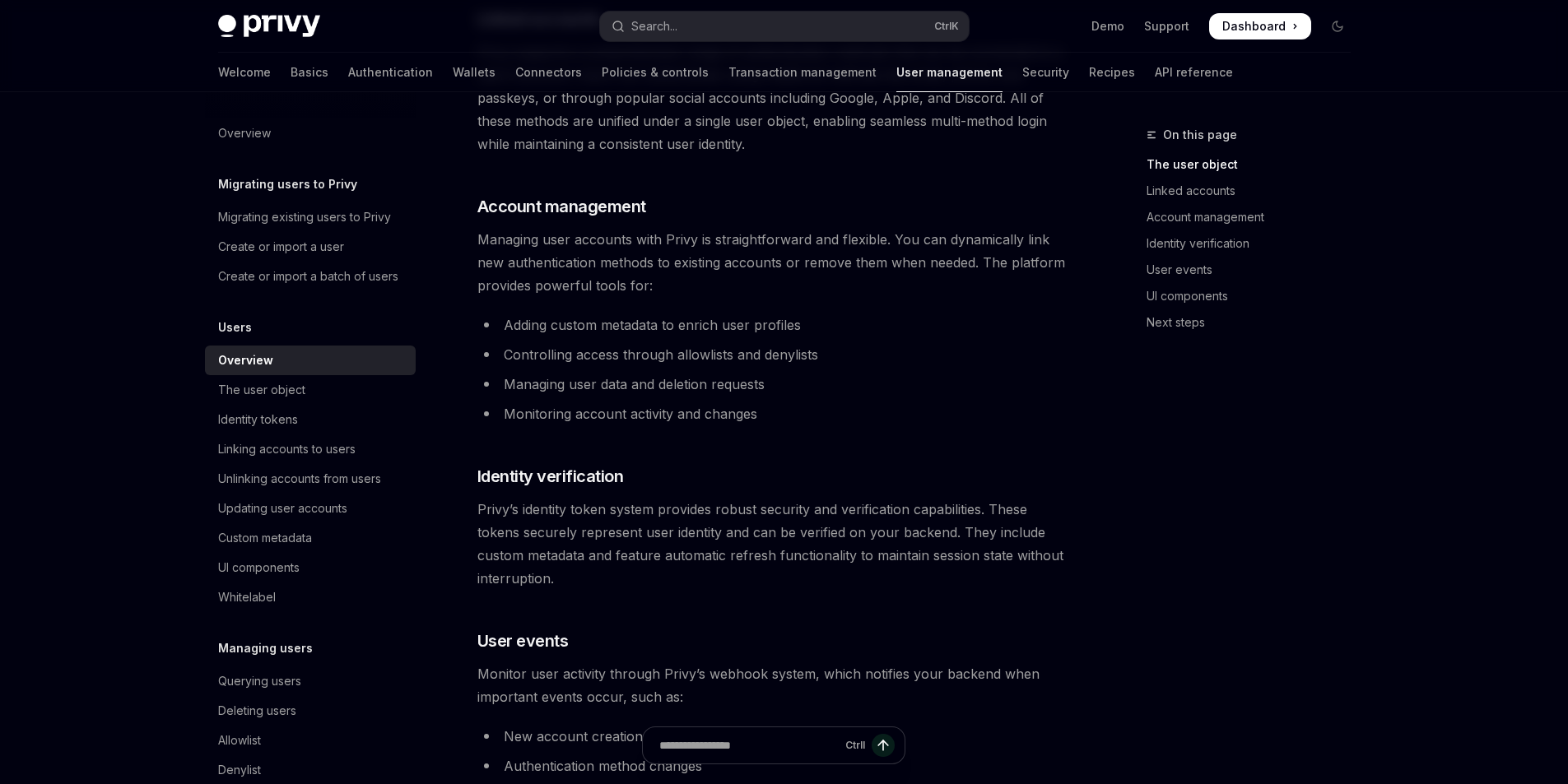
scroll to position [1207, 0]
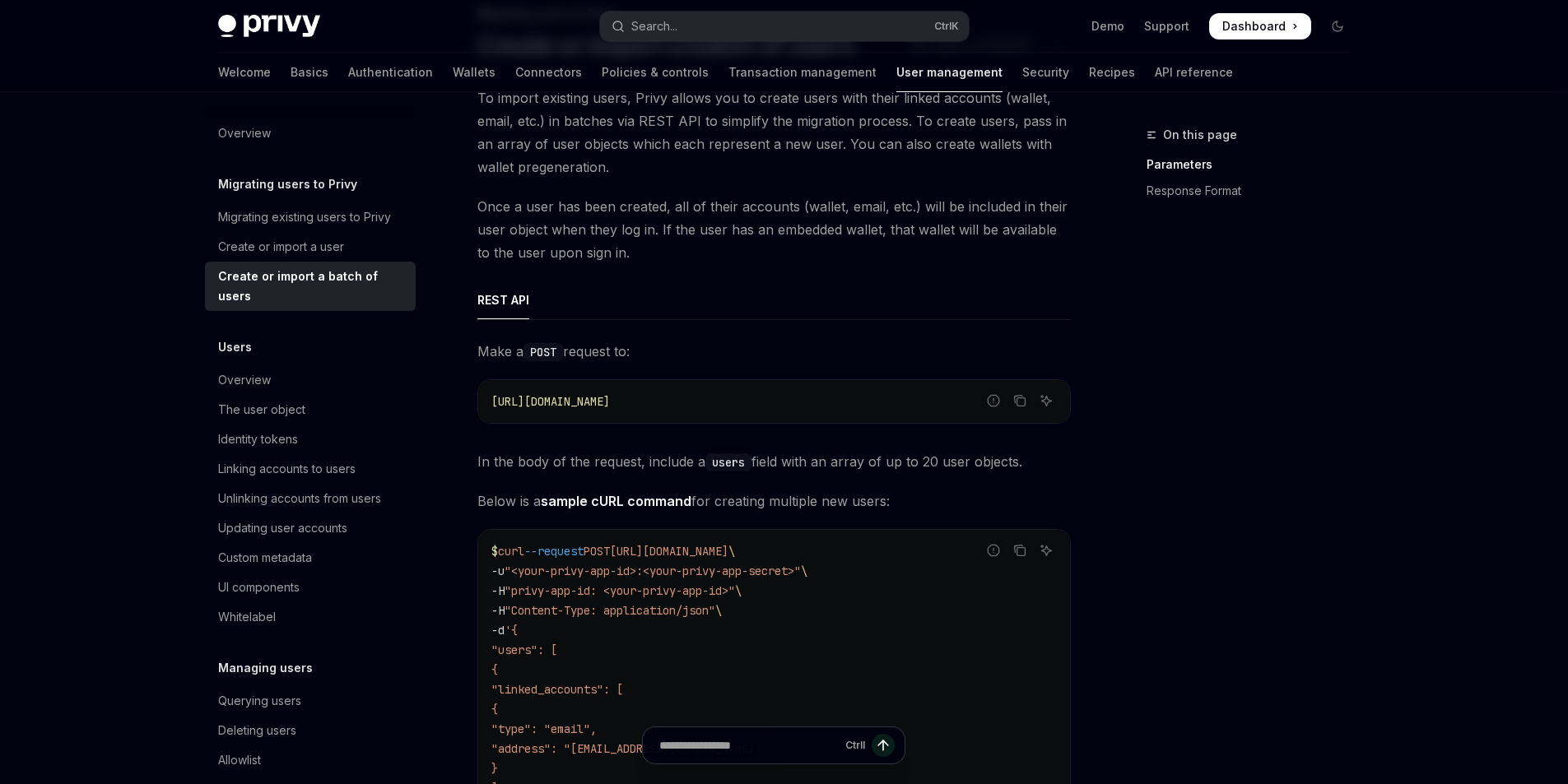
scroll to position [110, 0]
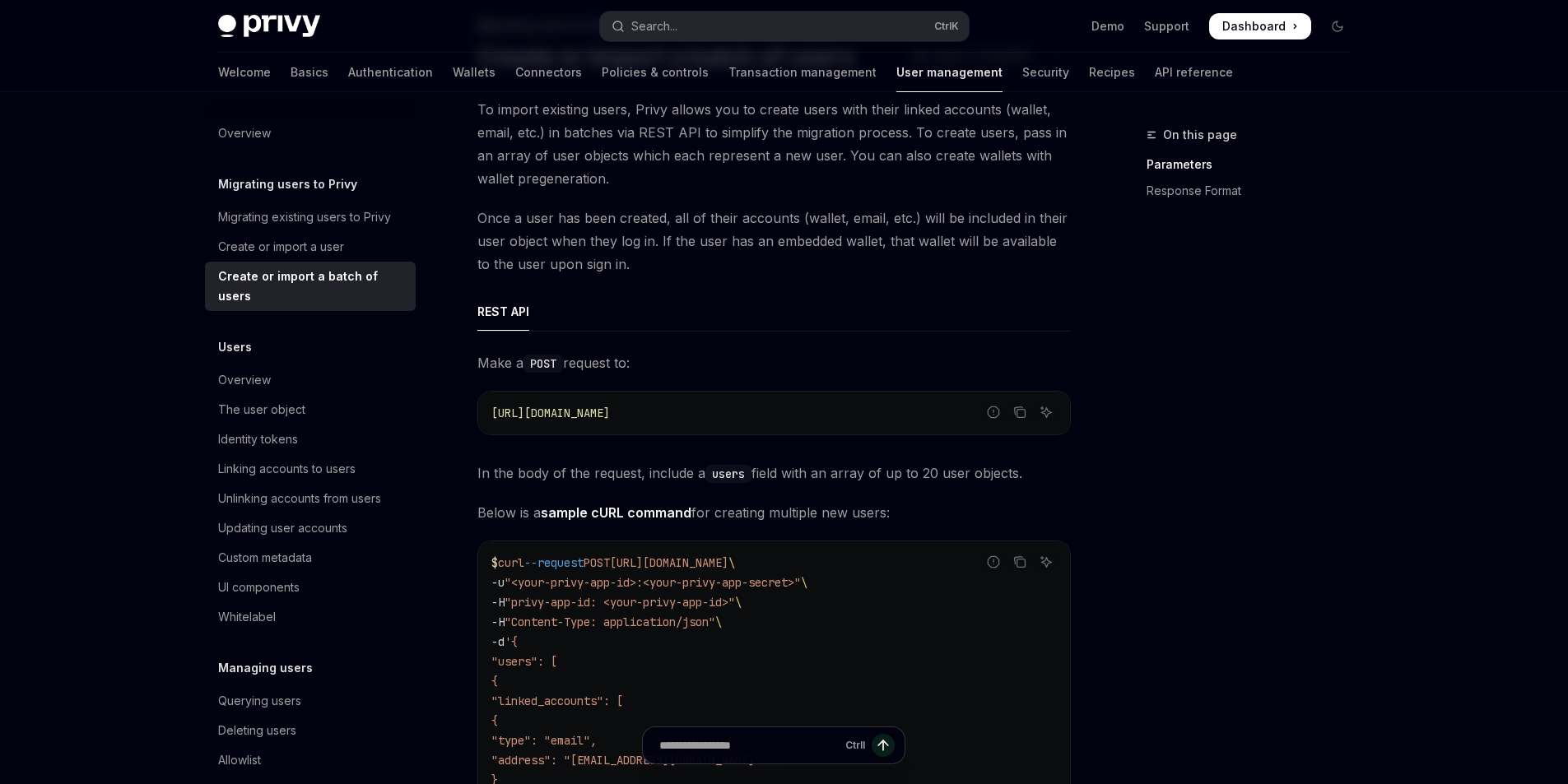
click at [584, 366] on span "Make a POST request to:" at bounding box center [773, 363] width 593 height 23
click at [538, 361] on code "POST" at bounding box center [543, 364] width 39 height 18
drag, startPoint x: 643, startPoint y: 417, endPoint x: 843, endPoint y: 435, distance: 200.8
click at [853, 417] on code "[URL][DOMAIN_NAME]" at bounding box center [774, 413] width 566 height 20
copy span "api/v1/users/import"
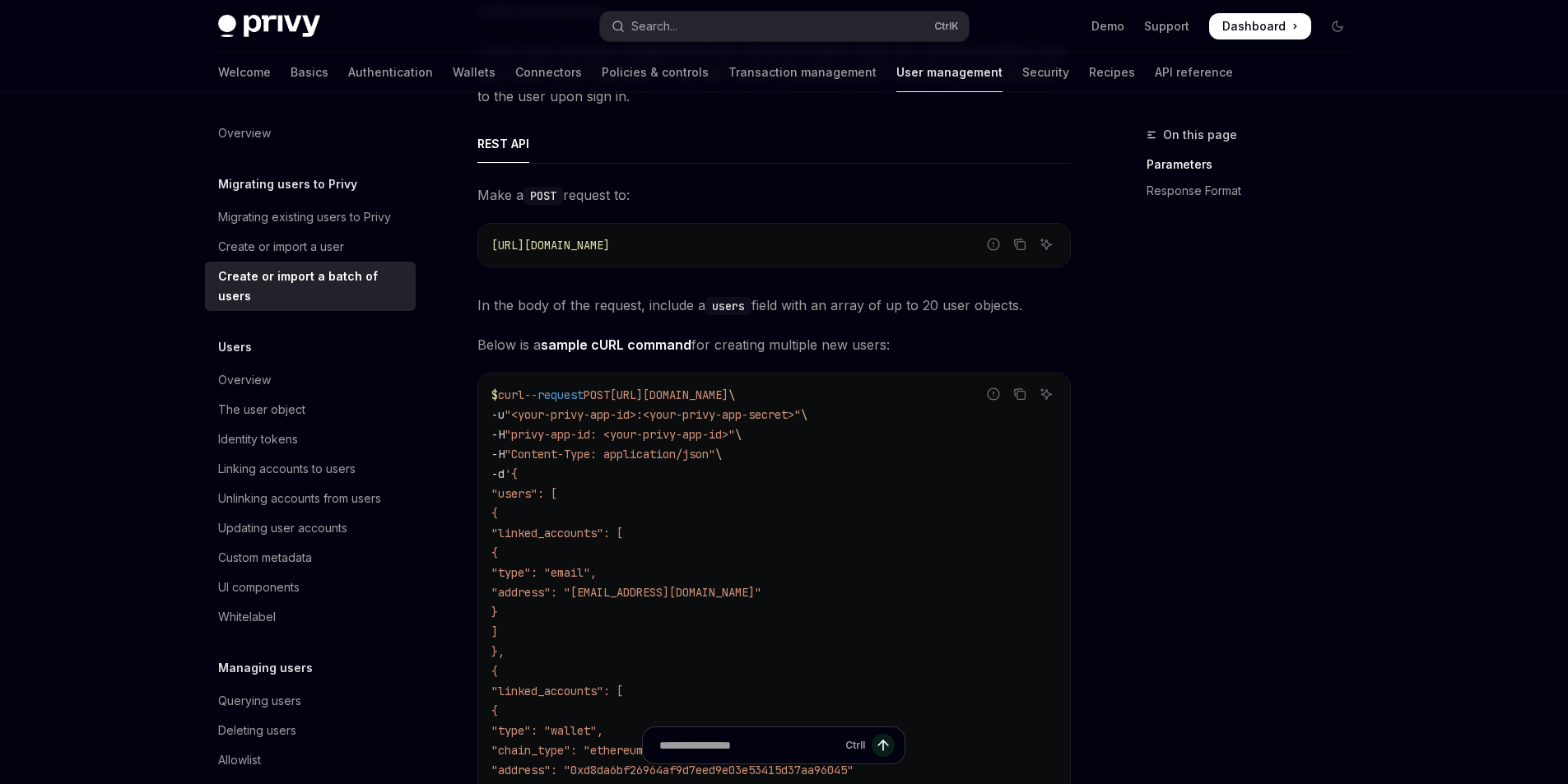
scroll to position [329, 0]
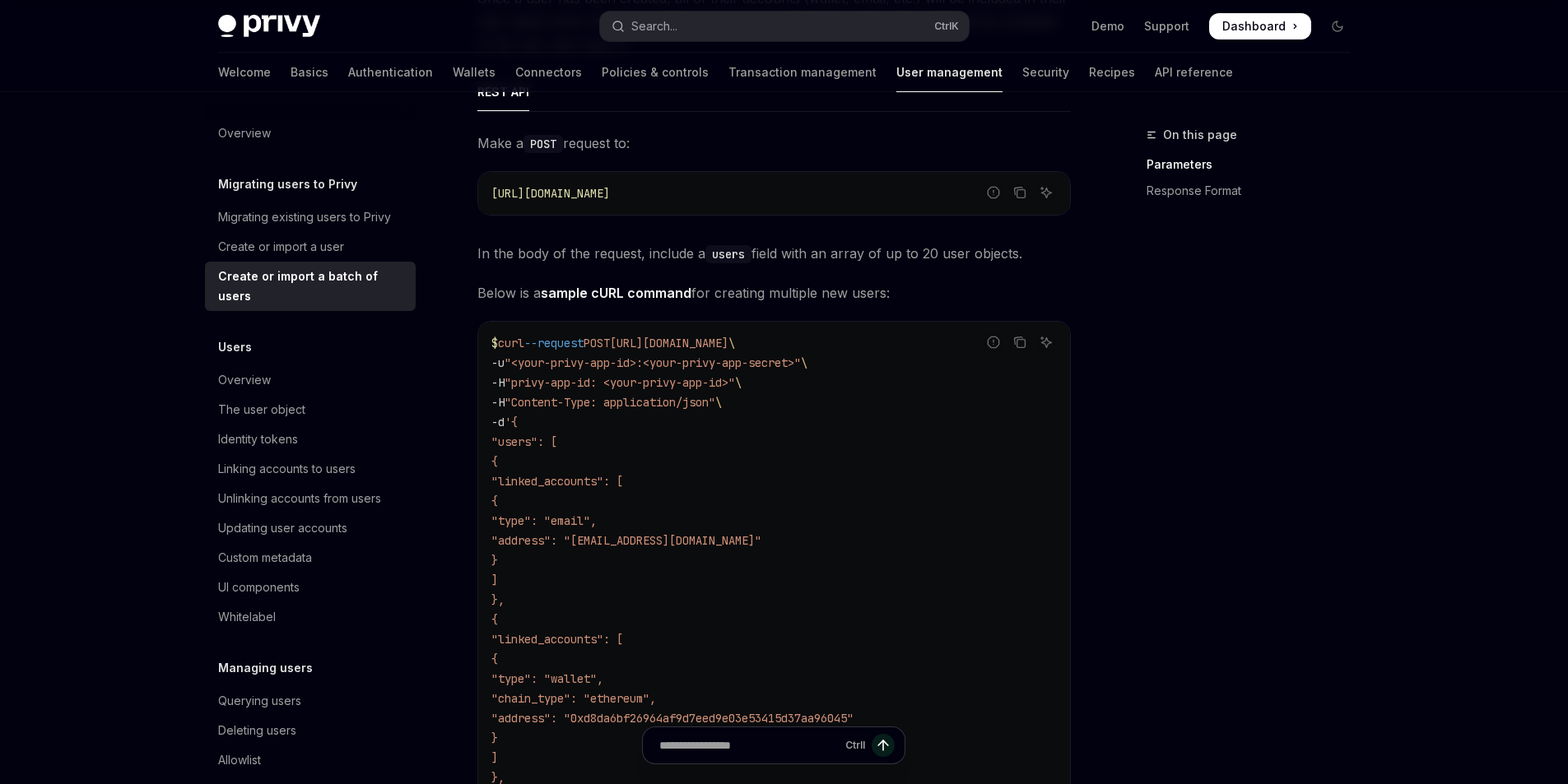
click at [600, 382] on span ""privy-app-id: <your-privy-app-id>"" at bounding box center [619, 383] width 230 height 15
drag, startPoint x: 646, startPoint y: 364, endPoint x: 629, endPoint y: 364, distance: 17.0
click at [629, 364] on span ""<your-privy-app-id>:<your-privy-app-secret>"" at bounding box center [653, 363] width 296 height 15
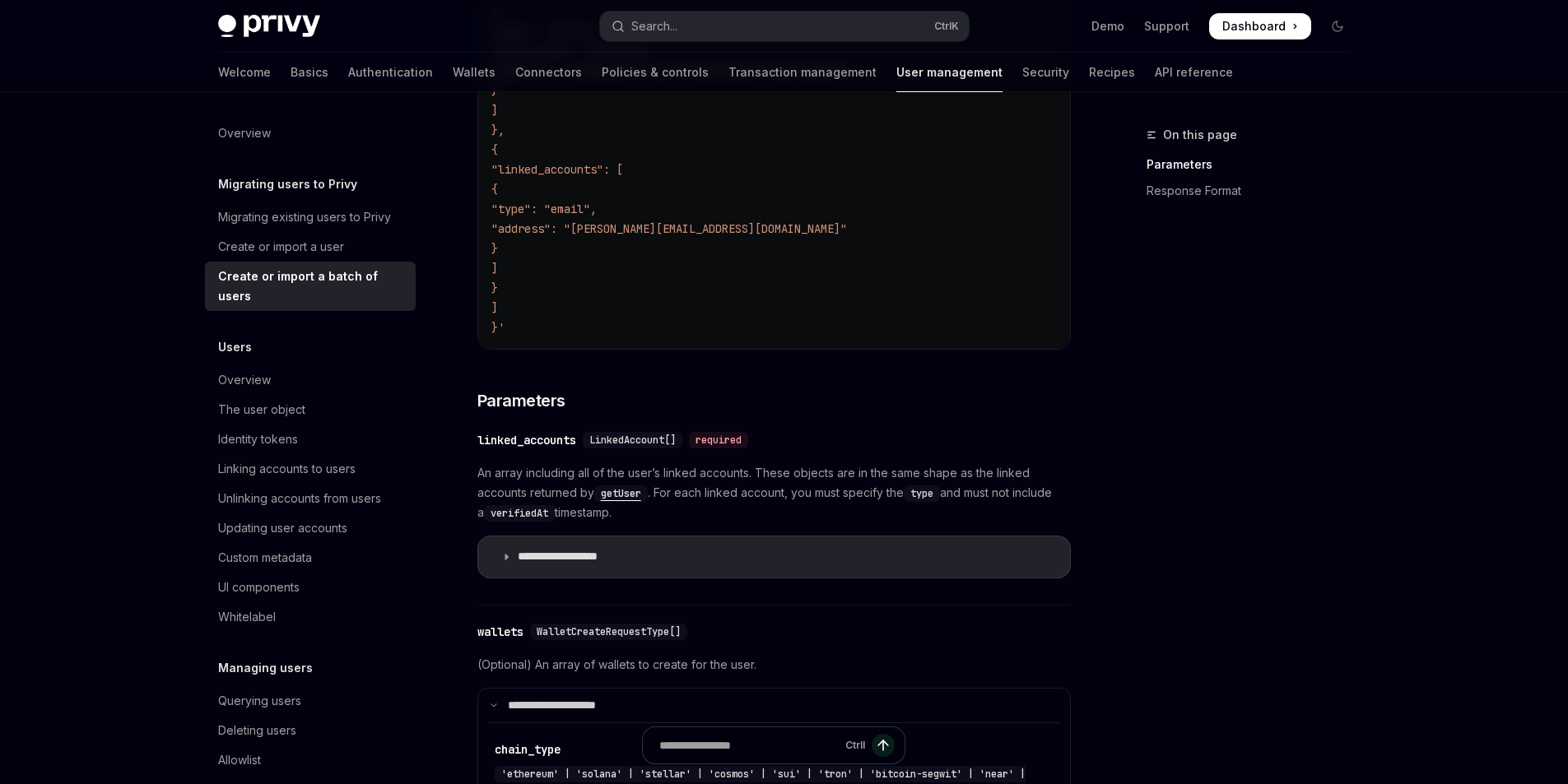
scroll to position [1207, 0]
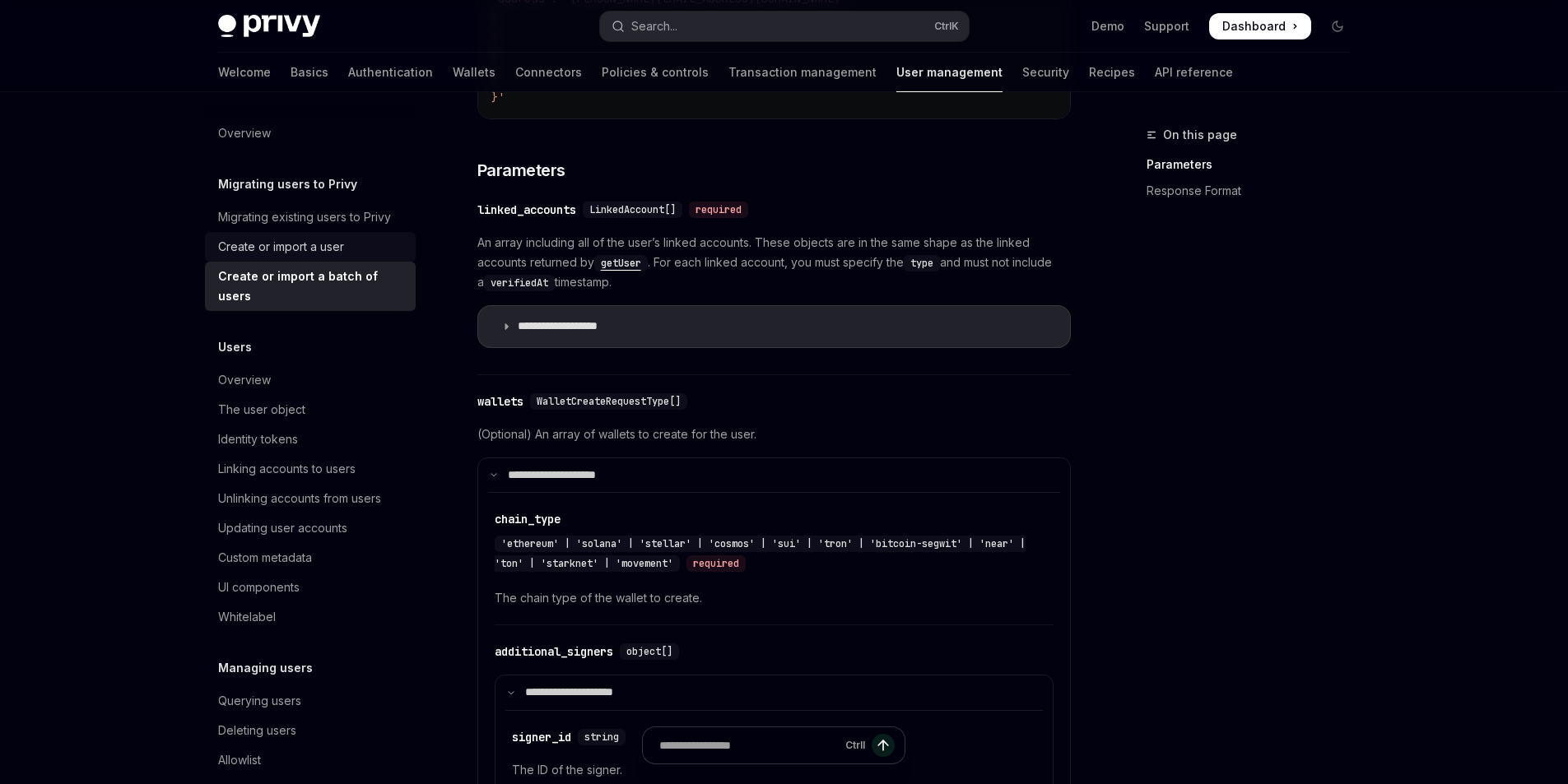
click at [318, 245] on div "Create or import a user" at bounding box center [281, 247] width 126 height 20
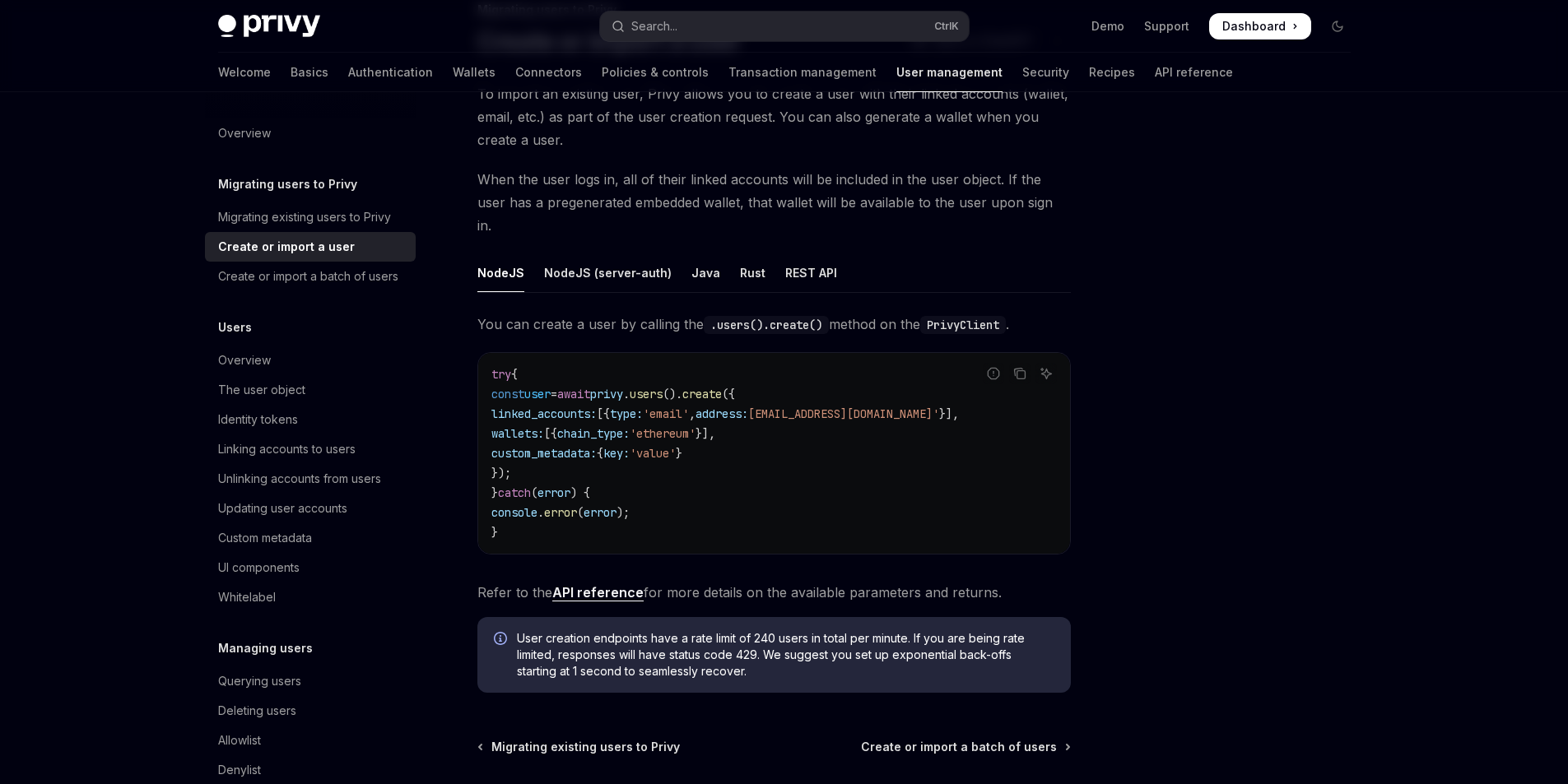
scroll to position [110, 0]
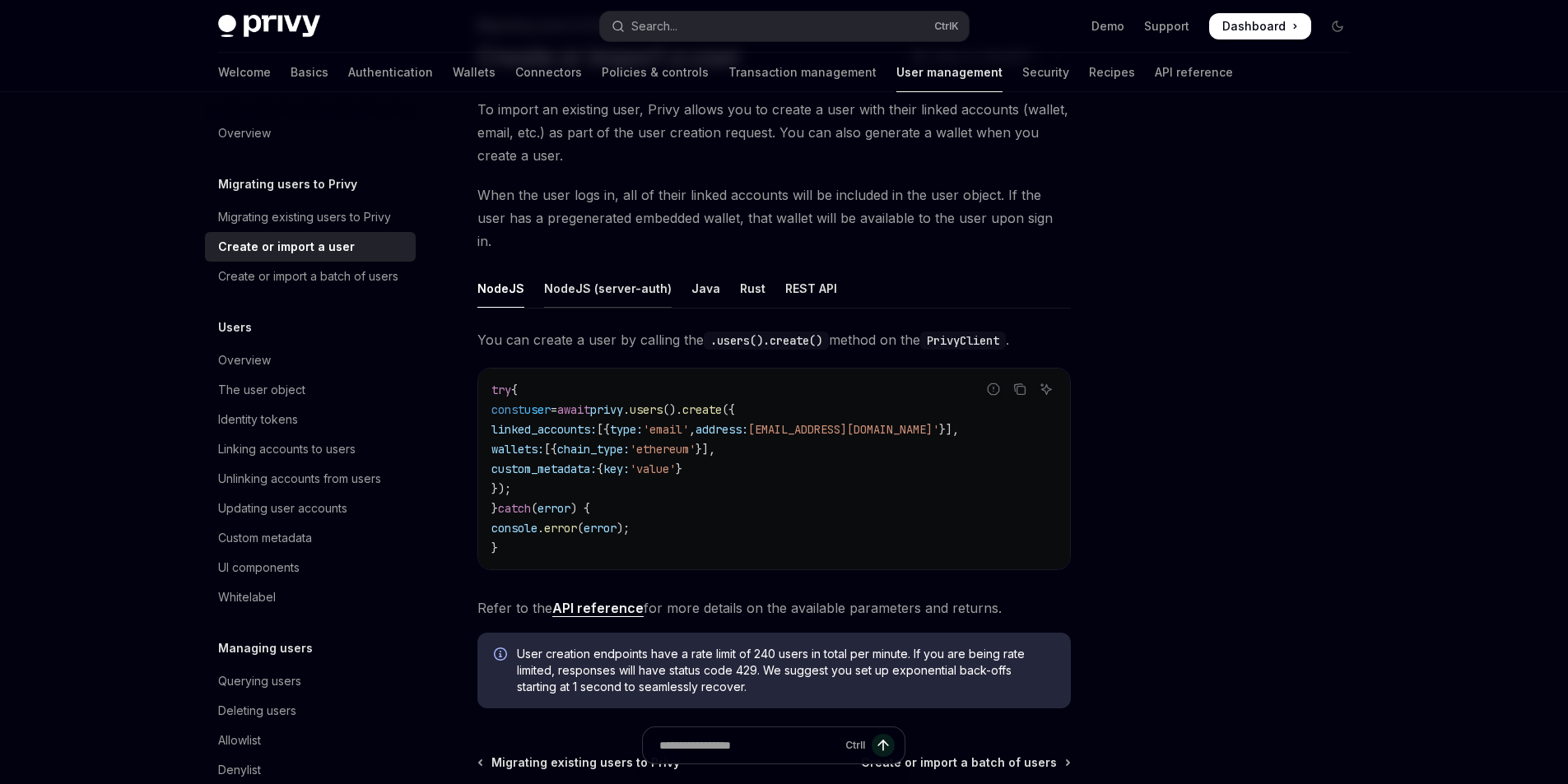
click at [622, 274] on div "NodeJS (server-auth)" at bounding box center [607, 289] width 127 height 38
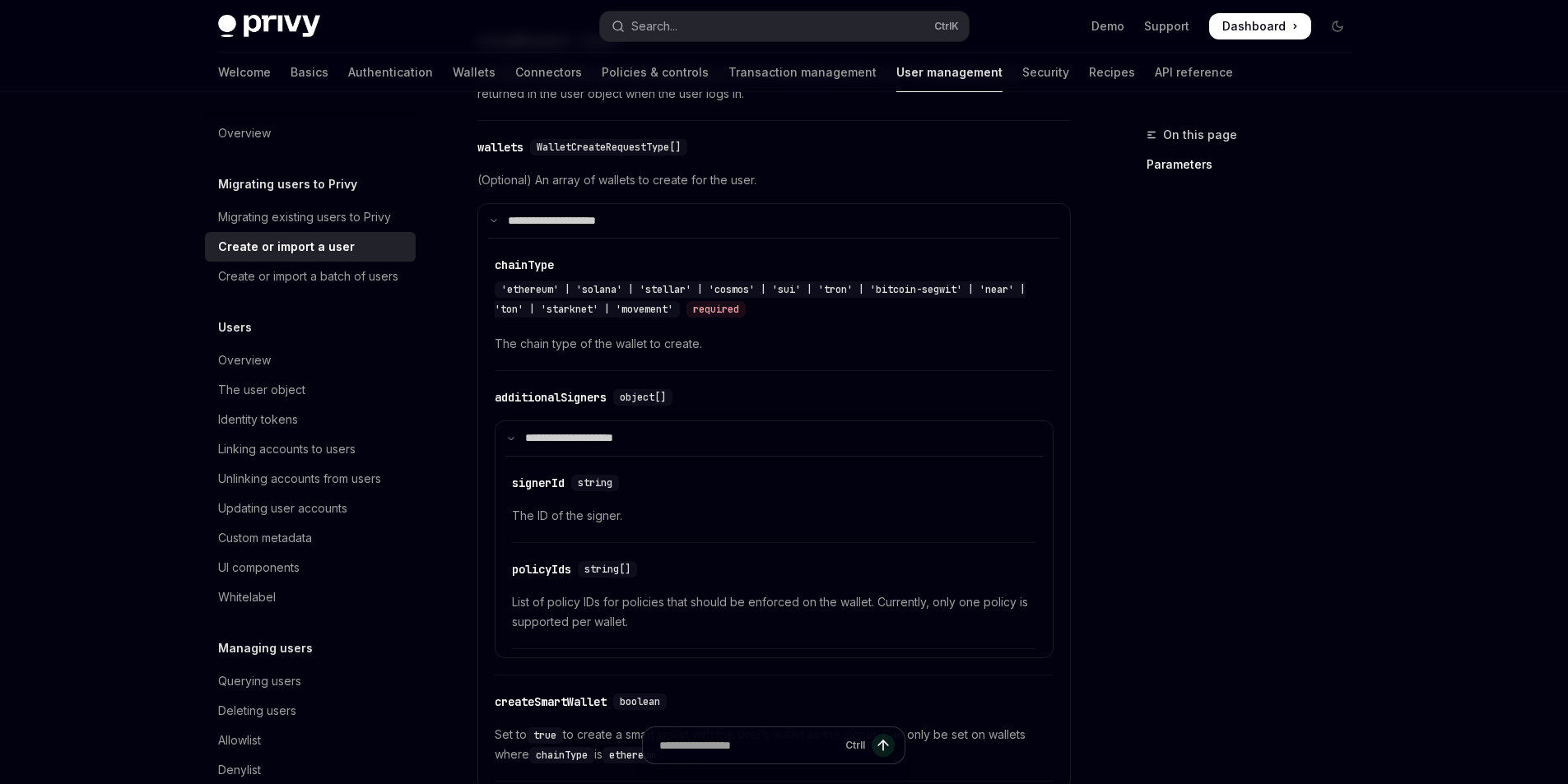
scroll to position [1097, 0]
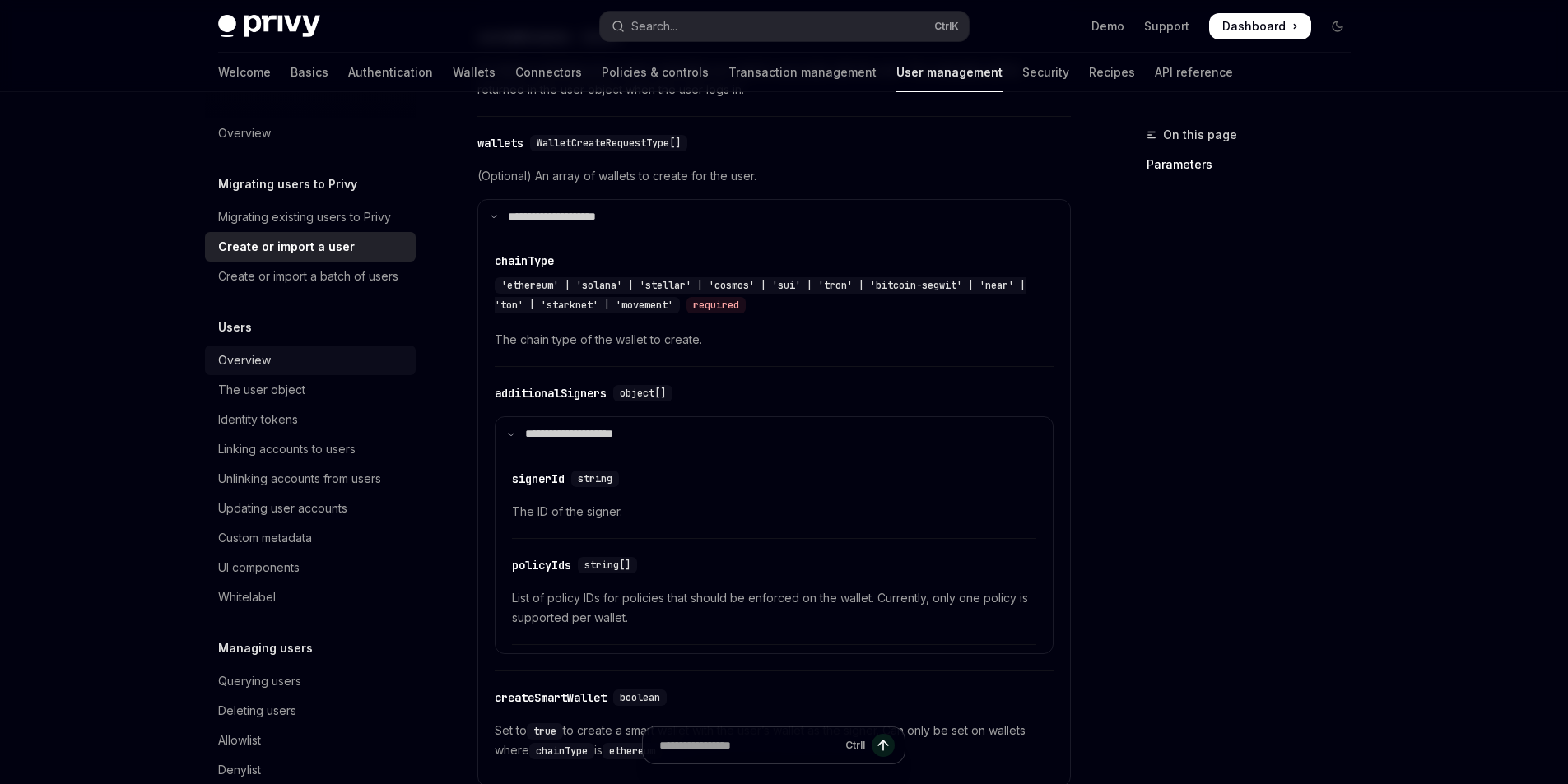
click at [296, 367] on link "Overview" at bounding box center [310, 360] width 211 height 29
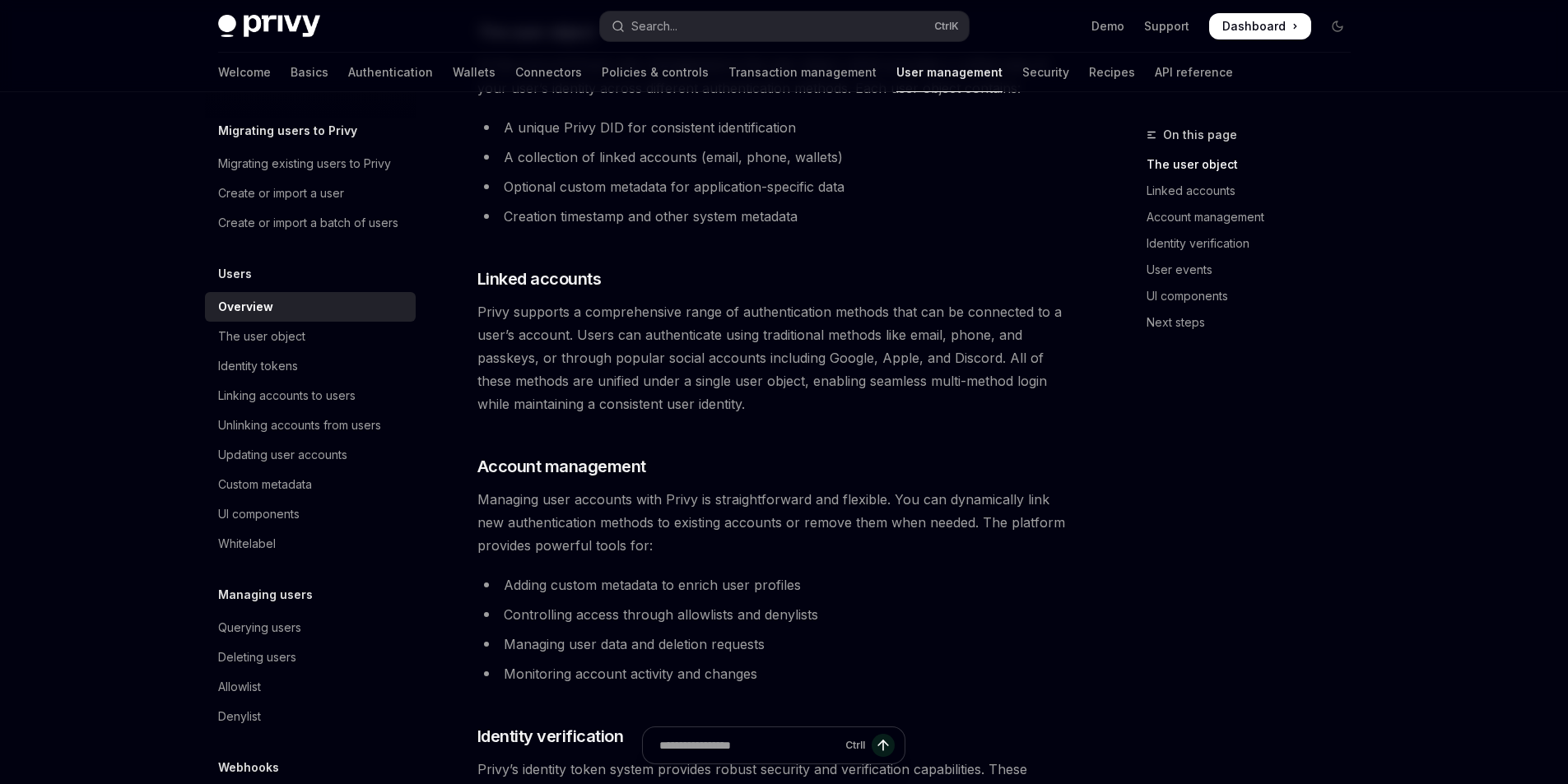
scroll to position [167, 0]
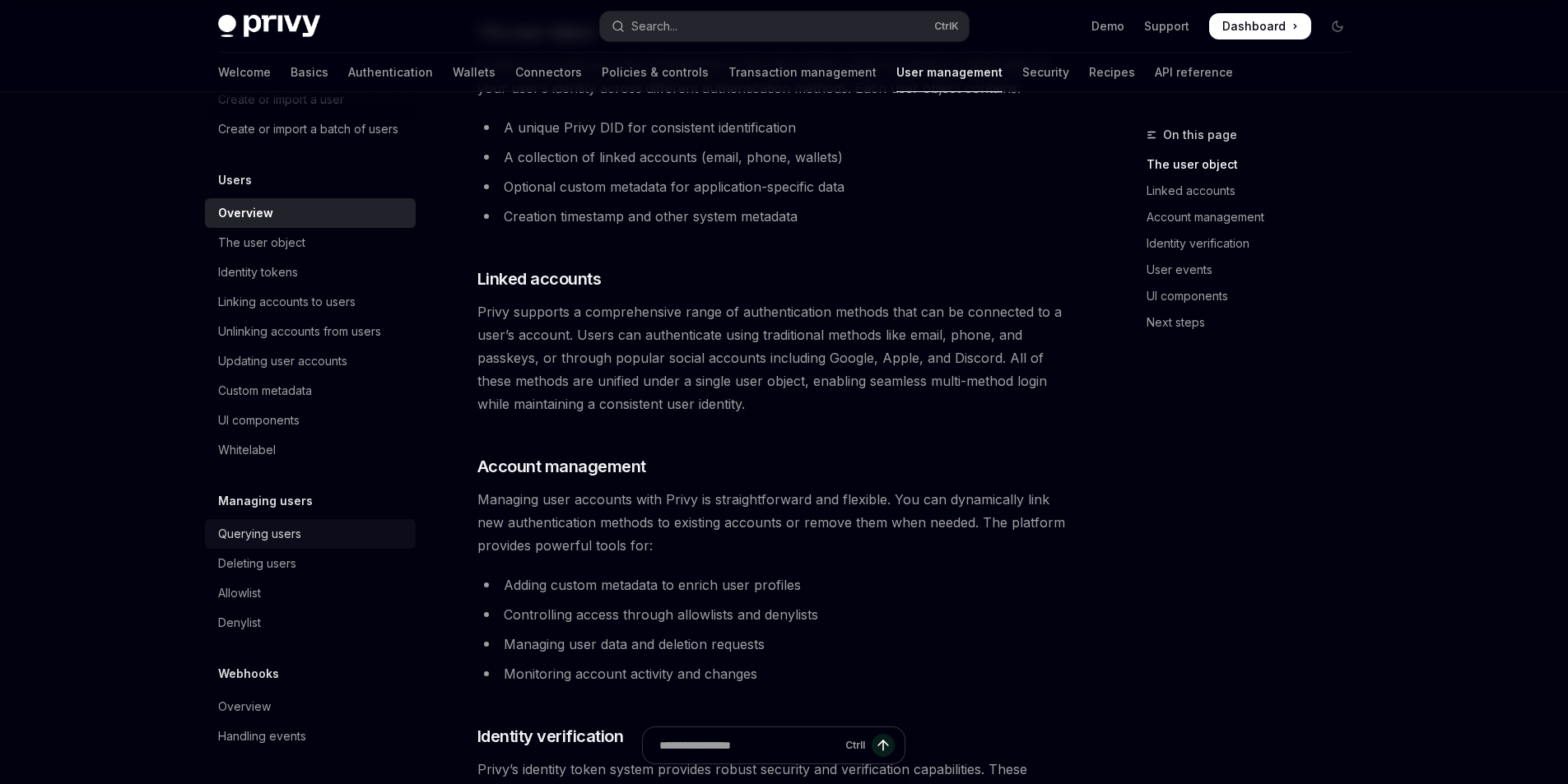
click at [313, 525] on div "Querying users" at bounding box center [312, 535] width 187 height 20
type textarea "*"
